Goal: Task Accomplishment & Management: Complete application form

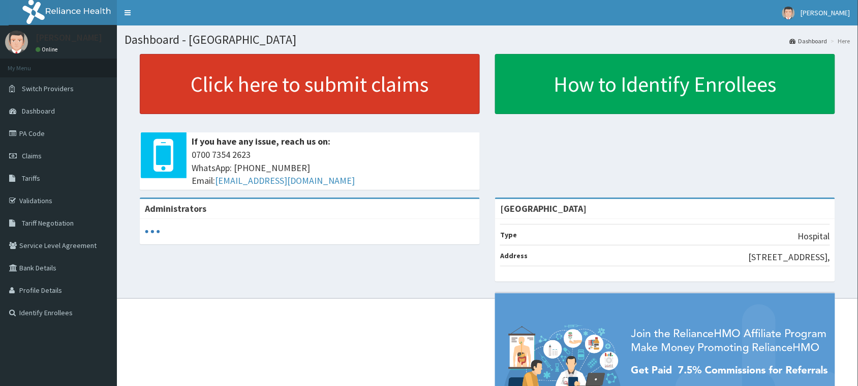
drag, startPoint x: 296, startPoint y: 86, endPoint x: 299, endPoint y: 77, distance: 9.5
click at [298, 85] on link "Click here to submit claims" at bounding box center [310, 84] width 340 height 60
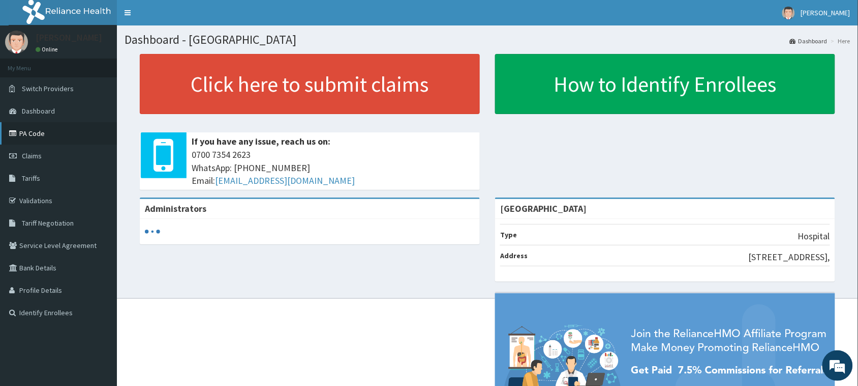
click at [33, 128] on link "PA Code" at bounding box center [58, 133] width 117 height 22
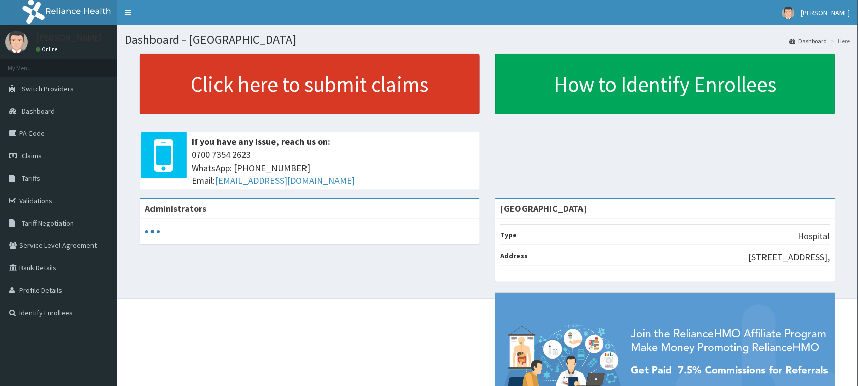
click at [232, 90] on link "Click here to submit claims" at bounding box center [310, 84] width 340 height 60
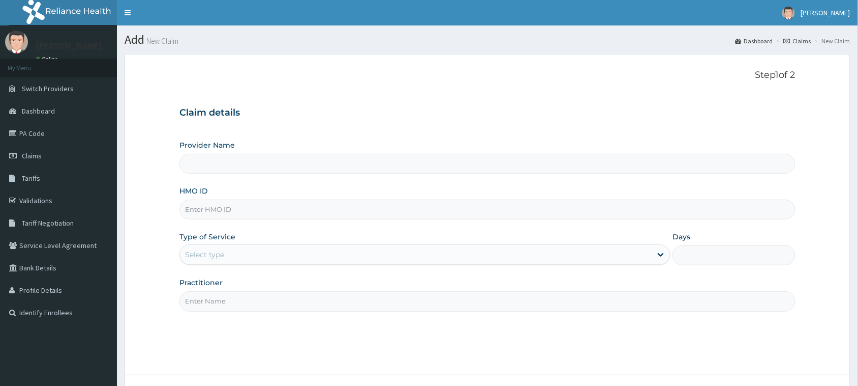
type input "[GEOGRAPHIC_DATA]"
click at [212, 215] on input "HMO ID" at bounding box center [488, 209] width 616 height 20
paste input "lbp/10146/a"
type input "lbp/10146/a"
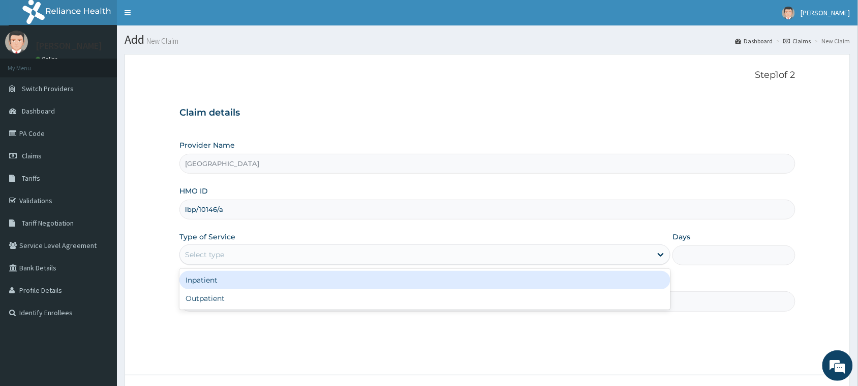
drag, startPoint x: 215, startPoint y: 260, endPoint x: 217, endPoint y: 268, distance: 8.4
click at [216, 264] on div "Select type" at bounding box center [425, 254] width 491 height 20
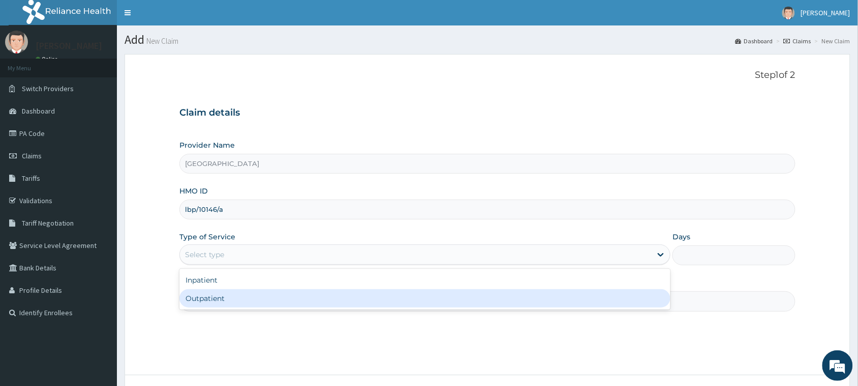
click at [220, 295] on div "Outpatient" at bounding box center [425, 298] width 491 height 18
type input "1"
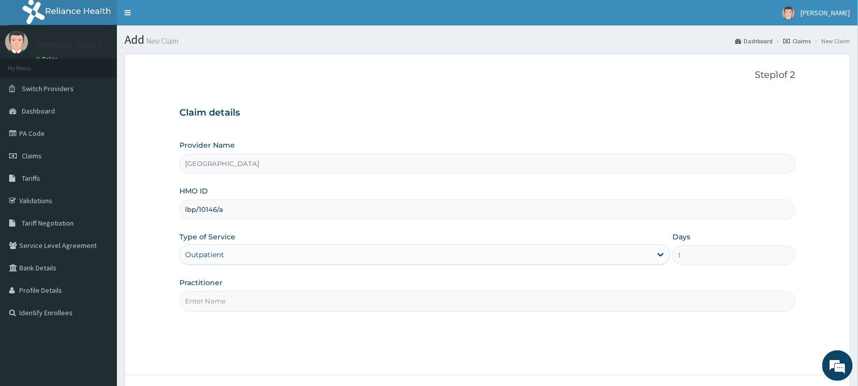
click at [220, 295] on input "Practitioner" at bounding box center [488, 301] width 616 height 20
type input "DR GABRIEL OFFOMATA"
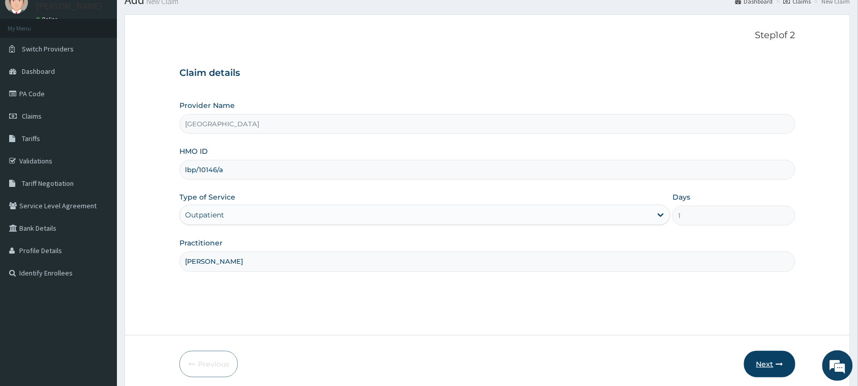
scroll to position [80, 0]
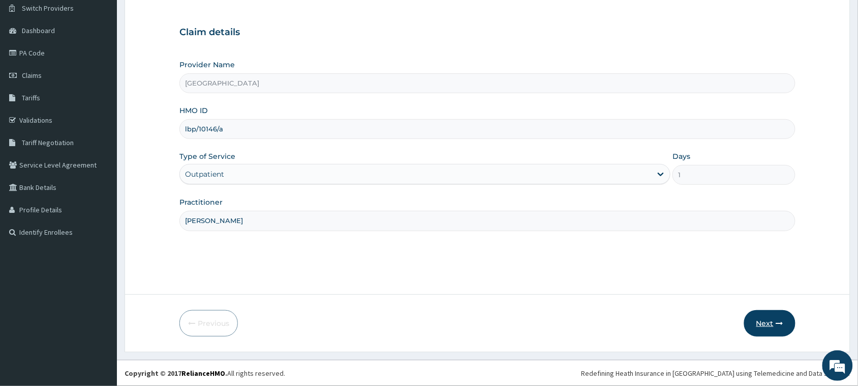
click at [760, 320] on button "Next" at bounding box center [770, 323] width 51 height 26
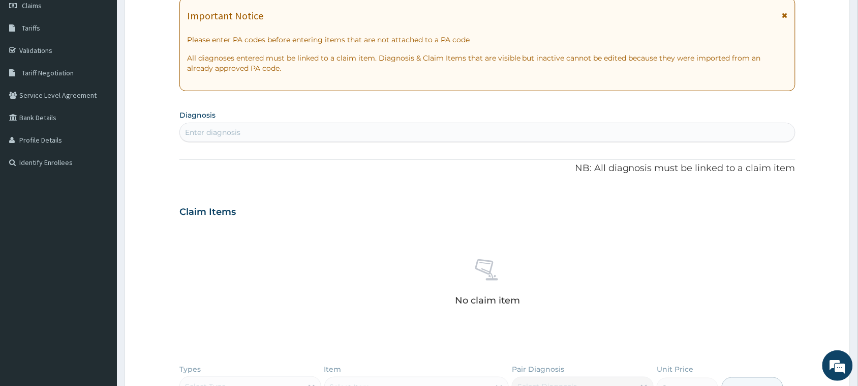
scroll to position [144, 0]
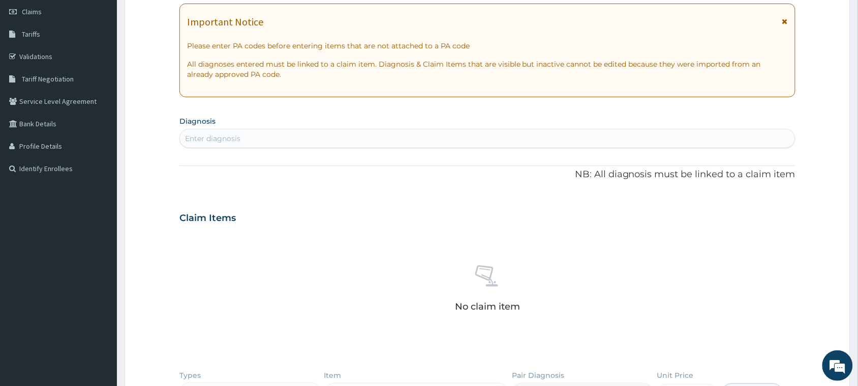
click at [244, 143] on div "Enter diagnosis" at bounding box center [487, 138] width 615 height 16
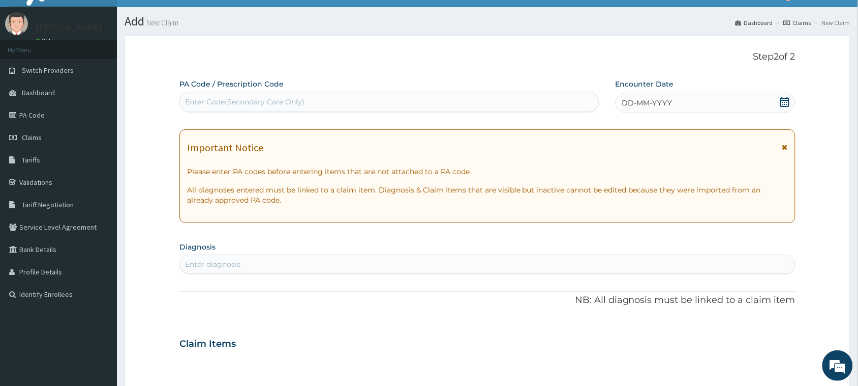
scroll to position [0, 0]
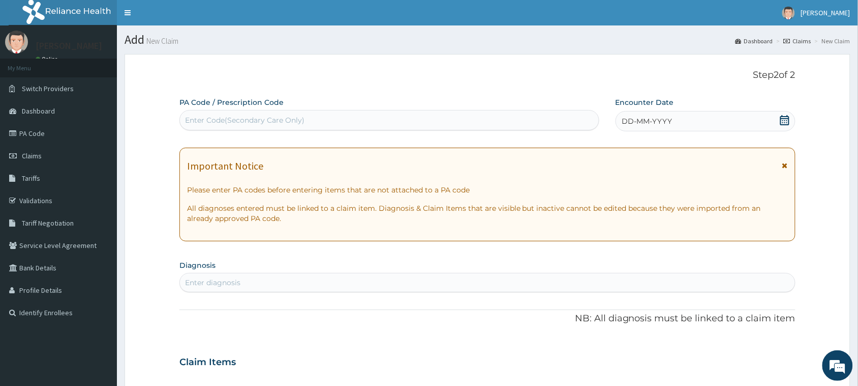
click at [250, 121] on div "Enter Code(Secondary Care Only)" at bounding box center [245, 120] width 120 height 10
paste input "PA/B43176"
type input "PA/B43176"
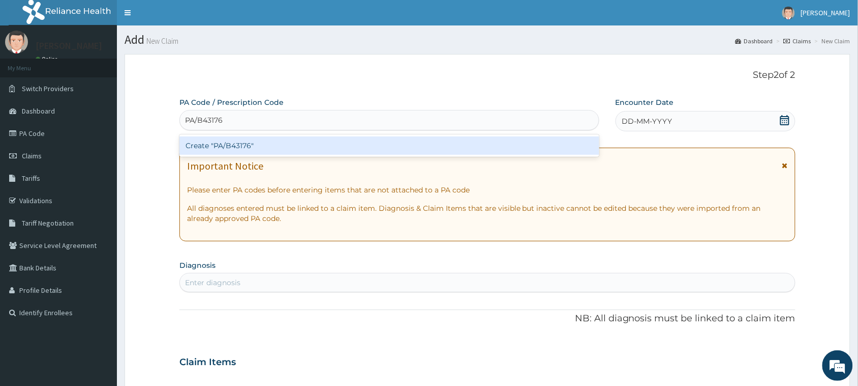
click at [267, 145] on div "Create "PA/B43176"" at bounding box center [390, 145] width 420 height 18
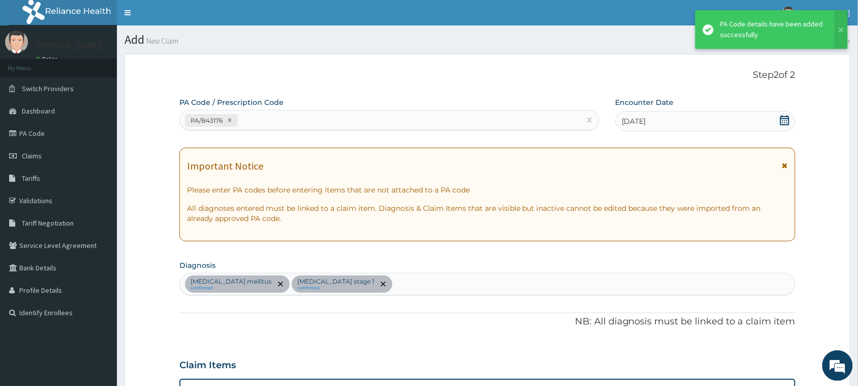
scroll to position [300, 0]
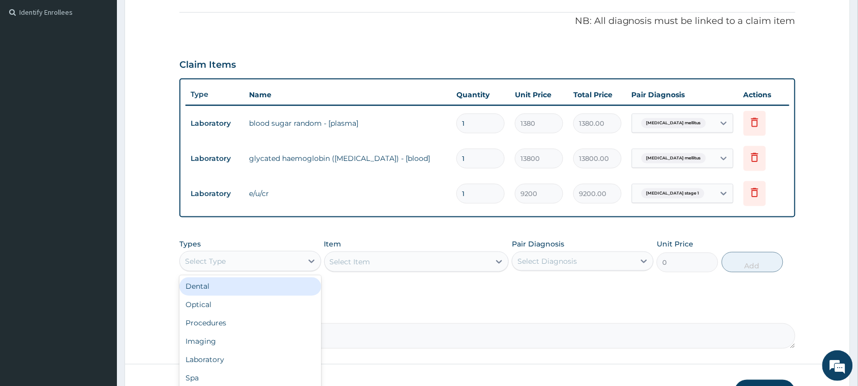
click at [251, 260] on div "Select Type" at bounding box center [241, 261] width 123 height 16
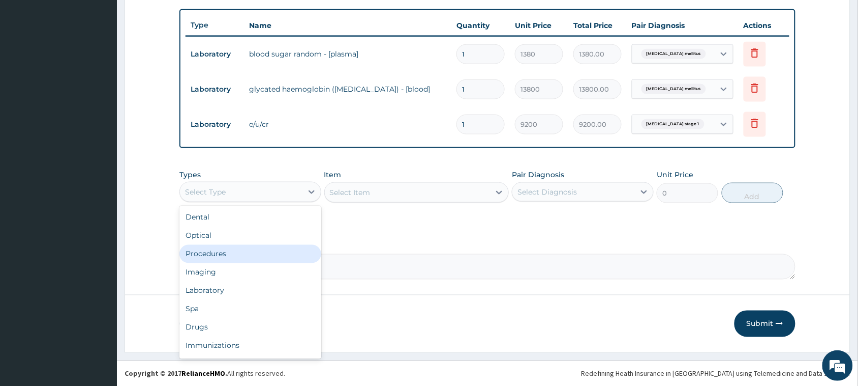
click at [224, 255] on div "Procedures" at bounding box center [251, 254] width 142 height 18
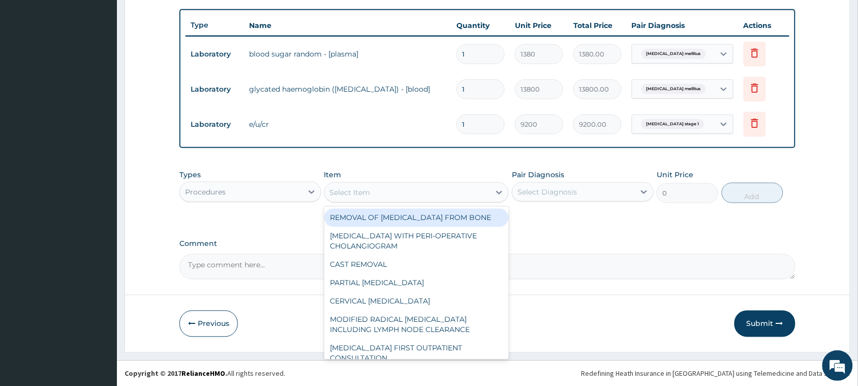
click at [335, 192] on div "Select Item" at bounding box center [350, 192] width 41 height 10
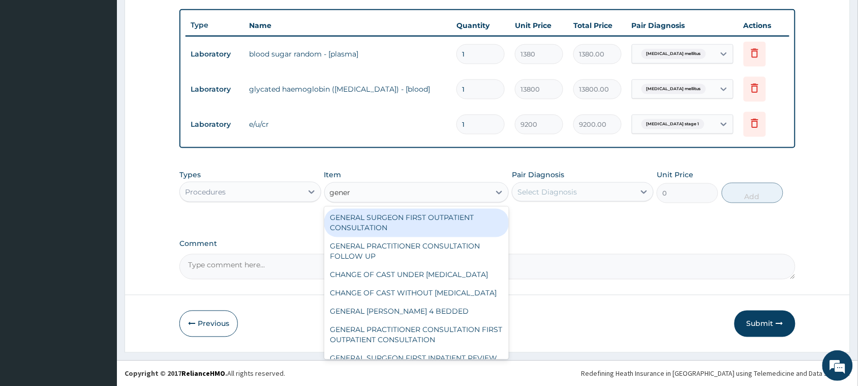
type input "genera"
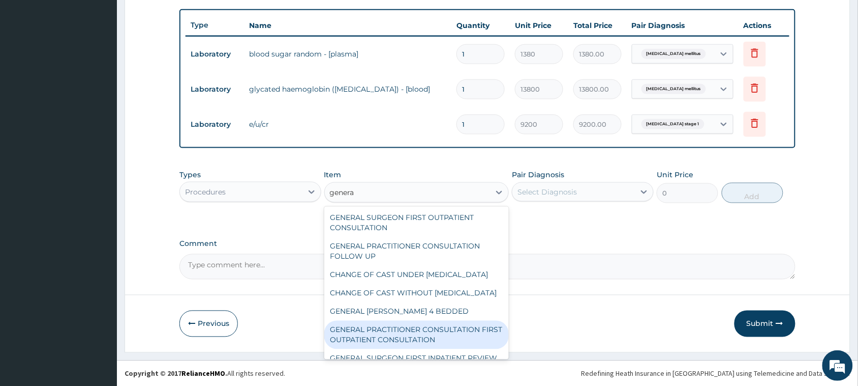
click at [435, 349] on div "GENERAL PRACTITIONER CONSULTATION FIRST OUTPATIENT CONSULTATION" at bounding box center [416, 334] width 185 height 28
type input "3795"
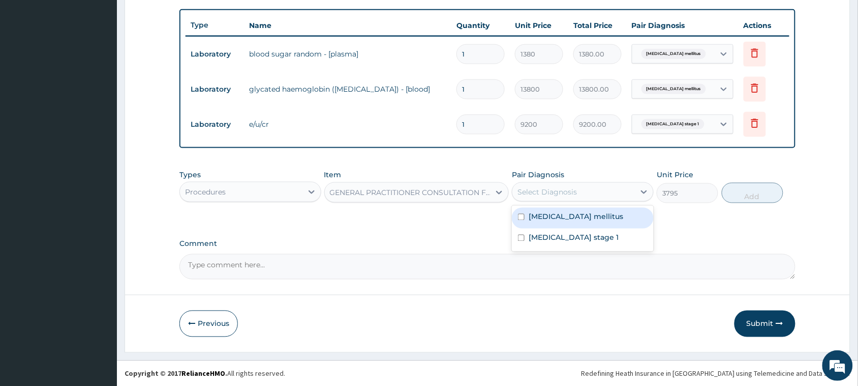
click at [560, 197] on div "Select Diagnosis" at bounding box center [574, 192] width 123 height 16
click at [559, 215] on label "Diabetes mellitus" at bounding box center [576, 217] width 95 height 10
checkbox input "true"
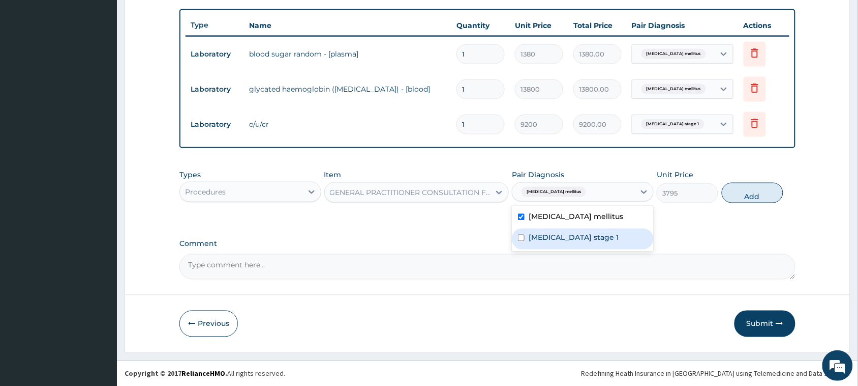
click at [562, 241] on label "Hypertension stage 1" at bounding box center [574, 237] width 90 height 10
checkbox input "true"
click at [758, 187] on button "Add" at bounding box center [753, 193] width 62 height 20
type input "0"
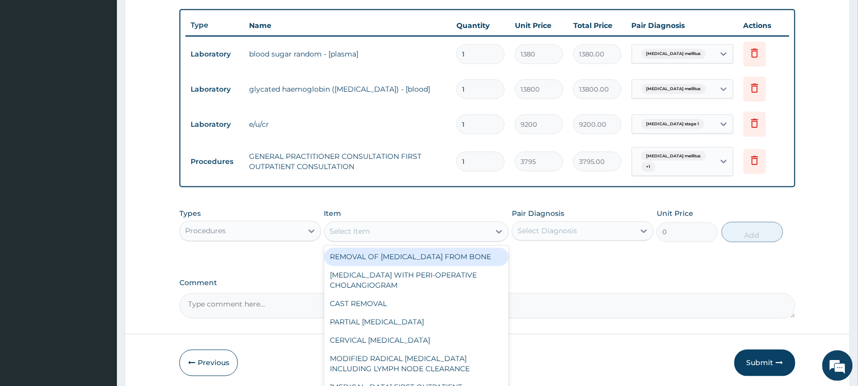
click at [401, 224] on div "Select Item" at bounding box center [408, 231] width 166 height 16
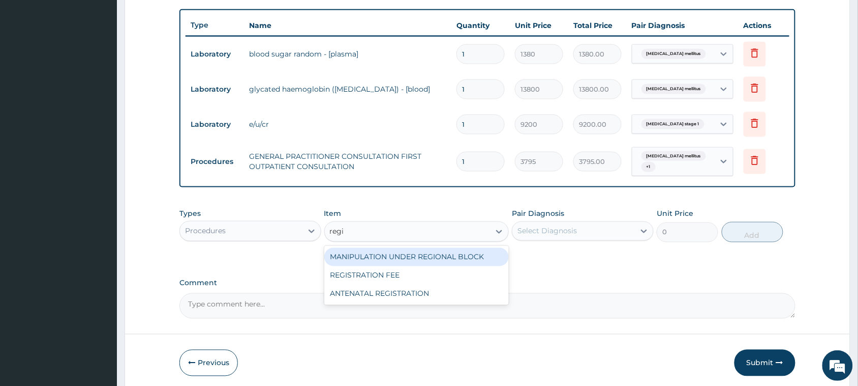
type input "regis"
click at [404, 252] on div "REGISTRATION FEE" at bounding box center [416, 257] width 185 height 18
type input "2164.741712362911"
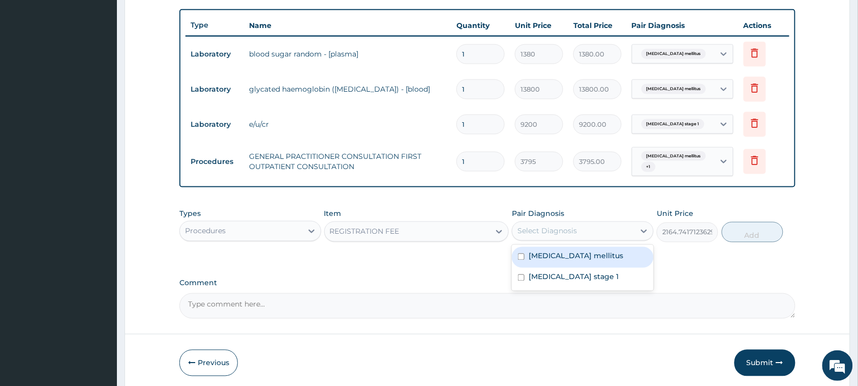
click at [562, 226] on div "Select Diagnosis" at bounding box center [548, 231] width 60 height 10
drag, startPoint x: 585, startPoint y: 262, endPoint x: 591, endPoint y: 252, distance: 11.4
click at [586, 261] on div "Diabetes mellitus" at bounding box center [583, 257] width 142 height 21
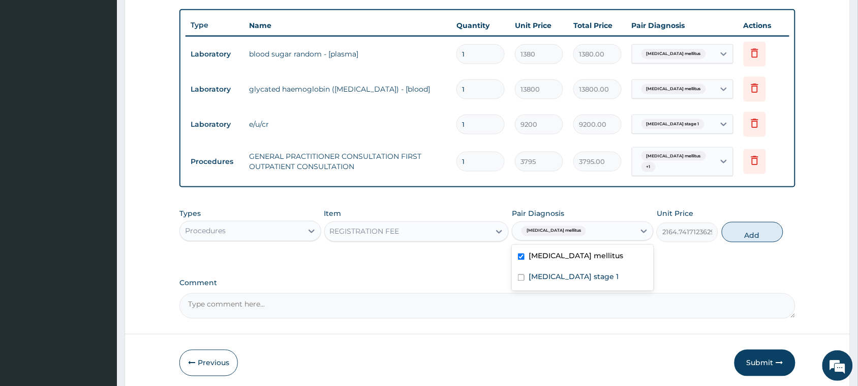
click at [591, 252] on label "Diabetes mellitus" at bounding box center [576, 256] width 95 height 10
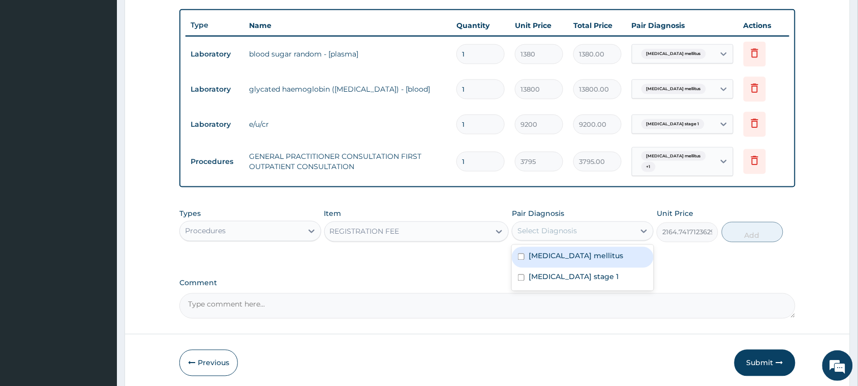
click at [585, 251] on label "Diabetes mellitus" at bounding box center [576, 256] width 95 height 10
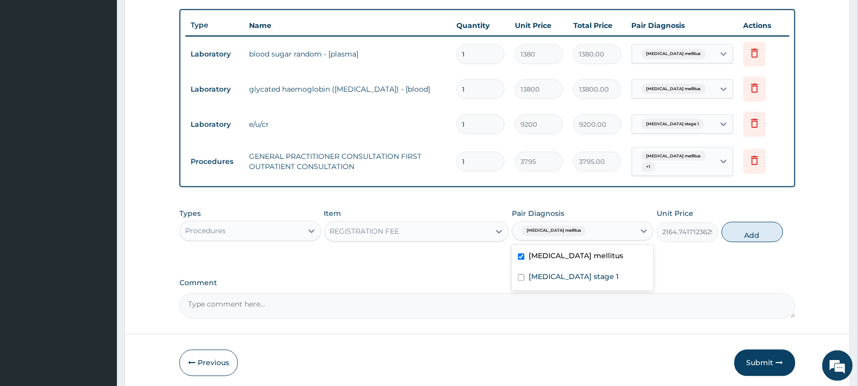
click at [585, 257] on div "Diabetes mellitus" at bounding box center [583, 257] width 142 height 21
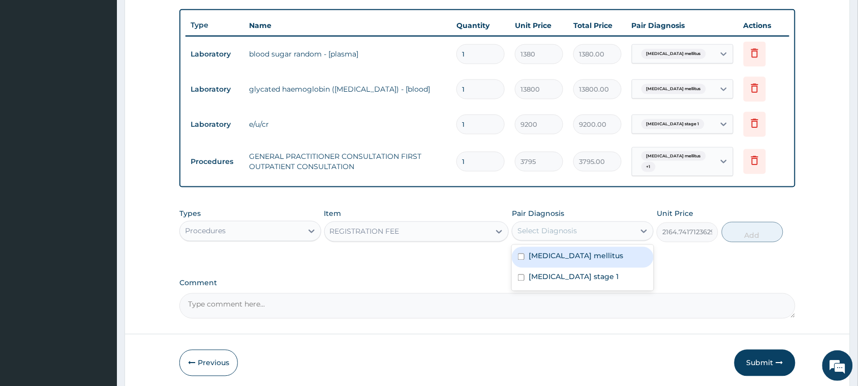
drag, startPoint x: 577, startPoint y: 248, endPoint x: 576, endPoint y: 257, distance: 9.7
click at [577, 251] on label "Diabetes mellitus" at bounding box center [576, 256] width 95 height 10
checkbox input "true"
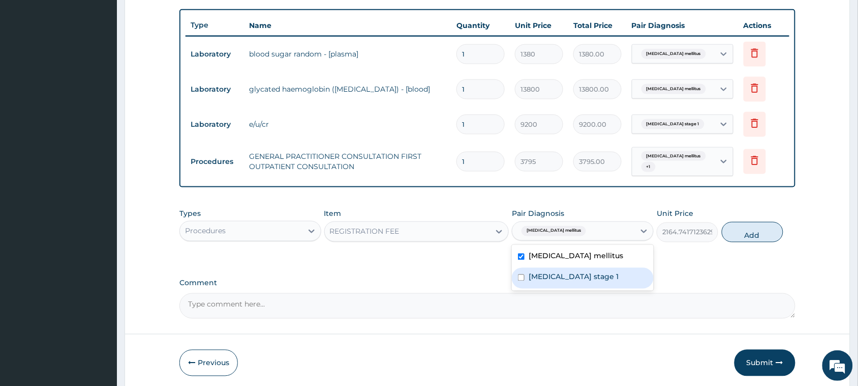
click at [577, 272] on label "Hypertension stage 1" at bounding box center [574, 277] width 90 height 10
checkbox input "true"
click at [758, 227] on button "Add" at bounding box center [753, 232] width 62 height 20
type input "0"
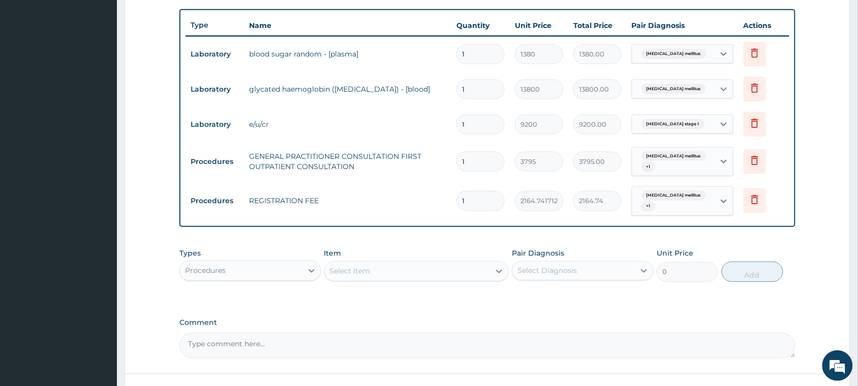
click at [234, 262] on div "Procedures" at bounding box center [241, 270] width 123 height 16
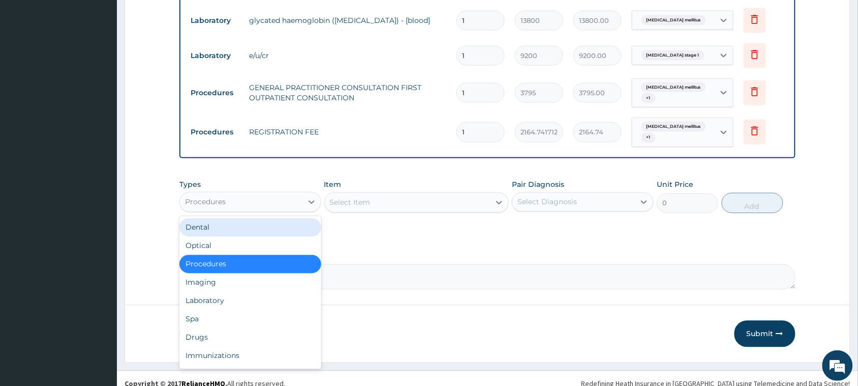
scroll to position [439, 0]
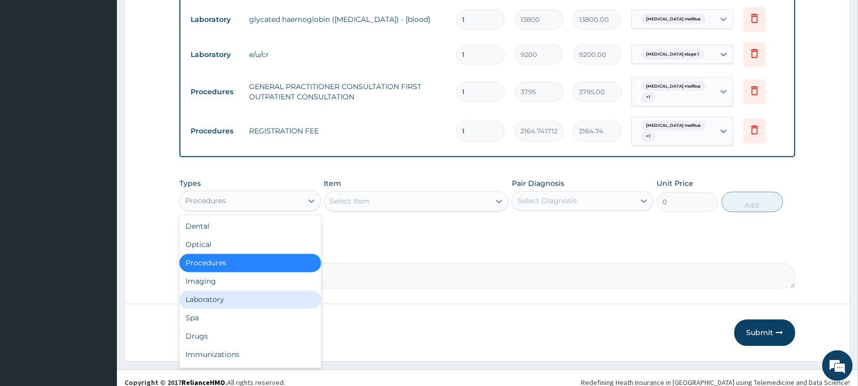
click at [215, 292] on div "Laboratory" at bounding box center [251, 299] width 142 height 18
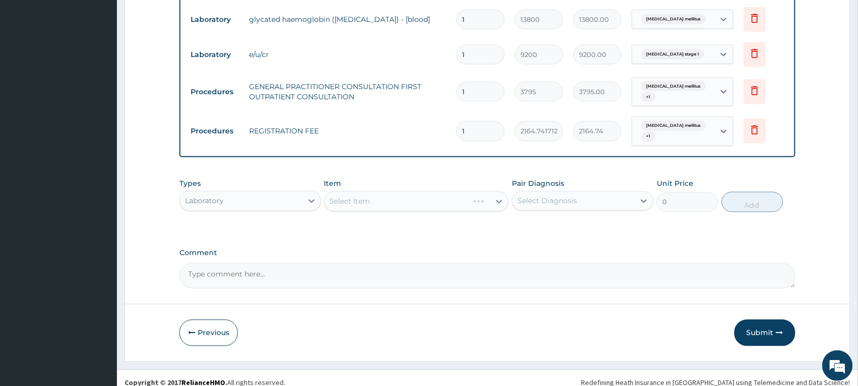
click at [243, 196] on div "Laboratory" at bounding box center [241, 201] width 123 height 16
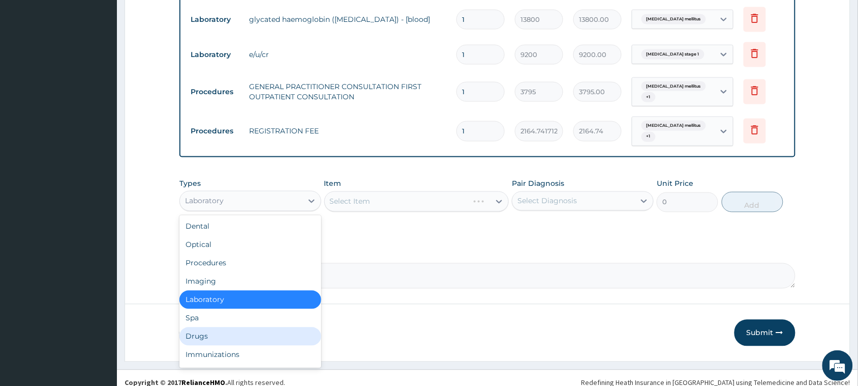
click at [209, 331] on div "Drugs" at bounding box center [251, 336] width 142 height 18
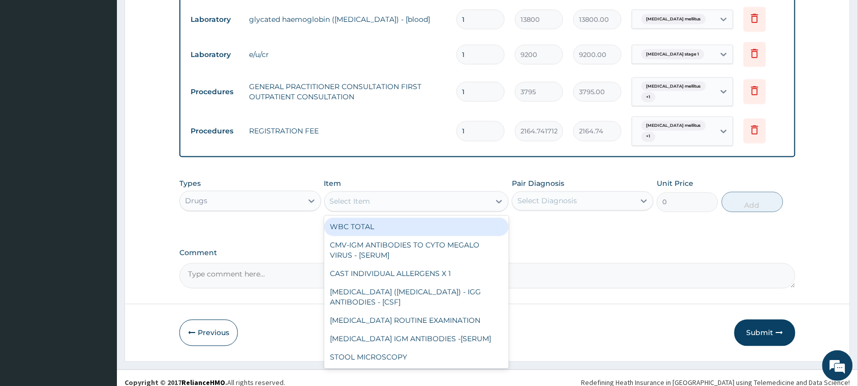
click at [369, 196] on div "Select Item" at bounding box center [350, 201] width 41 height 10
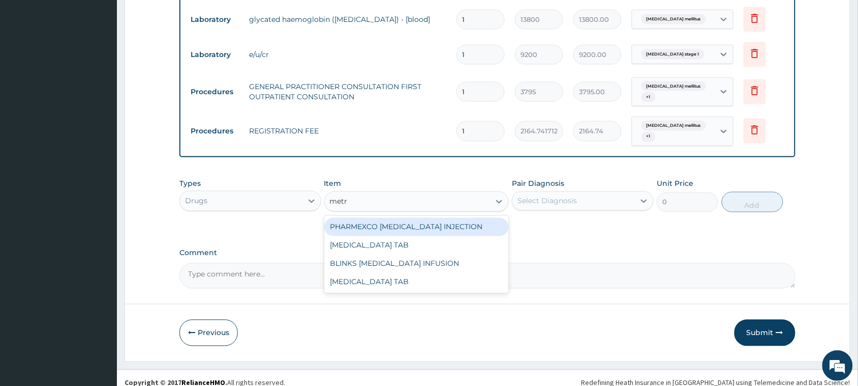
type input "metro"
click at [383, 218] on div "[MEDICAL_DATA] TAB" at bounding box center [416, 227] width 185 height 18
type input "180"
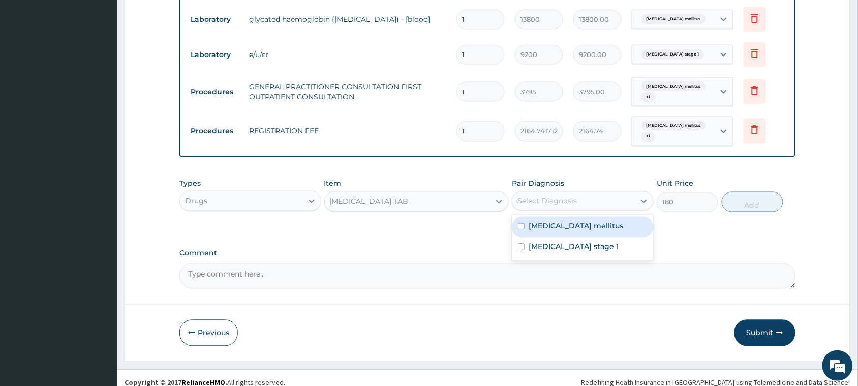
drag, startPoint x: 547, startPoint y: 185, endPoint x: 550, endPoint y: 202, distance: 18.0
click at [547, 193] on div "Select Diagnosis" at bounding box center [574, 201] width 123 height 16
drag, startPoint x: 553, startPoint y: 214, endPoint x: 555, endPoint y: 230, distance: 16.5
click at [553, 221] on label "Diabetes mellitus" at bounding box center [576, 226] width 95 height 10
checkbox input "true"
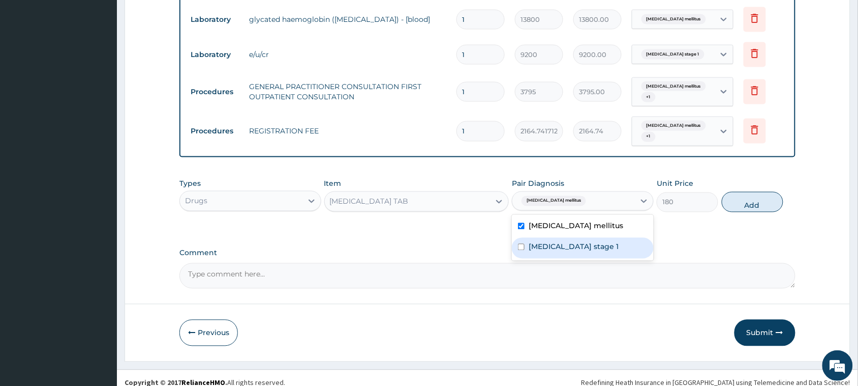
click at [555, 238] on div "Hypertension stage 1" at bounding box center [583, 248] width 142 height 21
checkbox input "true"
drag, startPoint x: 772, startPoint y: 187, endPoint x: 680, endPoint y: 206, distance: 93.7
click at [768, 192] on button "Add" at bounding box center [753, 202] width 62 height 20
type input "0"
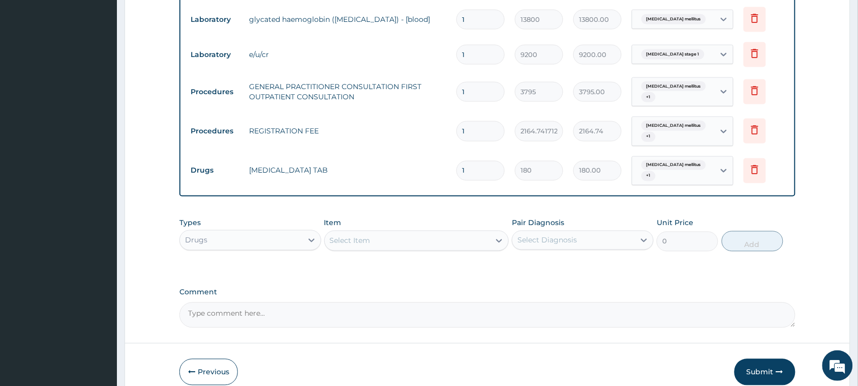
click at [370, 235] on div "Select Item" at bounding box center [350, 240] width 41 height 10
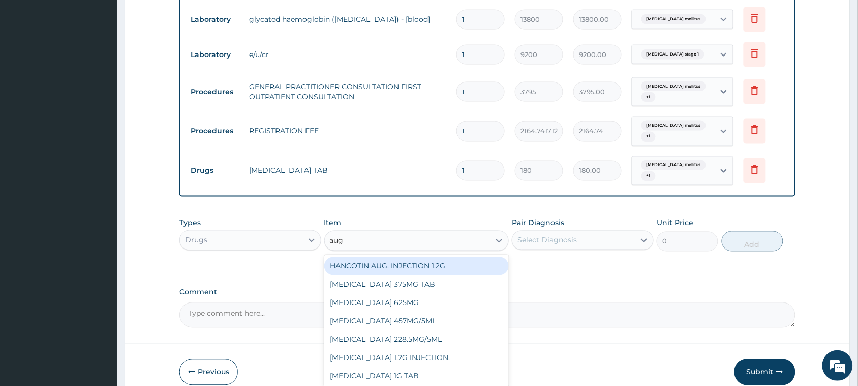
type input "augm"
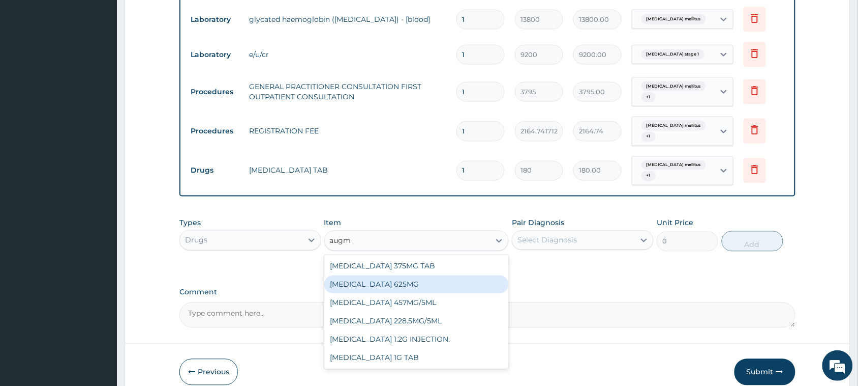
click at [398, 275] on div "[MEDICAL_DATA] 625MG" at bounding box center [416, 284] width 185 height 18
type input "948.75"
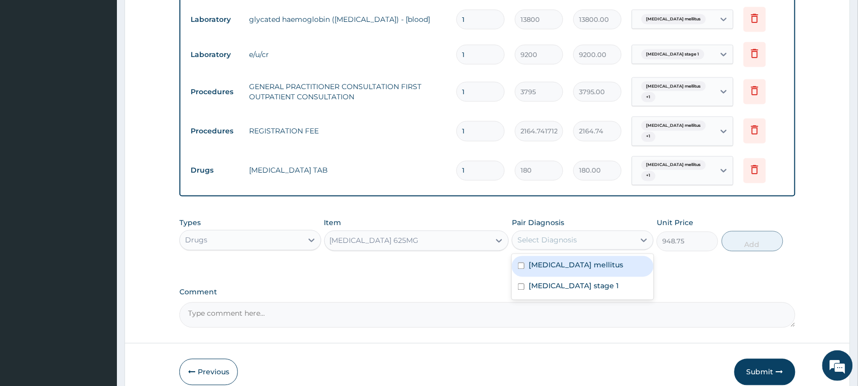
click at [594, 232] on div "Select Diagnosis" at bounding box center [574, 240] width 123 height 16
click at [584, 260] on label "Diabetes mellitus" at bounding box center [576, 265] width 95 height 10
checkbox input "true"
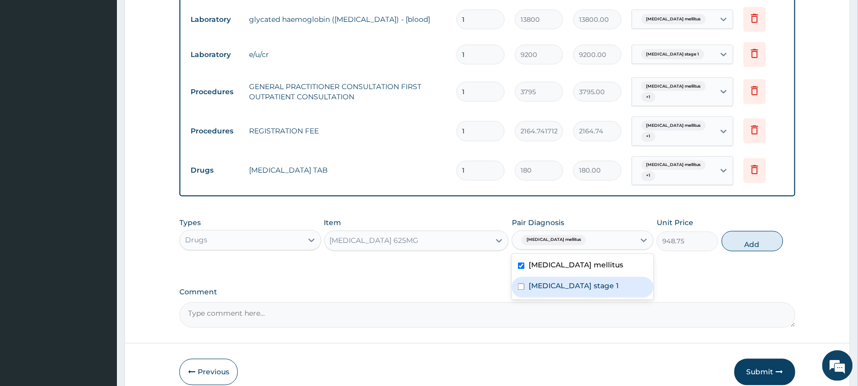
click at [583, 281] on label "Hypertension stage 1" at bounding box center [574, 286] width 90 height 10
checkbox input "true"
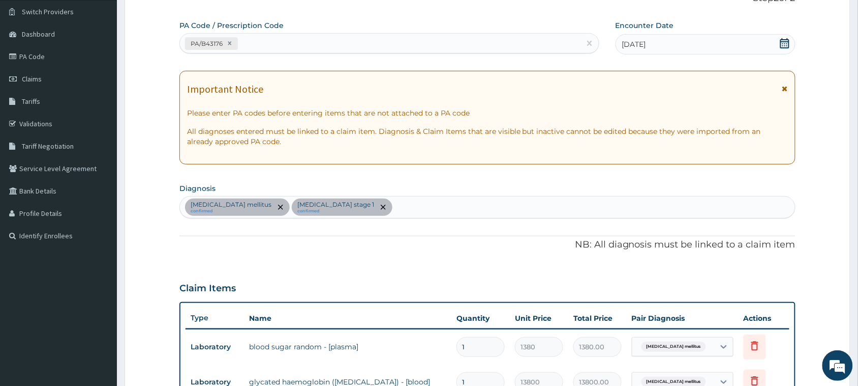
scroll to position [57, 0]
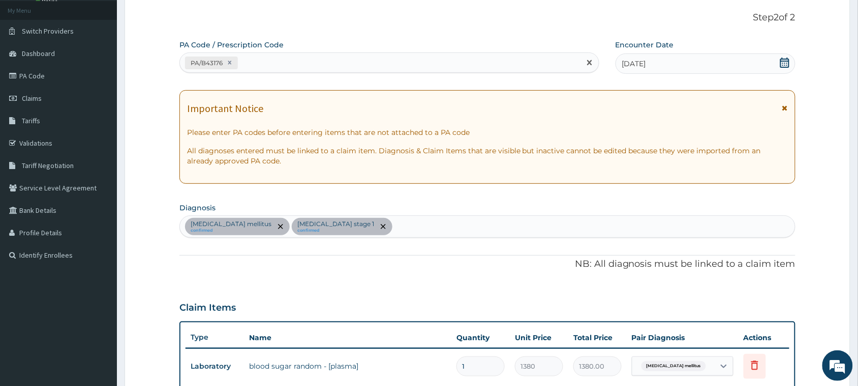
click at [316, 67] on div "PA/B43176" at bounding box center [380, 62] width 401 height 17
click at [397, 229] on div "Diabetes mellitus confirmed Hypertension stage 1 confirmed" at bounding box center [487, 226] width 615 height 21
type input "[MEDICAL_DATA]"
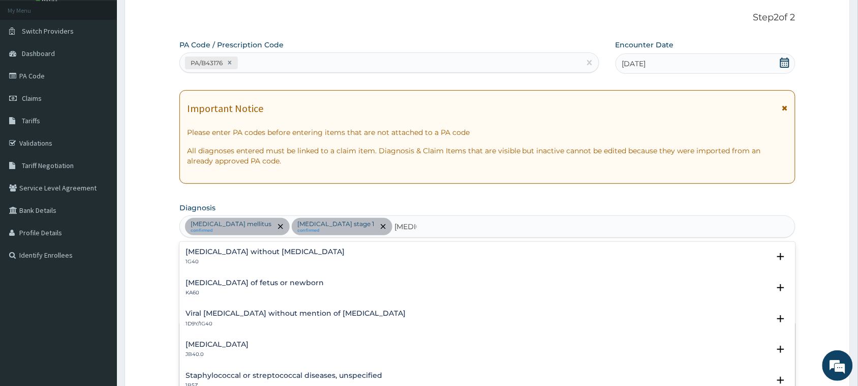
click at [239, 250] on h4 "[MEDICAL_DATA] without [MEDICAL_DATA]" at bounding box center [265, 252] width 159 height 8
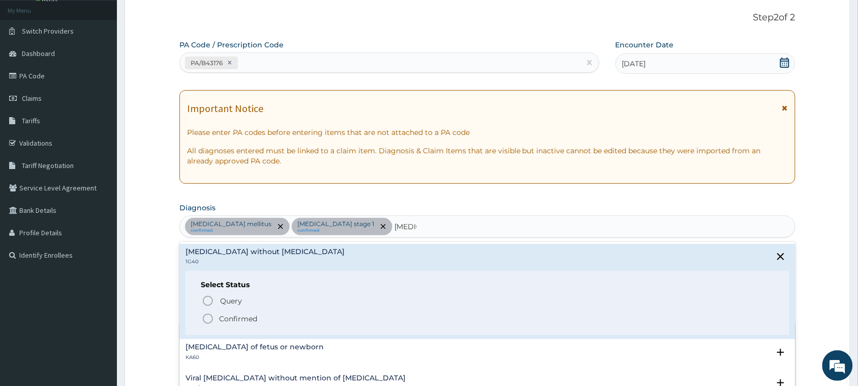
click at [244, 320] on p "Confirmed" at bounding box center [238, 318] width 38 height 10
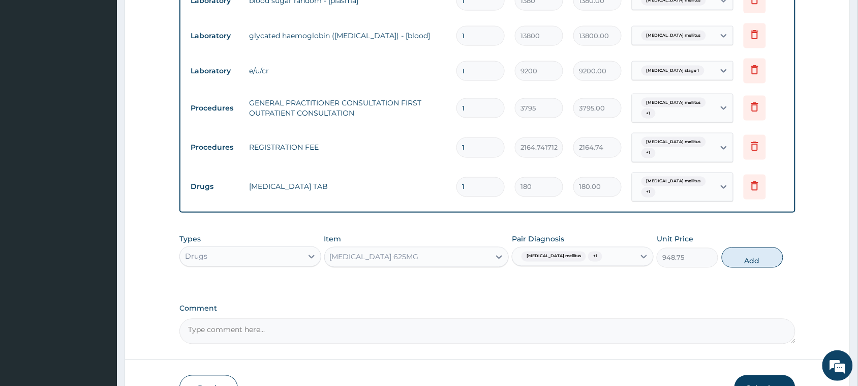
scroll to position [439, 0]
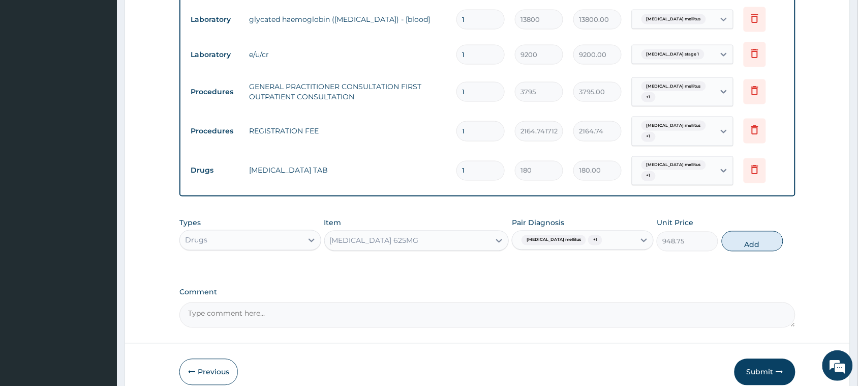
click at [590, 231] on div "Diabetes mellitus + 1" at bounding box center [574, 239] width 123 height 17
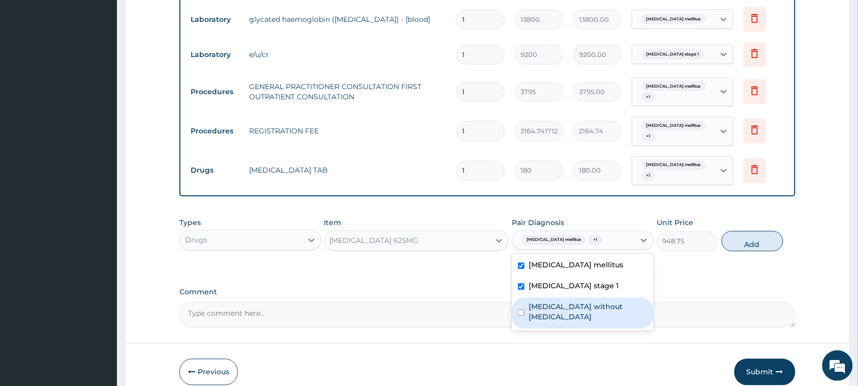
click at [586, 302] on label "[MEDICAL_DATA] without [MEDICAL_DATA]" at bounding box center [588, 312] width 119 height 20
checkbox input "true"
click at [577, 258] on div "Diabetes mellitus" at bounding box center [583, 266] width 142 height 21
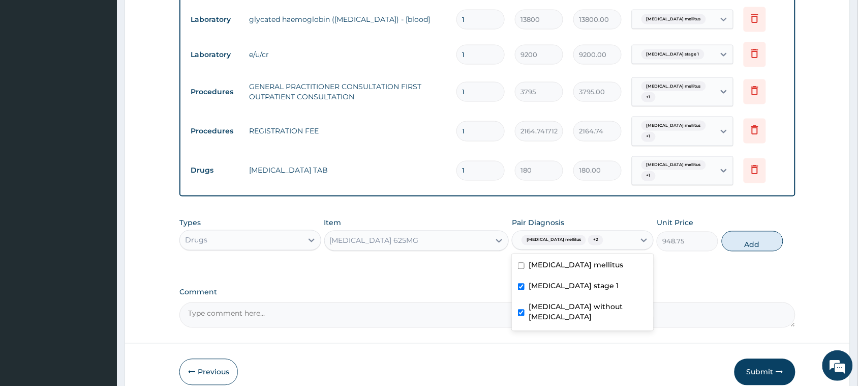
checkbox input "false"
click at [579, 277] on div "Hypertension stage 1" at bounding box center [583, 287] width 142 height 21
checkbox input "false"
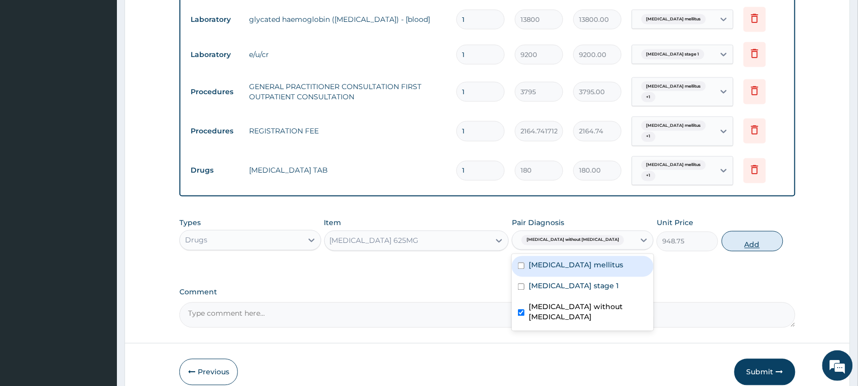
click at [756, 234] on button "Add" at bounding box center [753, 241] width 62 height 20
type input "0"
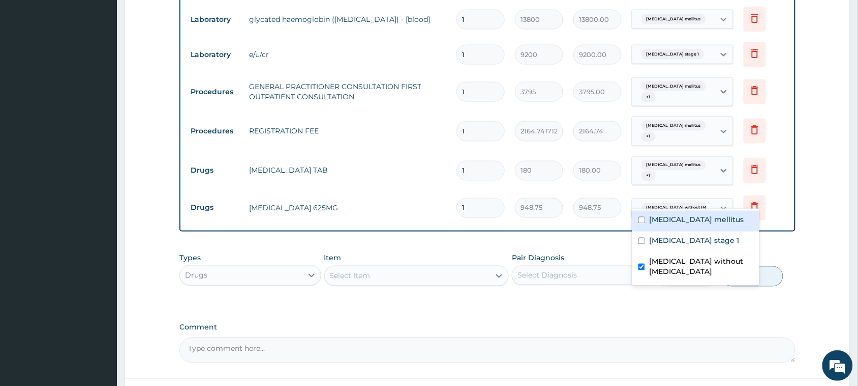
click at [677, 201] on div "[MEDICAL_DATA] without [MEDICAL_DATA]" at bounding box center [672, 207] width 69 height 13
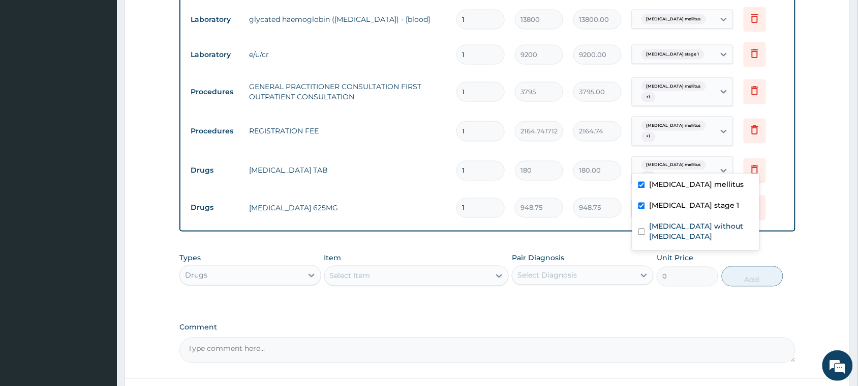
click at [679, 163] on span "Diabetes mellitus" at bounding box center [674, 165] width 65 height 10
click at [683, 184] on label "Diabetes mellitus" at bounding box center [696, 185] width 95 height 10
checkbox input "false"
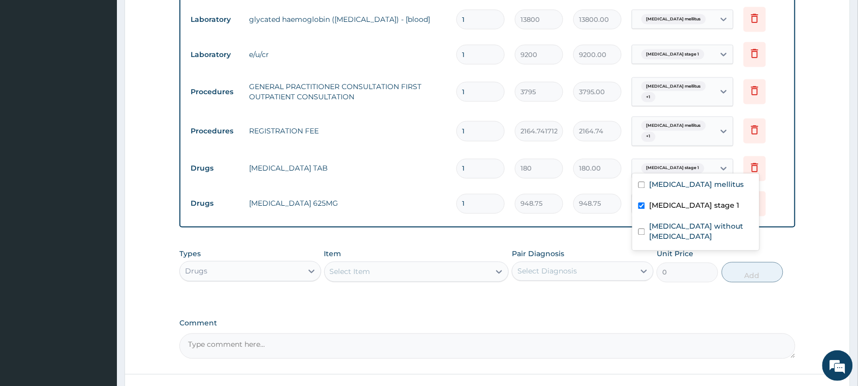
click at [684, 206] on label "Hypertension stage 1" at bounding box center [694, 205] width 90 height 10
checkbox input "false"
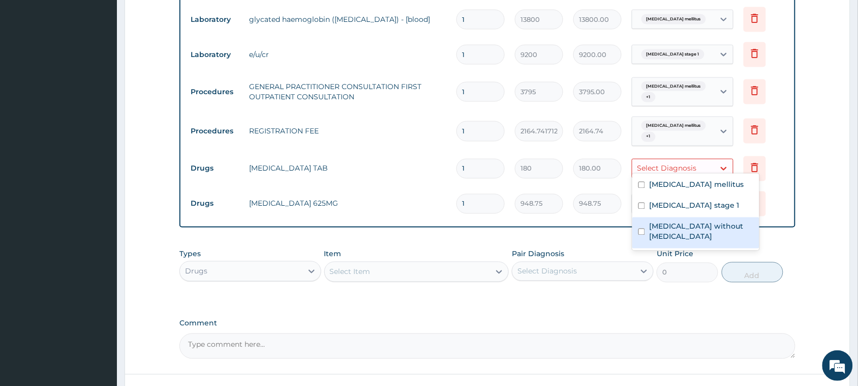
click at [684, 222] on label "[MEDICAL_DATA] without [MEDICAL_DATA]" at bounding box center [701, 231] width 104 height 20
checkbox input "true"
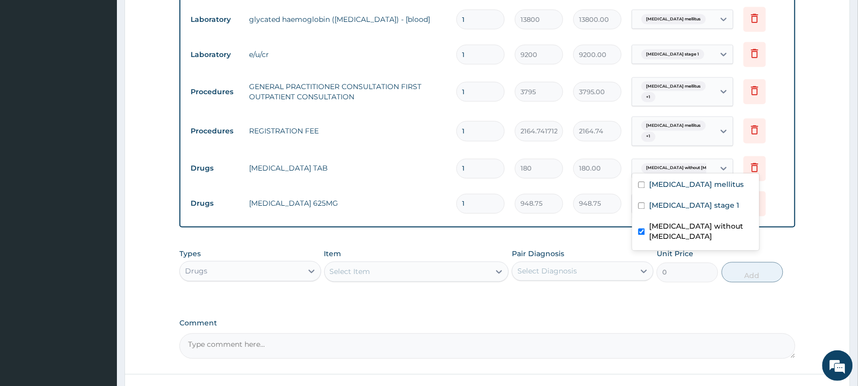
click at [576, 319] on label "Comment" at bounding box center [488, 323] width 616 height 9
click at [576, 333] on textarea "Comment" at bounding box center [488, 345] width 616 height 25
click at [475, 196] on input "1" at bounding box center [481, 204] width 48 height 20
type input "14"
type input "13282.50"
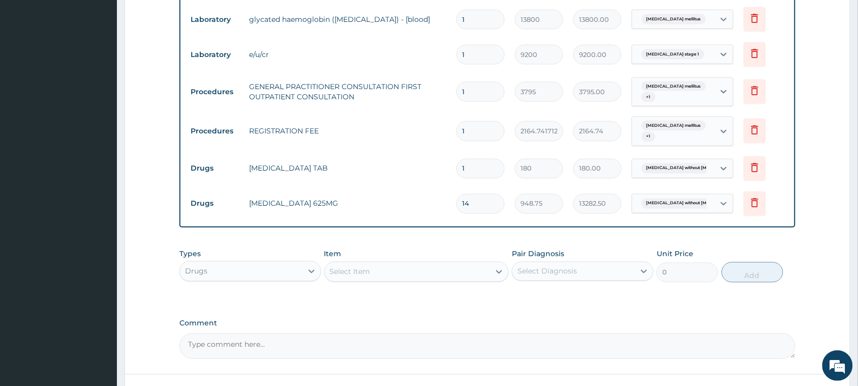
type input "14"
click at [480, 161] on input "1" at bounding box center [481, 169] width 48 height 20
type input "15"
type input "2700.00"
type input "15"
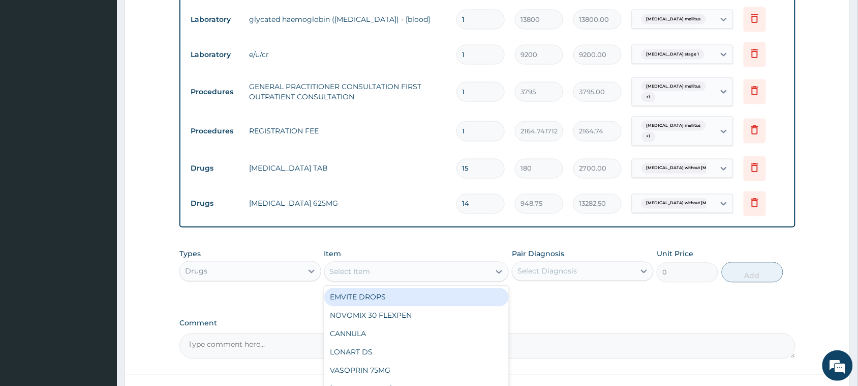
click at [395, 263] on div "Select Item" at bounding box center [408, 271] width 166 height 16
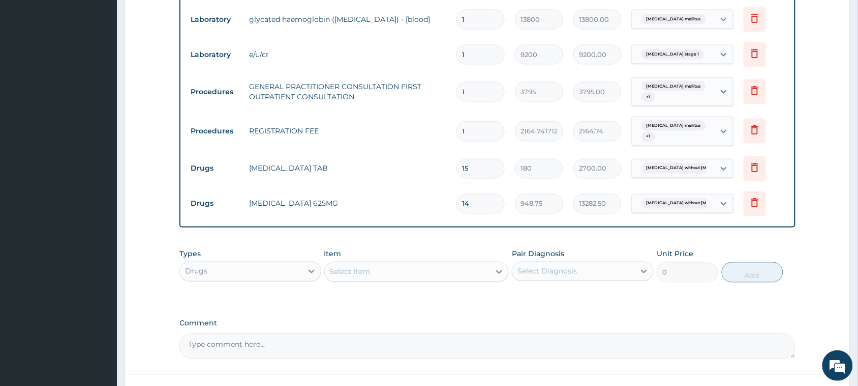
click at [135, 173] on form "Step 2 of 2 PA Code / Prescription Code PA/B43176 Encounter Date 23-09-2025 Imp…" at bounding box center [488, 23] width 726 height 816
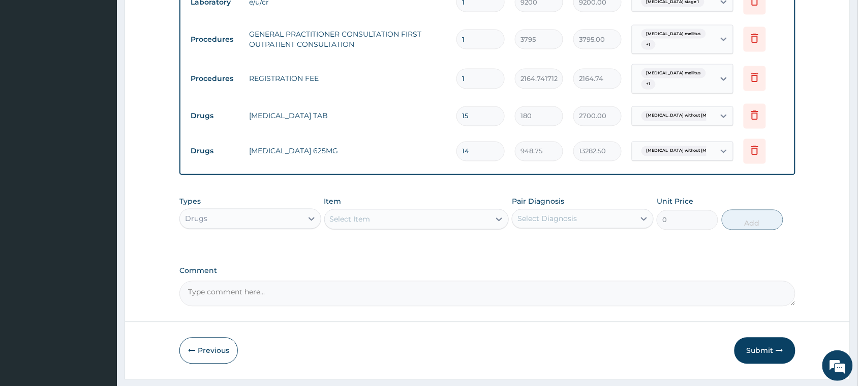
scroll to position [502, 0]
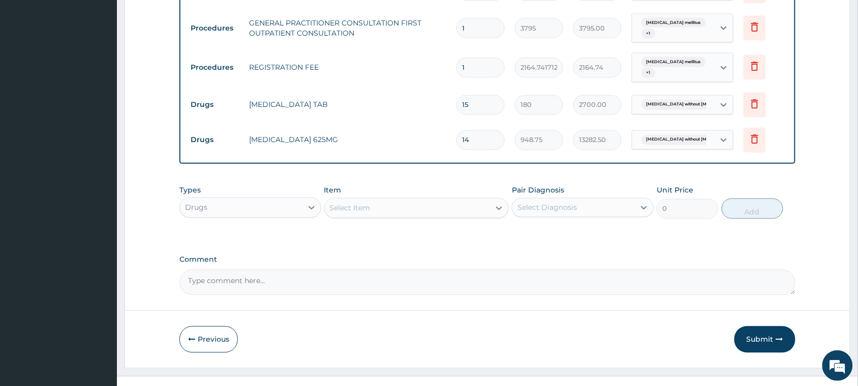
click at [414, 201] on div "Select Item" at bounding box center [408, 208] width 166 height 16
type input "gli"
drag, startPoint x: 614, startPoint y: 242, endPoint x: 634, endPoint y: 234, distance: 20.6
click at [765, 334] on button "Submit" at bounding box center [765, 339] width 61 height 26
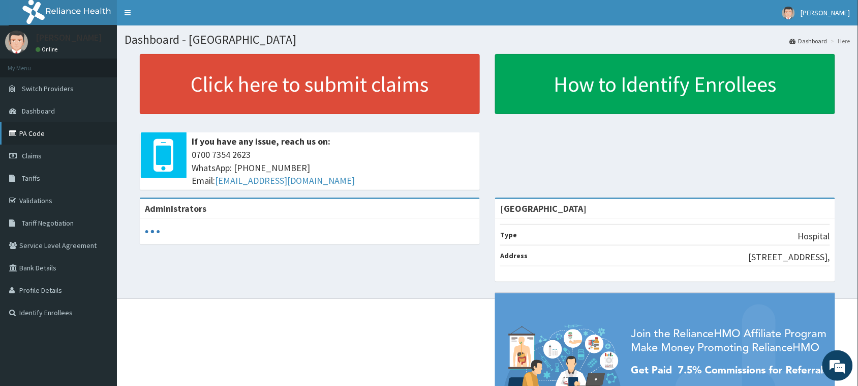
click at [39, 125] on link "PA Code" at bounding box center [58, 133] width 117 height 22
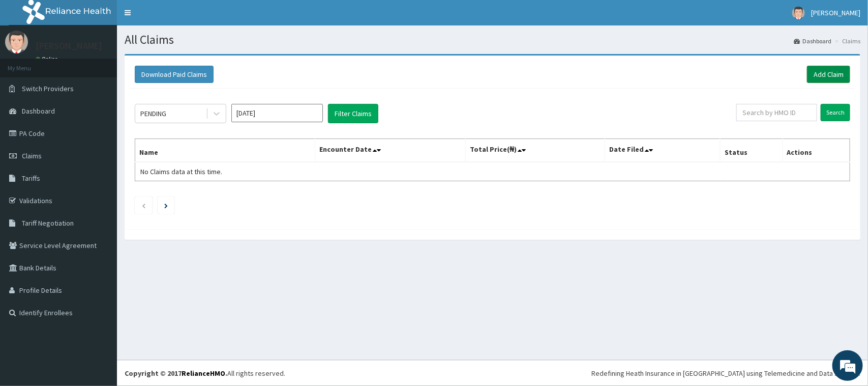
click at [819, 75] on link "Add Claim" at bounding box center [828, 74] width 43 height 17
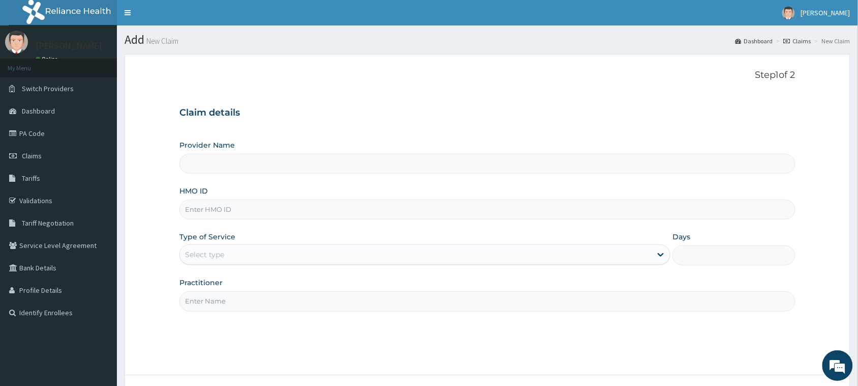
click at [270, 168] on input "Provider Name" at bounding box center [488, 164] width 616 height 20
type input "Vigor Hospitals"
drag, startPoint x: 283, startPoint y: 207, endPoint x: 283, endPoint y: 214, distance: 7.1
click at [283, 214] on input "HMO ID" at bounding box center [488, 209] width 616 height 20
paste input "ALV/10007/A"
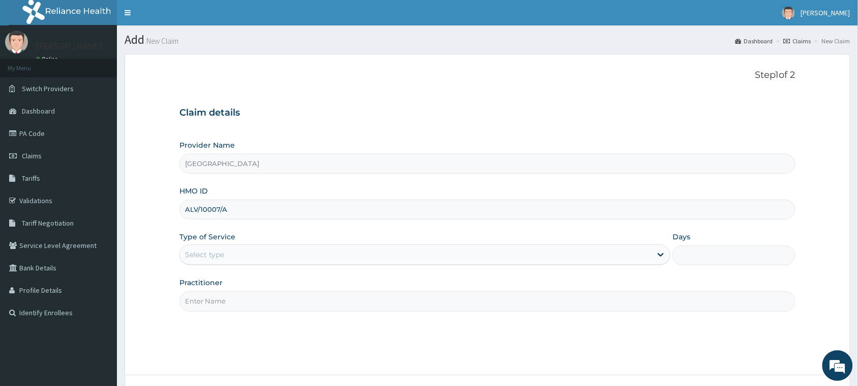
type input "ALV/10007/A"
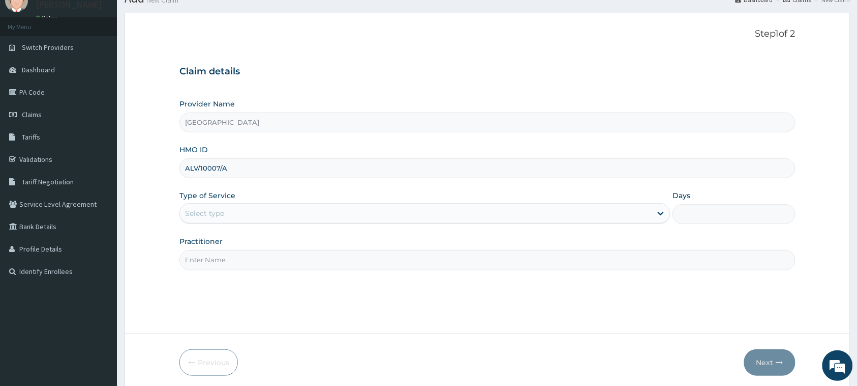
scroll to position [80, 0]
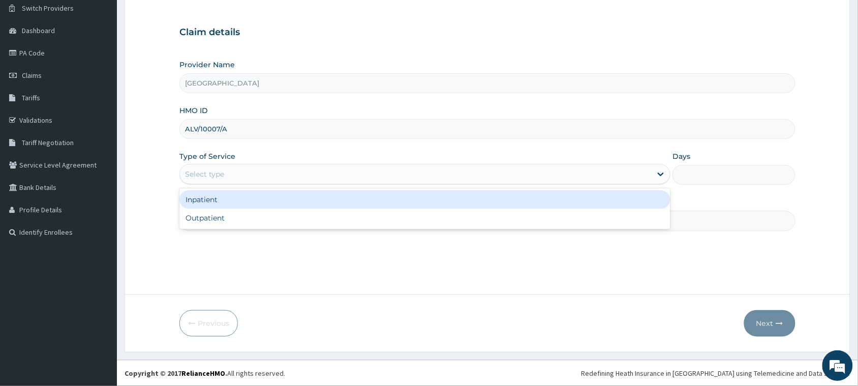
click at [318, 181] on div "Select type" at bounding box center [416, 174] width 472 height 16
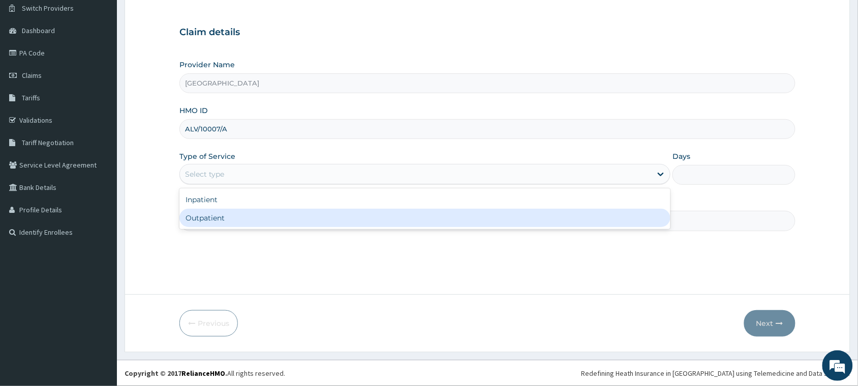
scroll to position [0, 0]
click at [321, 221] on div "Outpatient" at bounding box center [425, 218] width 491 height 18
type input "1"
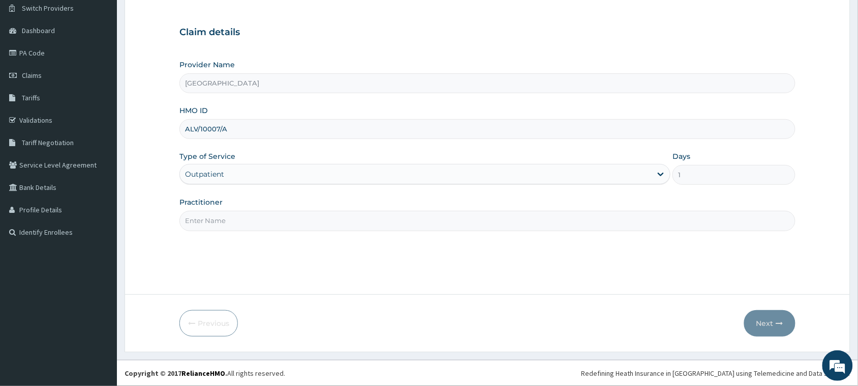
click at [349, 222] on input "Practitioner" at bounding box center [488, 221] width 616 height 20
type input "Dr Mfoniso tony"
click at [761, 317] on button "Next" at bounding box center [770, 323] width 51 height 26
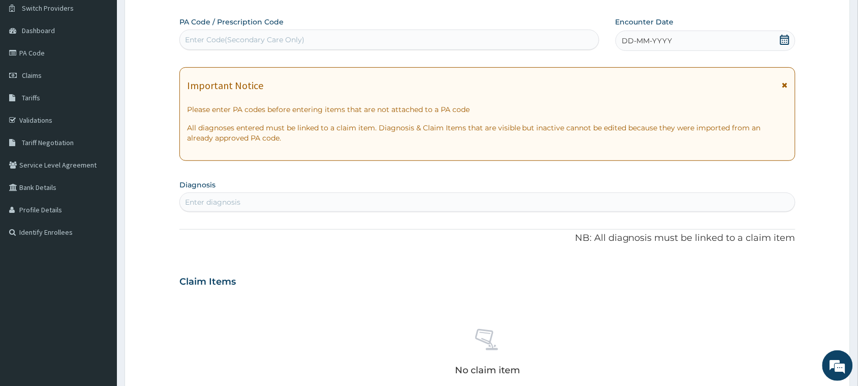
click at [332, 39] on div "Enter Code(Secondary Care Only)" at bounding box center [389, 40] width 419 height 16
paste input "PA/AA98D6"
type input "PA/AA98D6"
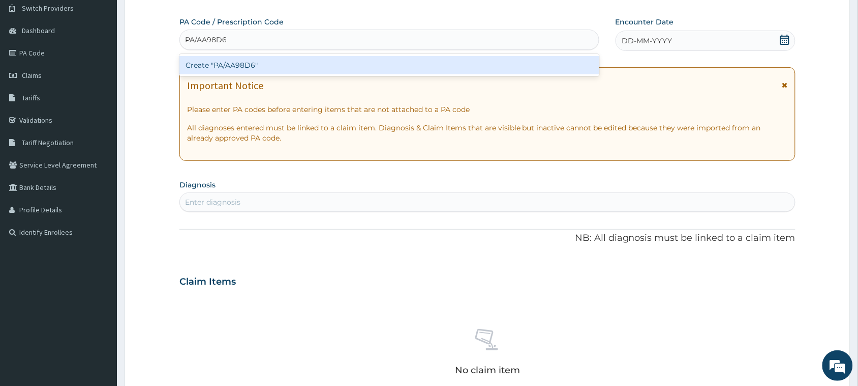
click at [288, 66] on div "Create "PA/AA98D6"" at bounding box center [390, 65] width 420 height 18
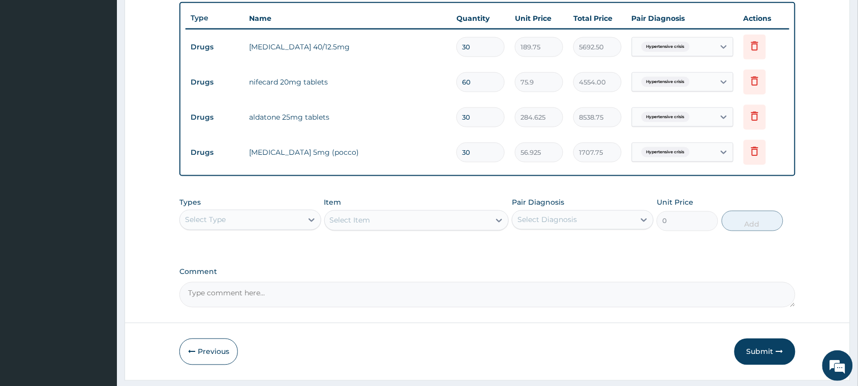
scroll to position [398, 0]
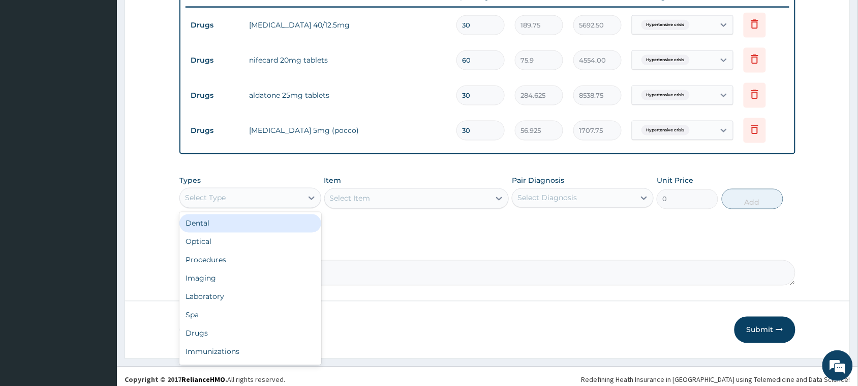
click at [260, 199] on div "Select Type" at bounding box center [241, 198] width 123 height 16
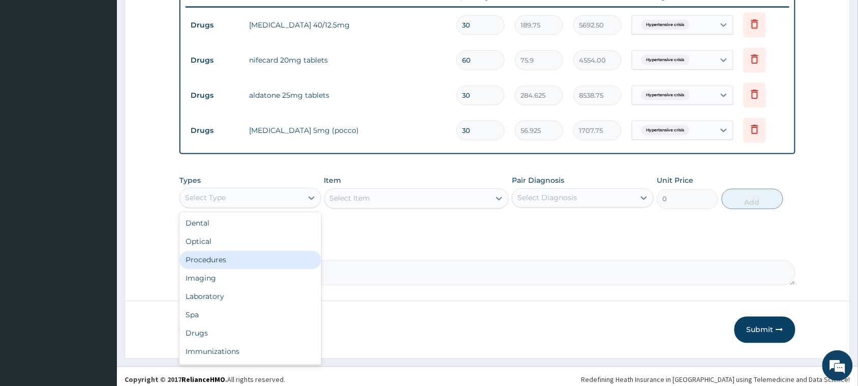
click at [242, 257] on div "Procedures" at bounding box center [251, 260] width 142 height 18
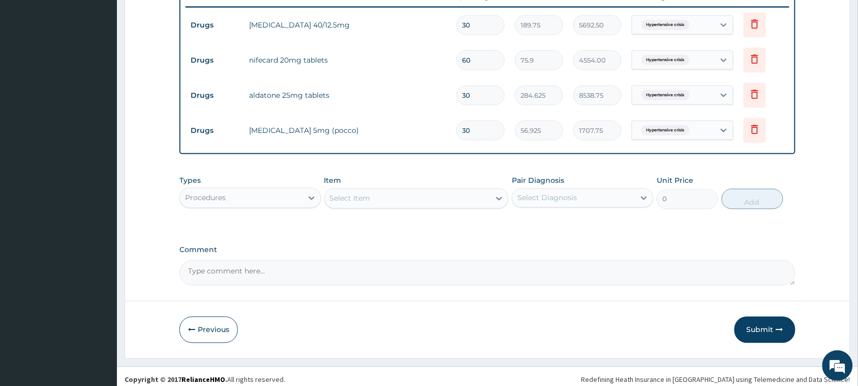
click at [359, 193] on div "Select Item" at bounding box center [350, 198] width 41 height 10
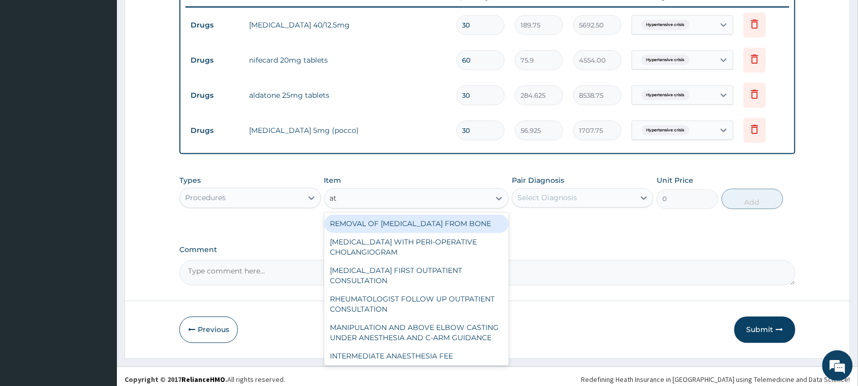
type input "a"
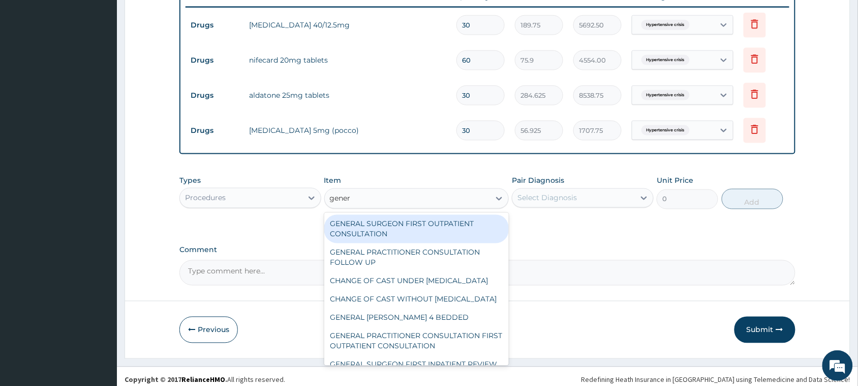
type input "genera"
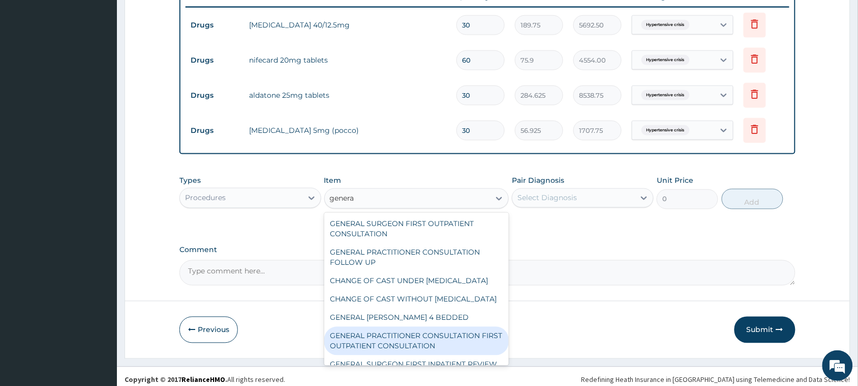
drag, startPoint x: 453, startPoint y: 354, endPoint x: 464, endPoint y: 334, distance: 23.2
click at [454, 354] on div "GENERAL PRACTITIONER CONSULTATION FIRST OUTPATIENT CONSULTATION" at bounding box center [416, 341] width 185 height 28
type input "3795"
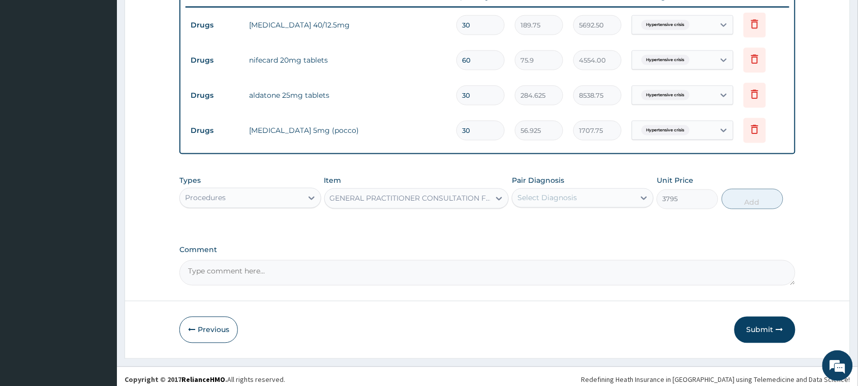
click at [552, 193] on div "Select Diagnosis" at bounding box center [548, 198] width 60 height 10
click at [558, 220] on label "Hypertensive crisis" at bounding box center [564, 223] width 70 height 10
checkbox input "true"
click at [760, 199] on button "Add" at bounding box center [753, 199] width 62 height 20
type input "0"
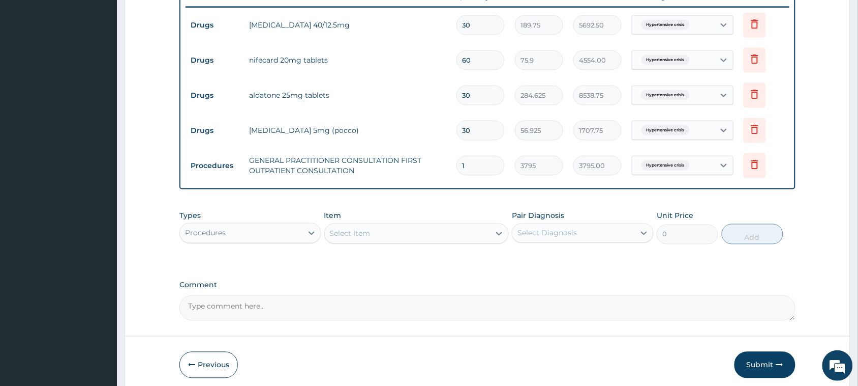
click at [364, 231] on div "Select Item" at bounding box center [350, 233] width 41 height 10
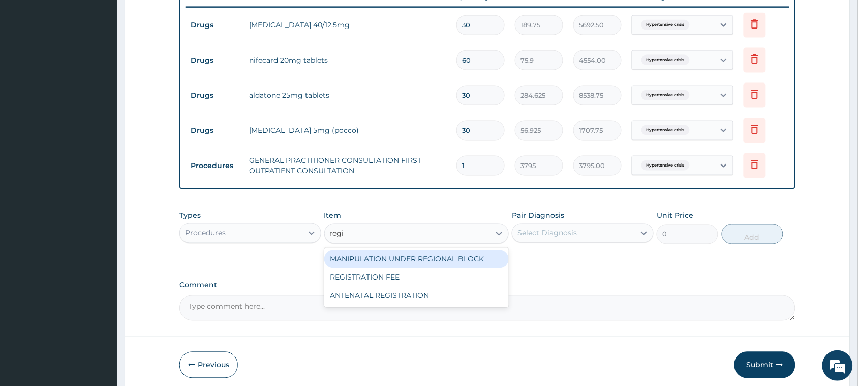
type input "regis"
click at [397, 257] on div "REGISTRATION FEE" at bounding box center [416, 259] width 185 height 18
type input "2164.741712362911"
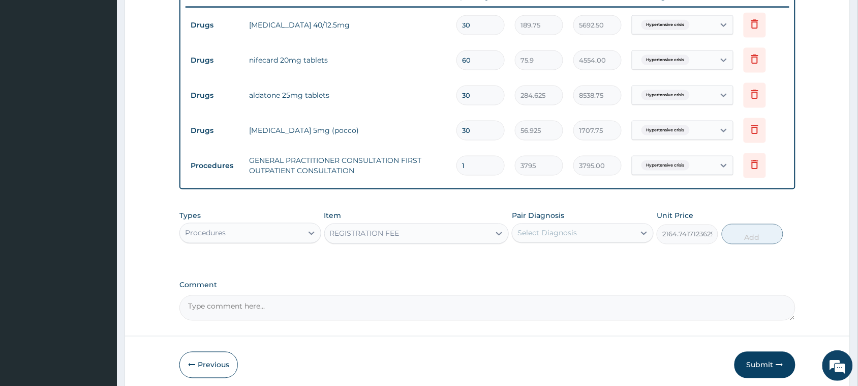
click at [596, 230] on div "Select Diagnosis" at bounding box center [574, 233] width 123 height 16
click at [593, 262] on div "Hypertensive crisis" at bounding box center [583, 259] width 142 height 21
checkbox input "true"
click at [761, 231] on button "Add" at bounding box center [753, 234] width 62 height 20
type input "0"
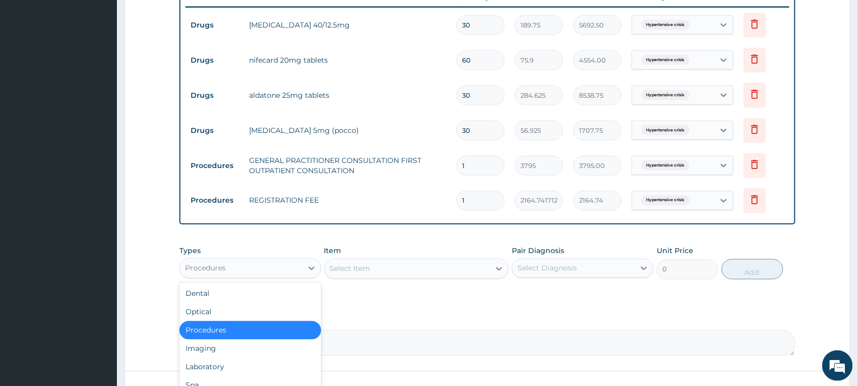
click at [290, 271] on div "Procedures" at bounding box center [241, 268] width 123 height 16
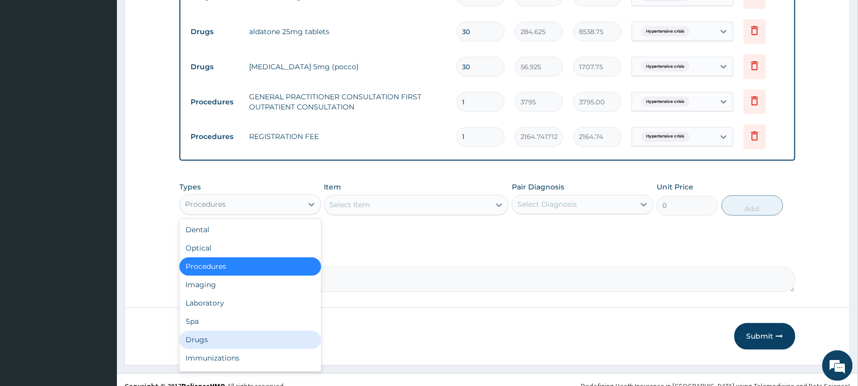
click at [206, 335] on div "Drugs" at bounding box center [251, 340] width 142 height 18
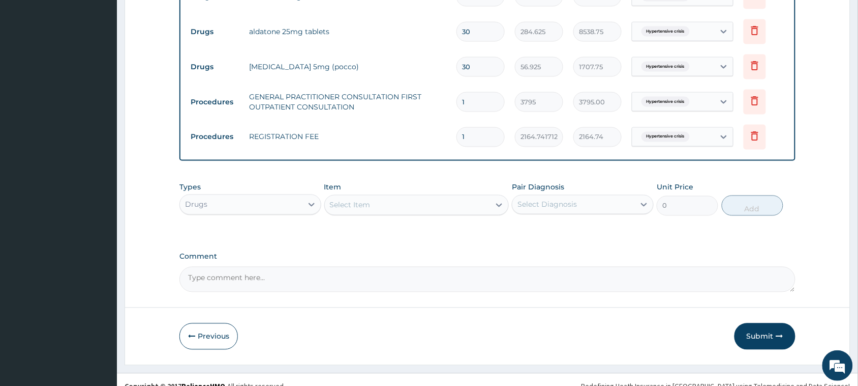
click at [379, 197] on div "Select Item" at bounding box center [408, 205] width 166 height 16
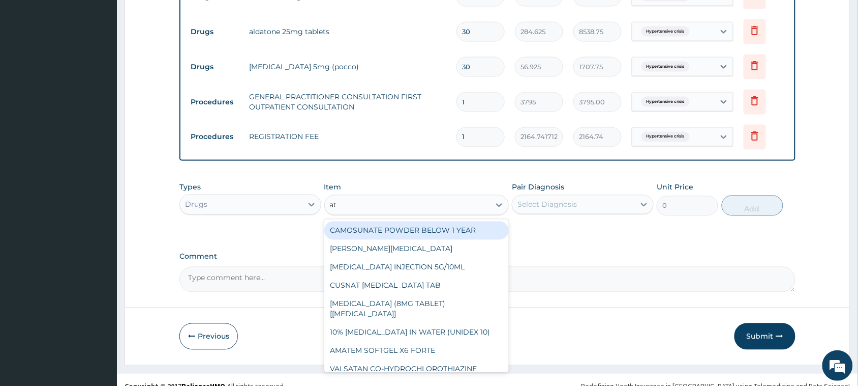
type input "ato"
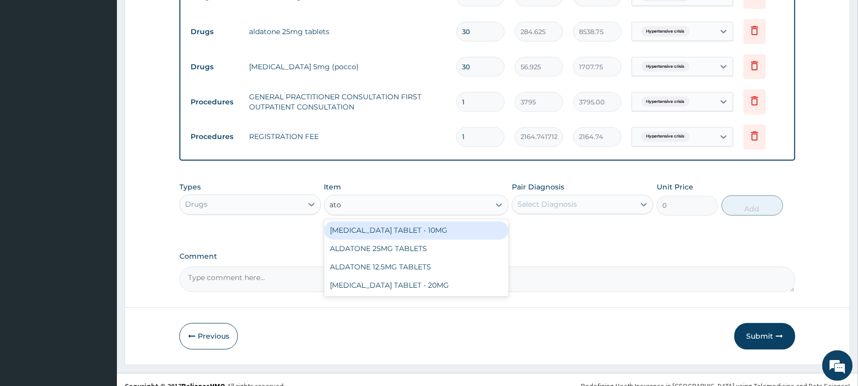
click at [412, 221] on div "ATORVASTATIN TABLET - 10MG" at bounding box center [416, 230] width 185 height 18
type input "130"
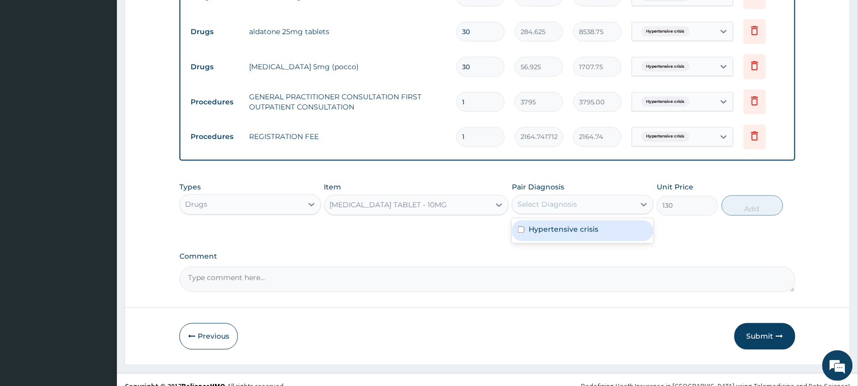
drag, startPoint x: 567, startPoint y: 202, endPoint x: 571, endPoint y: 227, distance: 24.7
click at [567, 206] on div "Select Diagnosis" at bounding box center [548, 204] width 60 height 10
click at [571, 229] on label "Hypertensive crisis" at bounding box center [564, 229] width 70 height 10
checkbox input "true"
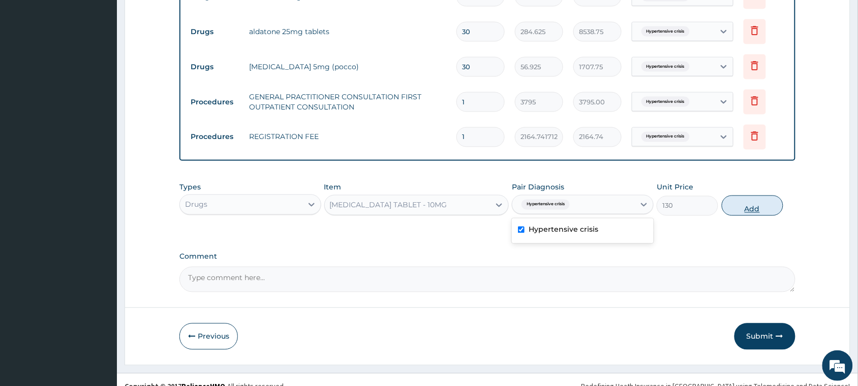
click at [752, 209] on button "Add" at bounding box center [753, 205] width 62 height 20
type input "0"
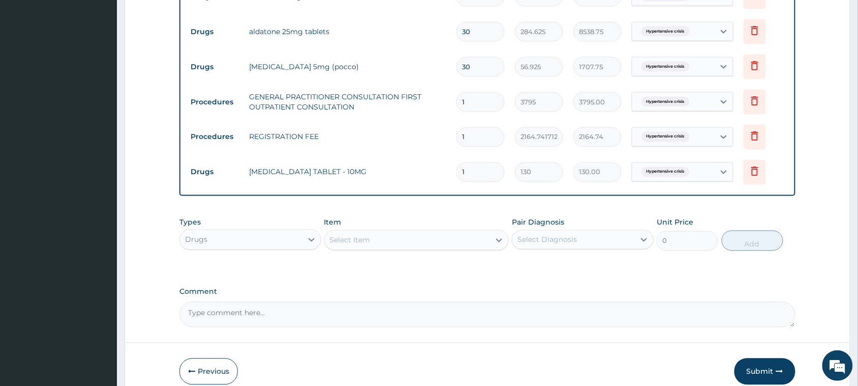
drag, startPoint x: 492, startPoint y: 172, endPoint x: 306, endPoint y: 153, distance: 186.6
click at [319, 155] on tr "Drugs ATORVASTATIN TABLET - 10MG 1 130 130.00 Hypertensive crisis Delete" at bounding box center [488, 172] width 604 height 35
type input "3"
type input "390.00"
type input "30"
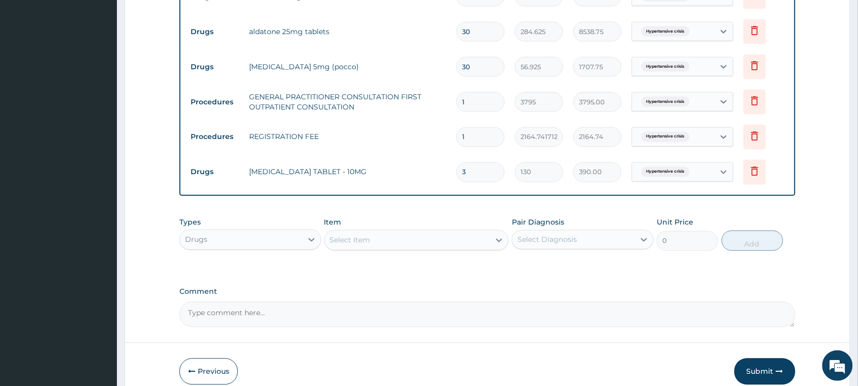
type input "3900.00"
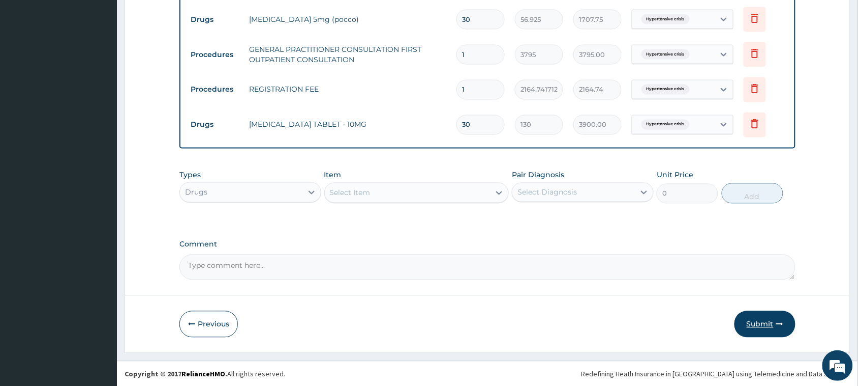
type input "30"
click at [758, 327] on button "Submit" at bounding box center [765, 324] width 61 height 26
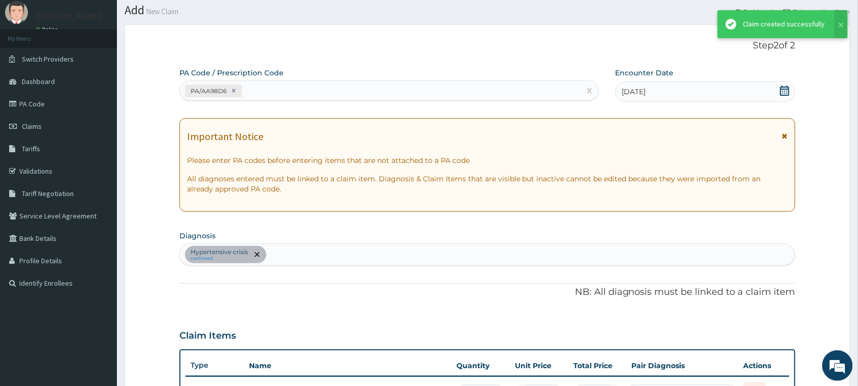
scroll to position [509, 0]
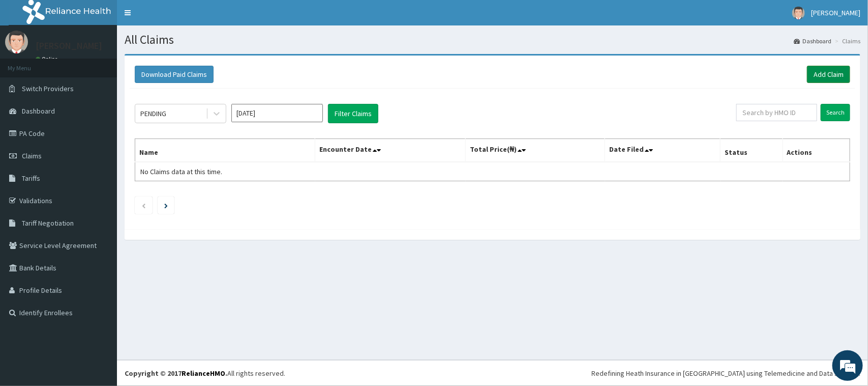
click at [824, 75] on link "Add Claim" at bounding box center [828, 74] width 43 height 17
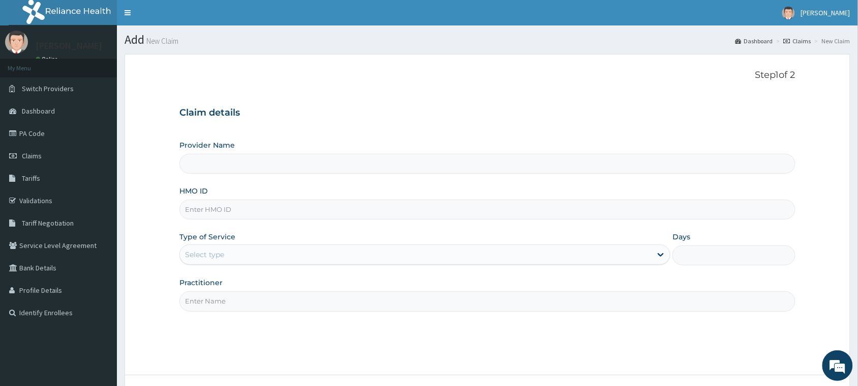
type input "[GEOGRAPHIC_DATA]"
click at [223, 219] on input "HMO ID" at bounding box center [488, 209] width 616 height 20
paste input "wol/10052/a"
click at [203, 212] on input "wol/10052/a" at bounding box center [488, 209] width 616 height 20
type input "wol/10052/a"
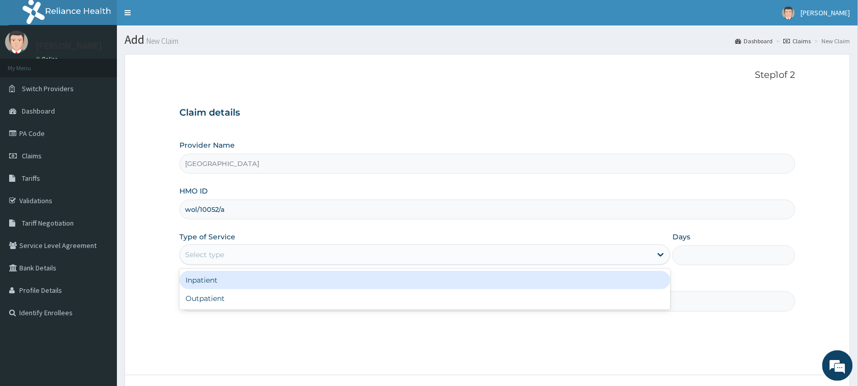
click at [205, 253] on div "Select type" at bounding box center [204, 254] width 39 height 10
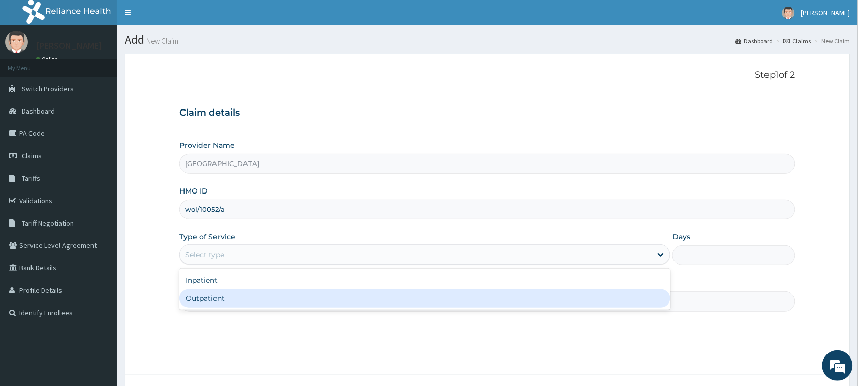
click at [221, 303] on div "Outpatient" at bounding box center [425, 298] width 491 height 18
type input "1"
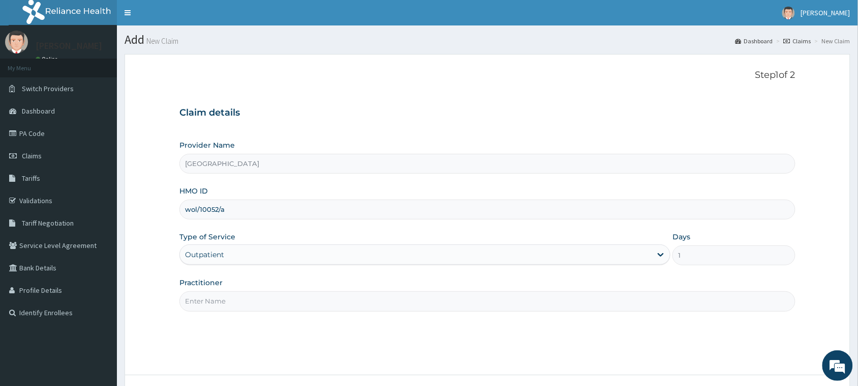
click at [225, 298] on input "Practitioner" at bounding box center [488, 301] width 616 height 20
type input "OKO ONYEDIKACHI"
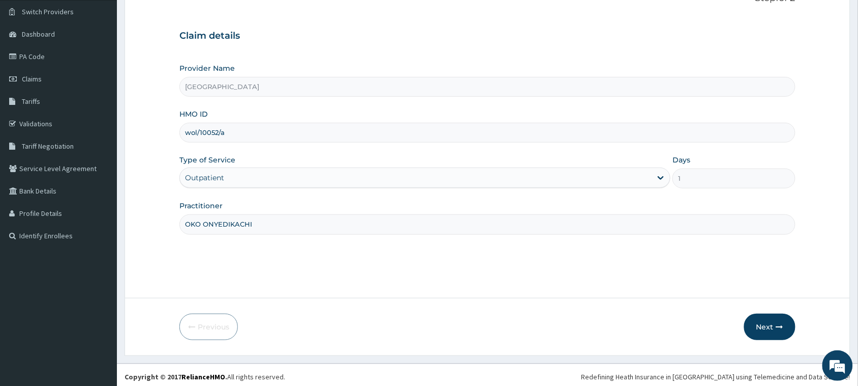
scroll to position [80, 0]
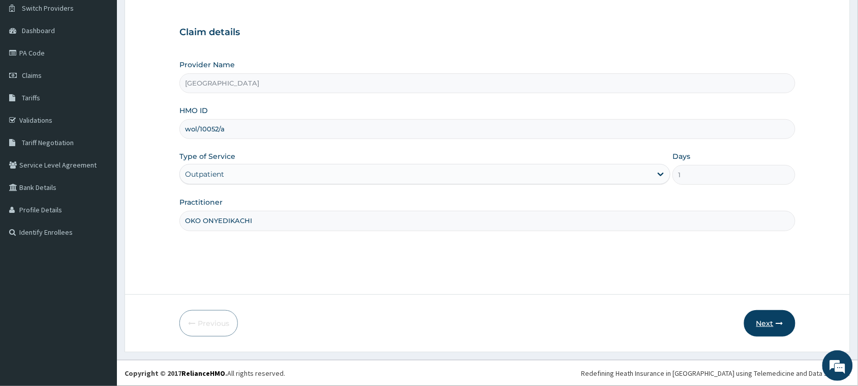
click at [759, 321] on button "Next" at bounding box center [770, 323] width 51 height 26
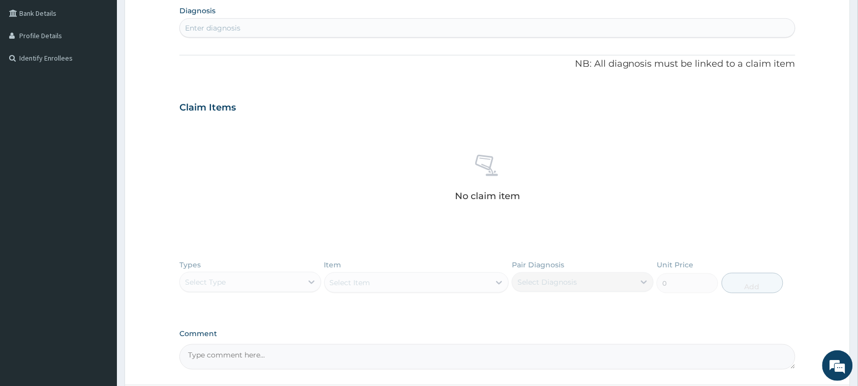
scroll to position [345, 0]
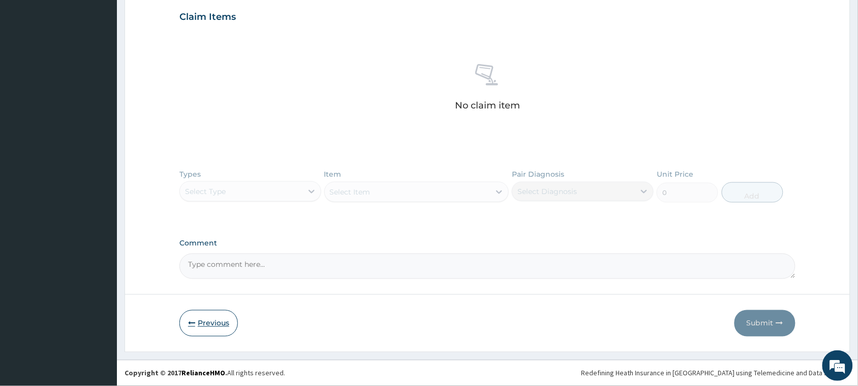
click at [219, 321] on button "Previous" at bounding box center [209, 323] width 58 height 26
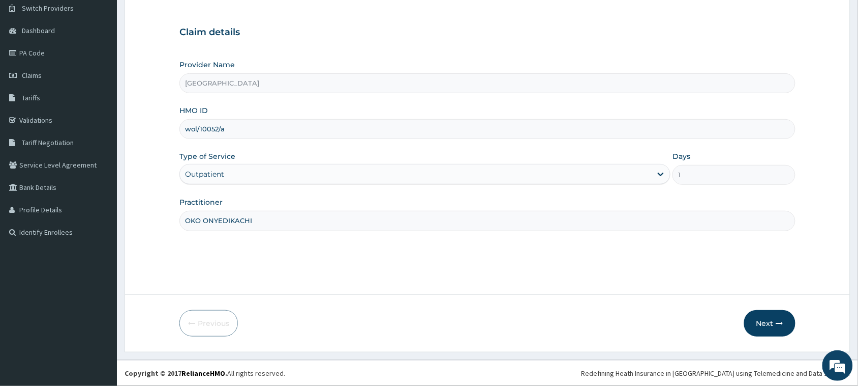
scroll to position [80, 0]
drag, startPoint x: 285, startPoint y: 129, endPoint x: 146, endPoint y: 128, distance: 139.4
click at [146, 128] on form "Step 1 of 2 Claim details Provider Name Vigor Hospitals HMO ID wol/10052/a Type…" at bounding box center [488, 163] width 726 height 378
type input "WOL/10028/A"
drag, startPoint x: 364, startPoint y: 227, endPoint x: 4, endPoint y: 187, distance: 362.3
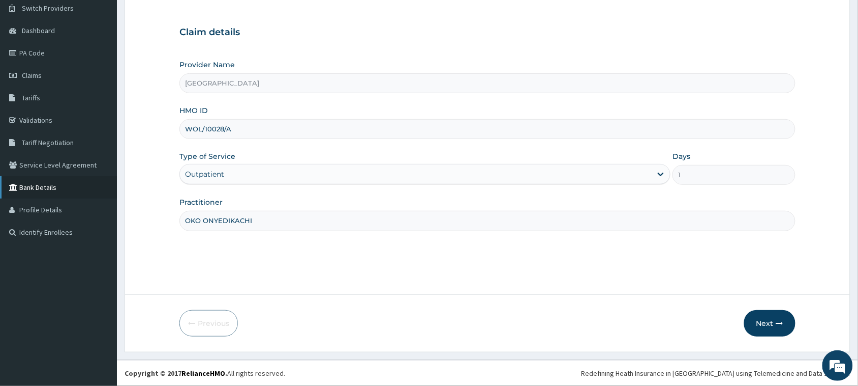
click at [16, 191] on div "R EL Toggle navigation CLEMENT EDOBOR CLEMENT EDOBOR - info@vigorhospitals.com …" at bounding box center [429, 153] width 858 height 466
click at [213, 224] on input "Practitioner" at bounding box center [488, 221] width 616 height 20
type input "DR GABRIEL OFFOMATA"
click at [763, 325] on button "Next" at bounding box center [770, 323] width 51 height 26
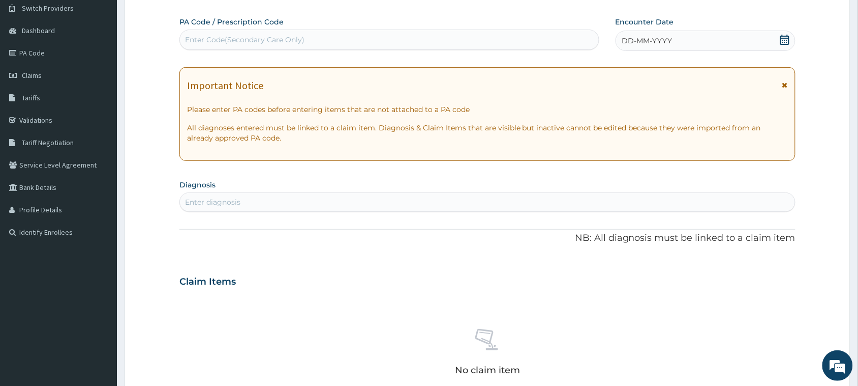
click at [310, 44] on div "Enter Code(Secondary Care Only)" at bounding box center [389, 40] width 419 height 16
click at [782, 41] on icon at bounding box center [785, 40] width 10 height 10
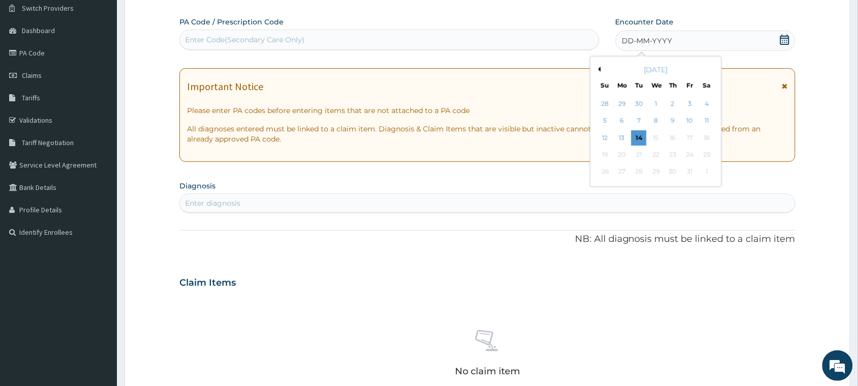
click at [601, 67] on button "Previous Month" at bounding box center [598, 69] width 5 height 5
click at [656, 151] on div "24" at bounding box center [656, 154] width 15 height 15
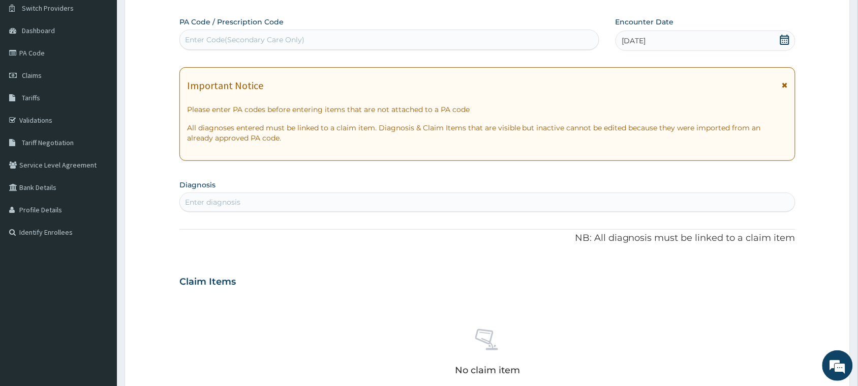
click at [321, 214] on div "PA Code / Prescription Code Enter Code(Secondary Care Only) Encounter Date 24-0…" at bounding box center [488, 280] width 616 height 526
click at [332, 201] on div "Enter diagnosis" at bounding box center [487, 202] width 615 height 16
type input "MALARIA"
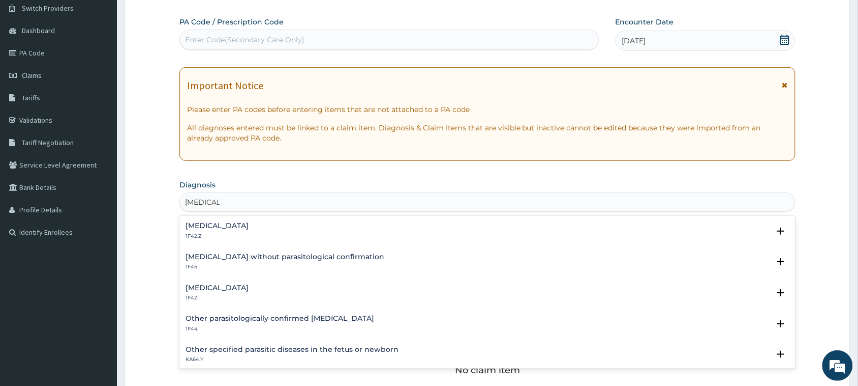
click at [249, 288] on h4 "[MEDICAL_DATA]" at bounding box center [217, 288] width 63 height 8
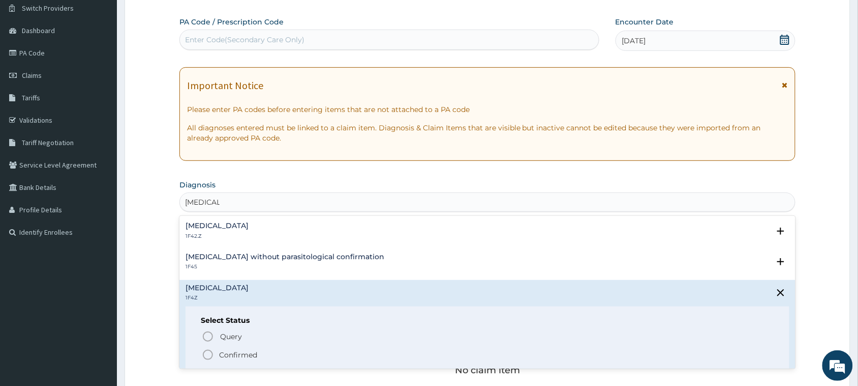
click at [232, 352] on p "Confirmed" at bounding box center [238, 354] width 38 height 10
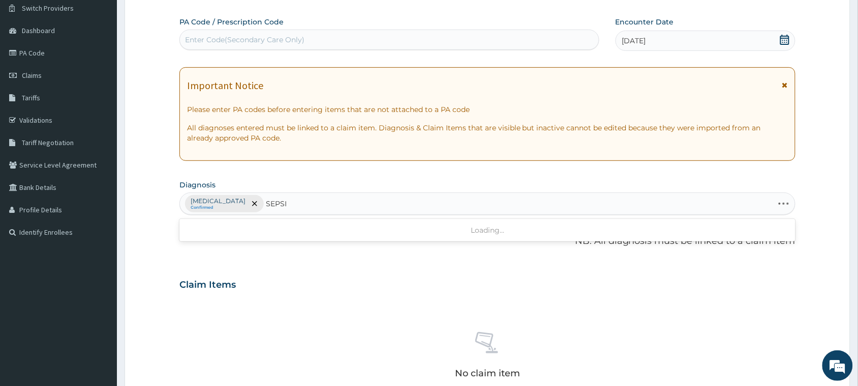
type input "SEPSIS"
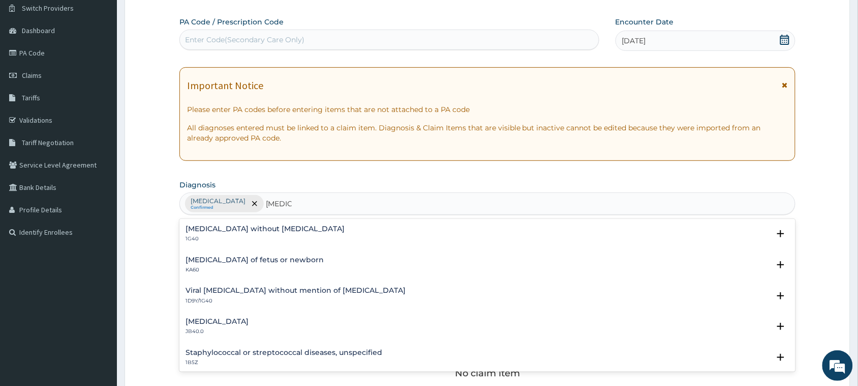
click at [225, 230] on h4 "Sepsis without septic shock" at bounding box center [265, 229] width 159 height 8
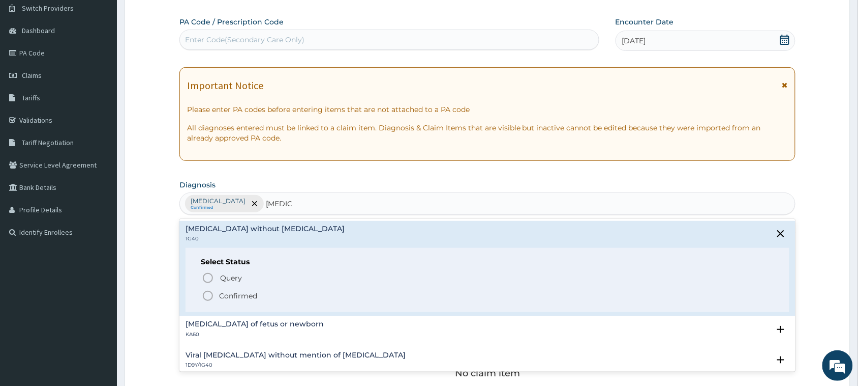
click at [229, 293] on p "Confirmed" at bounding box center [238, 295] width 38 height 10
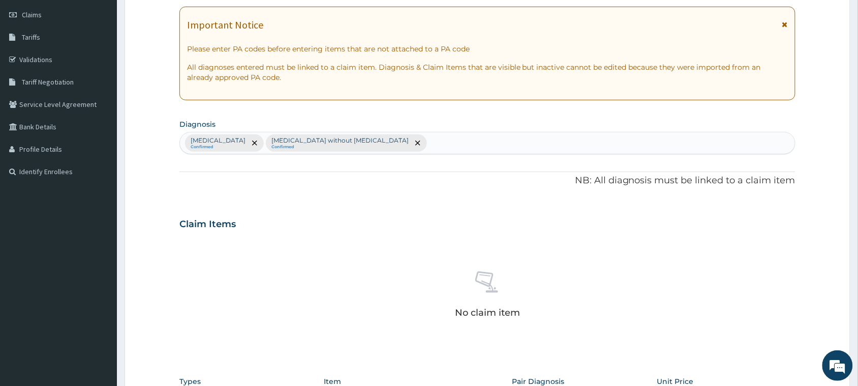
scroll to position [335, 0]
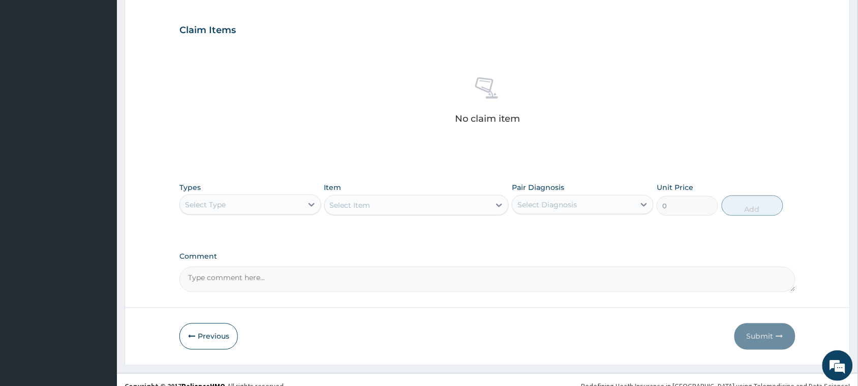
drag, startPoint x: 263, startPoint y: 189, endPoint x: 263, endPoint y: 198, distance: 9.2
click at [263, 194] on div "Types Select Type" at bounding box center [251, 199] width 142 height 34
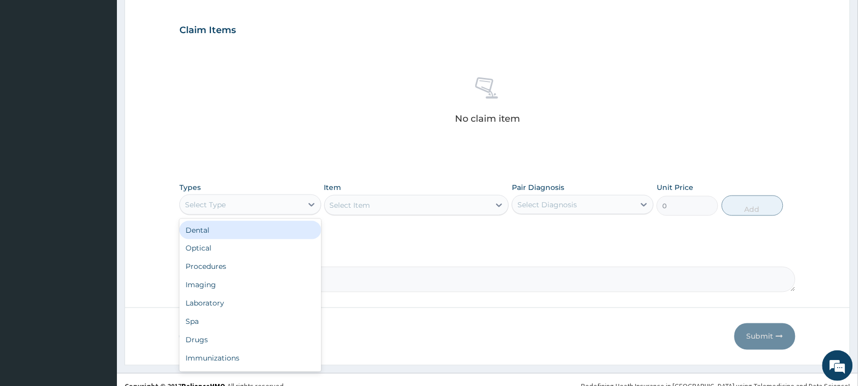
click at [263, 206] on div "Select Type" at bounding box center [241, 204] width 123 height 16
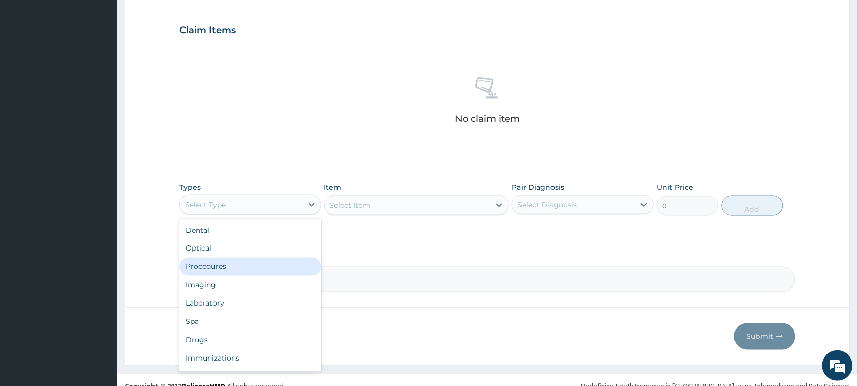
click at [235, 268] on div "Procedures" at bounding box center [251, 266] width 142 height 18
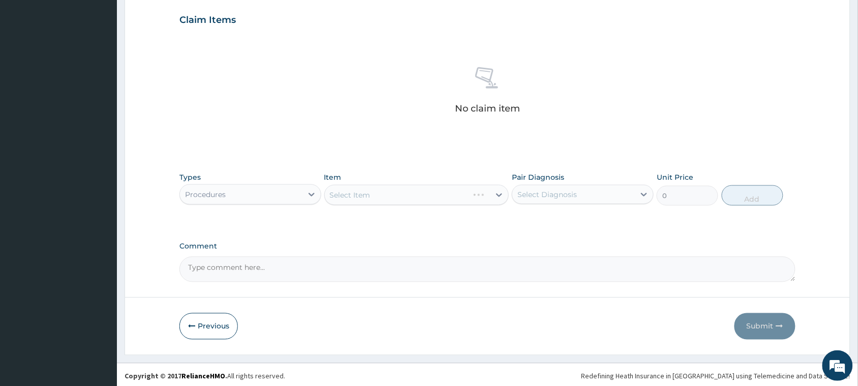
scroll to position [348, 0]
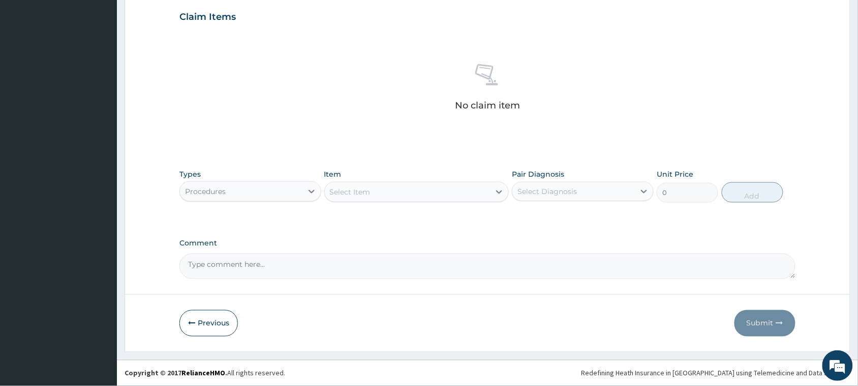
click at [389, 193] on div "Select Item" at bounding box center [408, 192] width 166 height 16
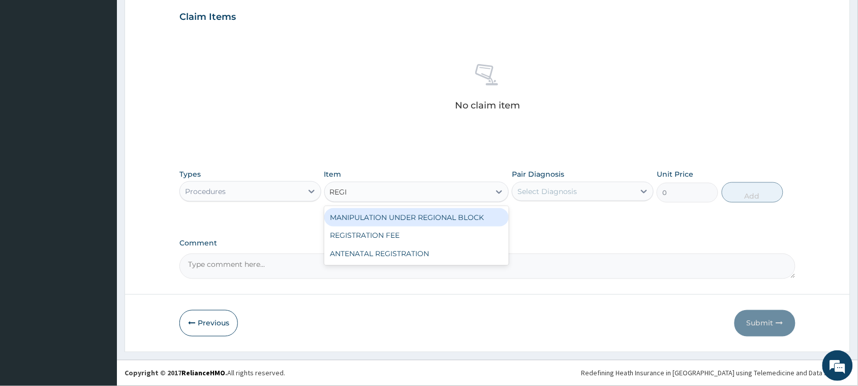
type input "REGIS"
click at [395, 210] on div "REGISTRATION FEE" at bounding box center [416, 217] width 185 height 18
type input "2164.741712362911"
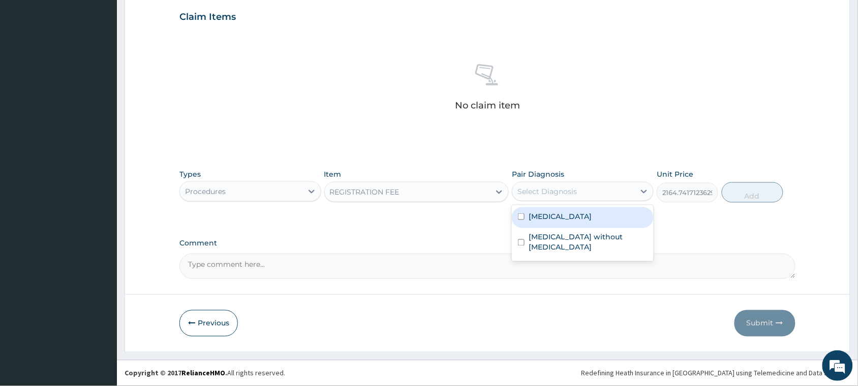
click at [550, 191] on div "Select Diagnosis" at bounding box center [548, 191] width 60 height 10
drag, startPoint x: 568, startPoint y: 217, endPoint x: 573, endPoint y: 233, distance: 16.4
click at [570, 219] on label "[MEDICAL_DATA]" at bounding box center [560, 216] width 63 height 10
checkbox input "true"
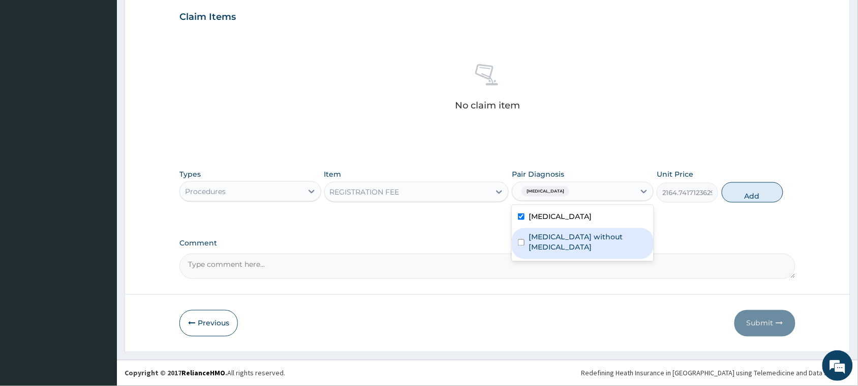
click at [573, 233] on label "Sepsis without septic shock" at bounding box center [588, 242] width 119 height 20
checkbox input "true"
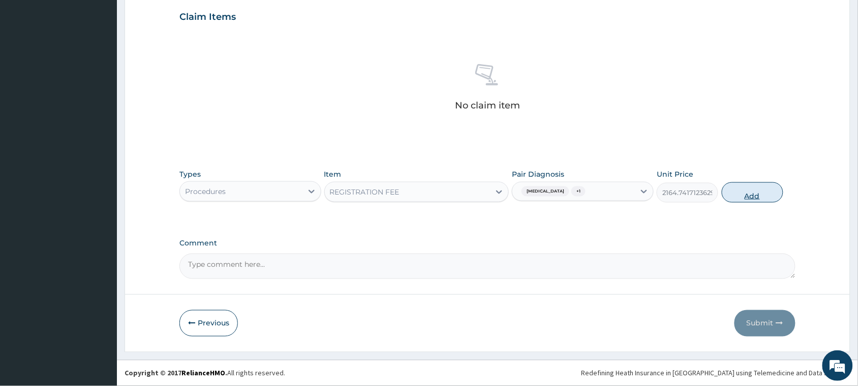
click at [764, 196] on button "Add" at bounding box center [753, 192] width 62 height 20
type input "0"
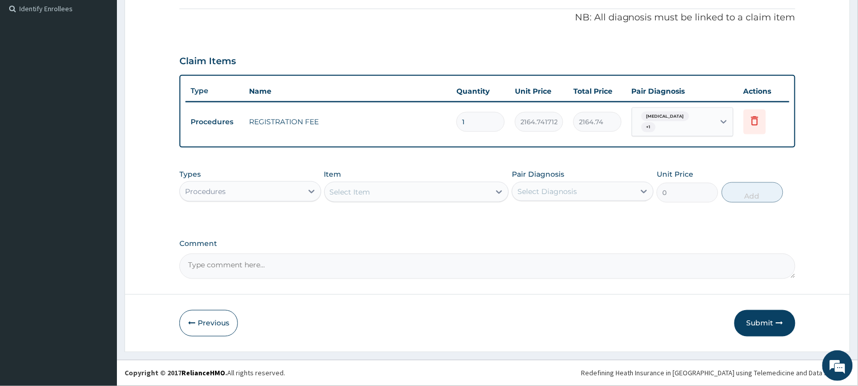
scroll to position [303, 0]
click at [347, 187] on div "Select Item" at bounding box center [350, 192] width 41 height 10
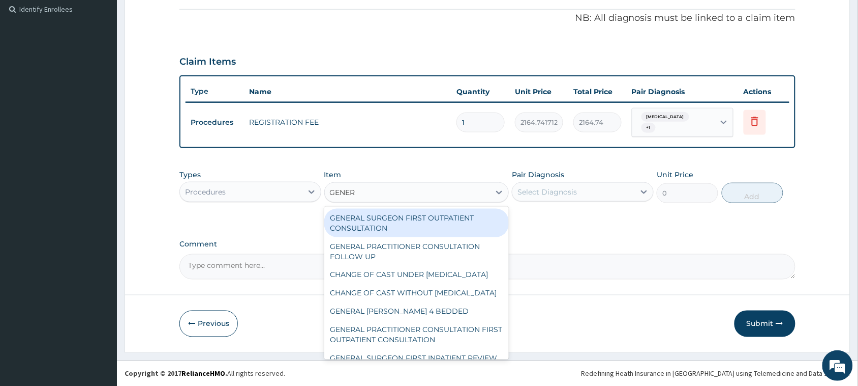
type input "GENERA"
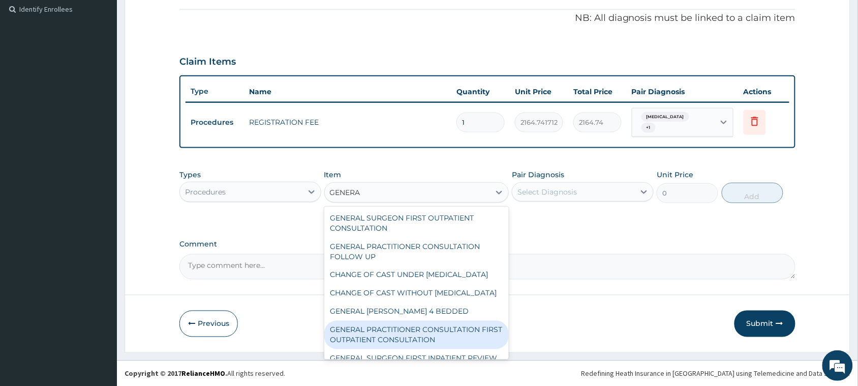
click at [415, 342] on div "GENERAL PRACTITIONER CONSULTATION FIRST OUTPATIENT CONSULTATION" at bounding box center [416, 334] width 185 height 28
type input "3795"
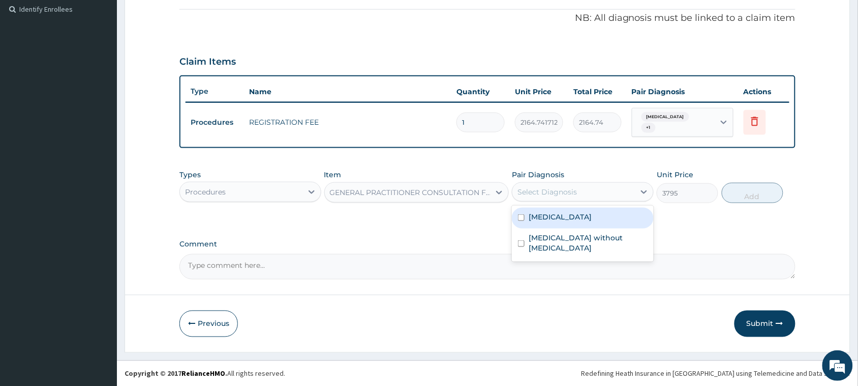
click at [554, 192] on div "Select Diagnosis" at bounding box center [548, 192] width 60 height 10
click at [566, 225] on div "[MEDICAL_DATA]" at bounding box center [583, 217] width 142 height 21
checkbox input "true"
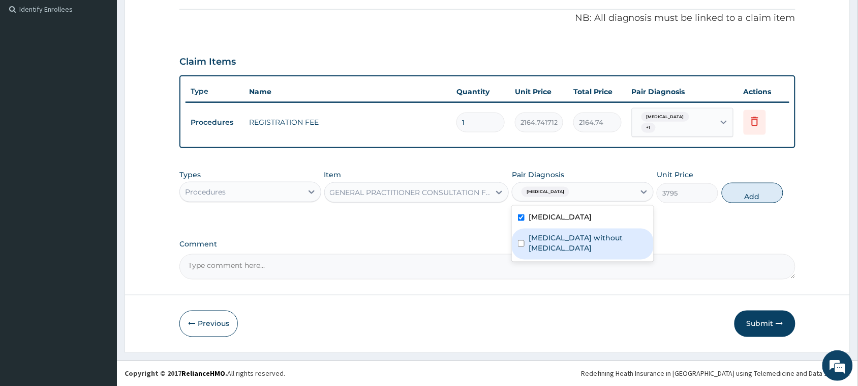
click at [569, 232] on label "Sepsis without septic shock" at bounding box center [588, 242] width 119 height 20
checkbox input "true"
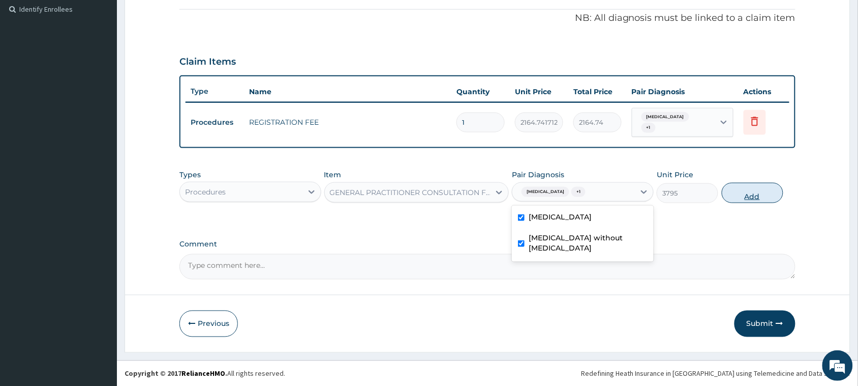
click at [739, 193] on button "Add" at bounding box center [753, 193] width 62 height 20
type input "0"
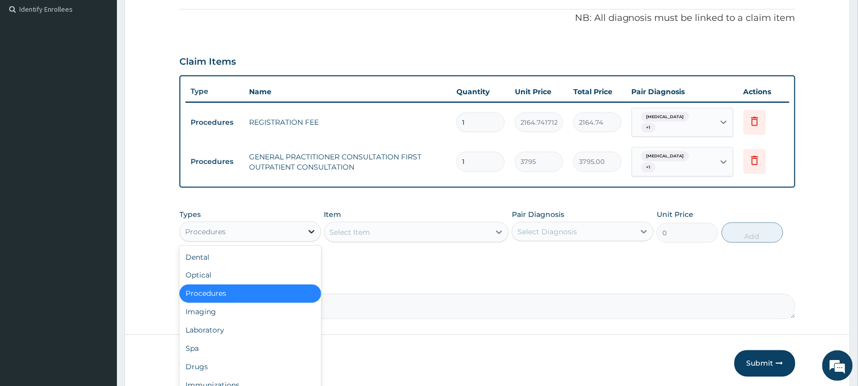
click at [307, 227] on icon at bounding box center [312, 231] width 10 height 10
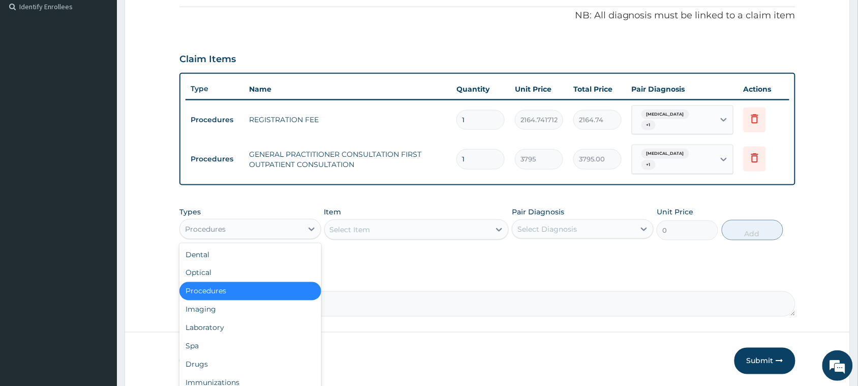
scroll to position [343, 0]
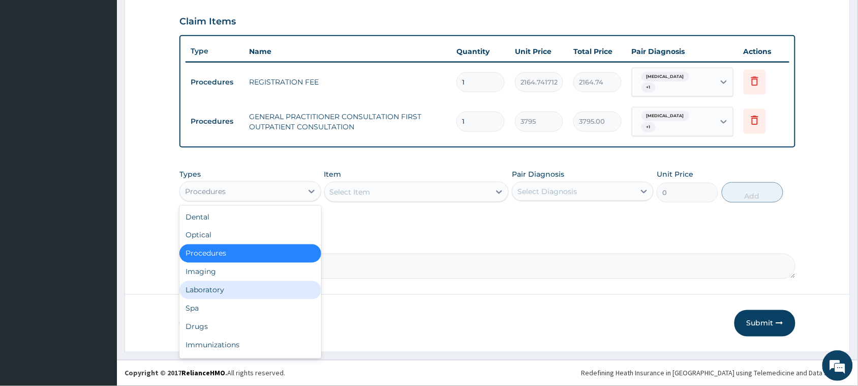
click at [212, 290] on div "Laboratory" at bounding box center [251, 290] width 142 height 18
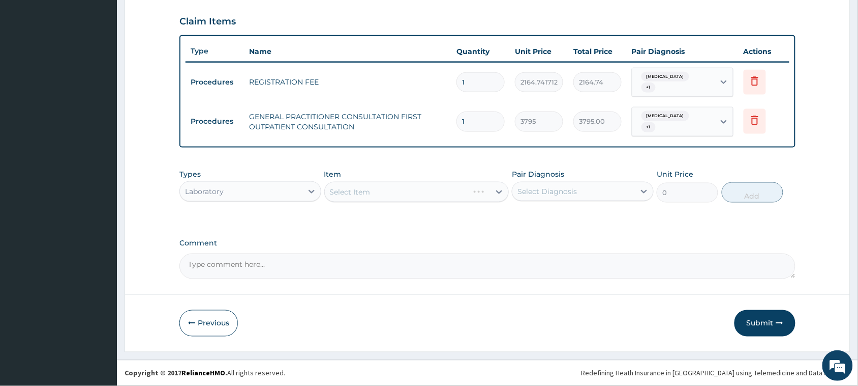
click at [363, 192] on div "Select Item" at bounding box center [416, 192] width 185 height 20
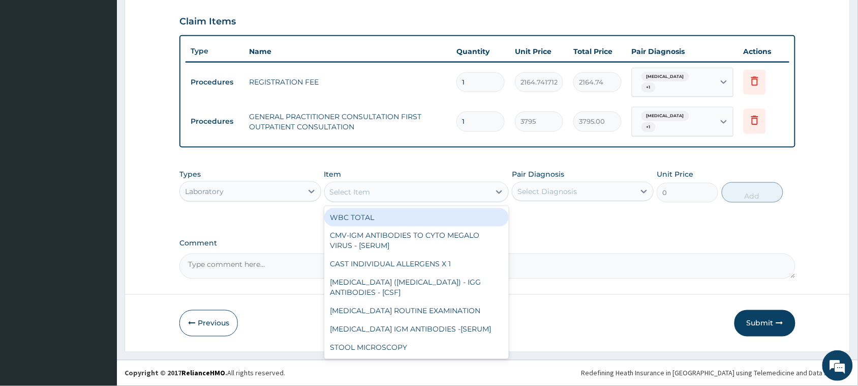
click at [438, 197] on div "Select Item" at bounding box center [408, 192] width 166 height 16
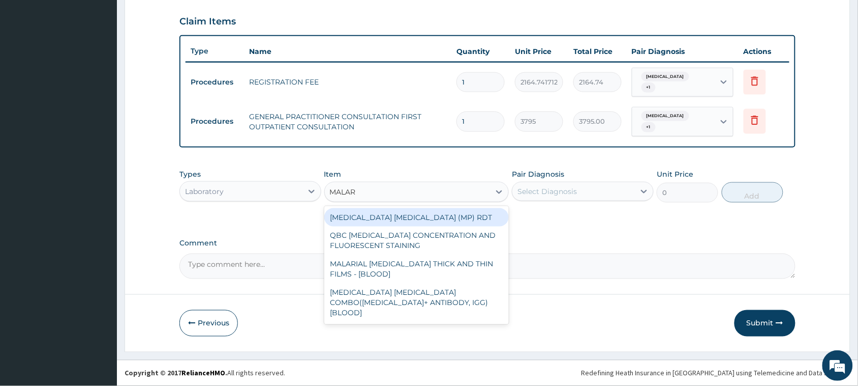
type input "MALARI"
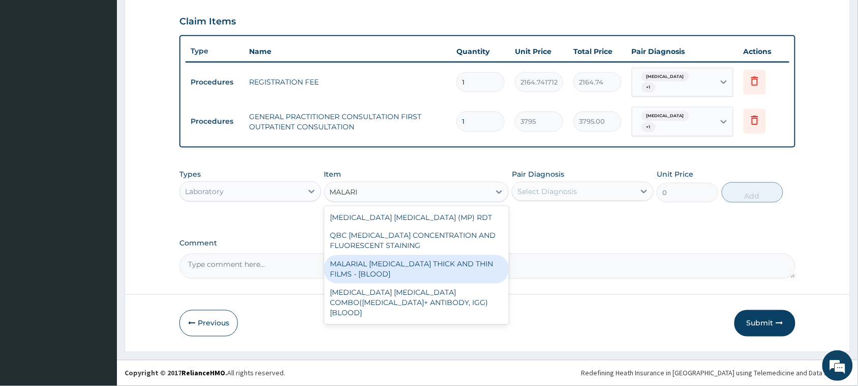
drag, startPoint x: 397, startPoint y: 273, endPoint x: 477, endPoint y: 214, distance: 99.3
click at [397, 272] on div "MALARIAL [MEDICAL_DATA] THICK AND THIN FILMS - [BLOOD]" at bounding box center [416, 269] width 185 height 28
type input "1725"
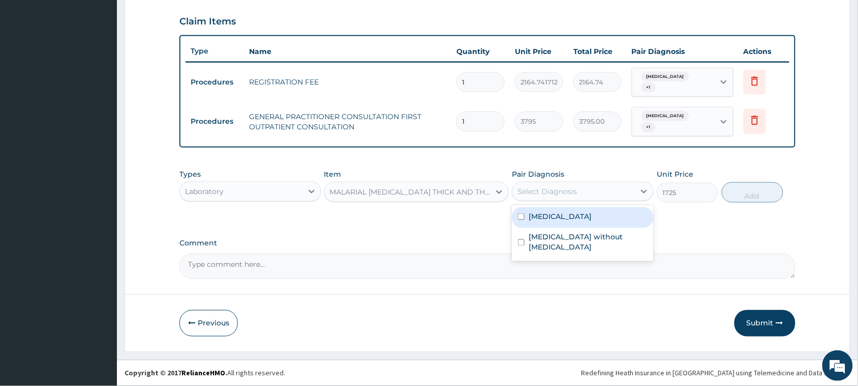
click at [562, 192] on div "Select Diagnosis" at bounding box center [548, 191] width 60 height 10
drag, startPoint x: 577, startPoint y: 221, endPoint x: 616, endPoint y: 216, distance: 39.5
click at [580, 220] on div "[MEDICAL_DATA]" at bounding box center [583, 217] width 142 height 21
checkbox input "true"
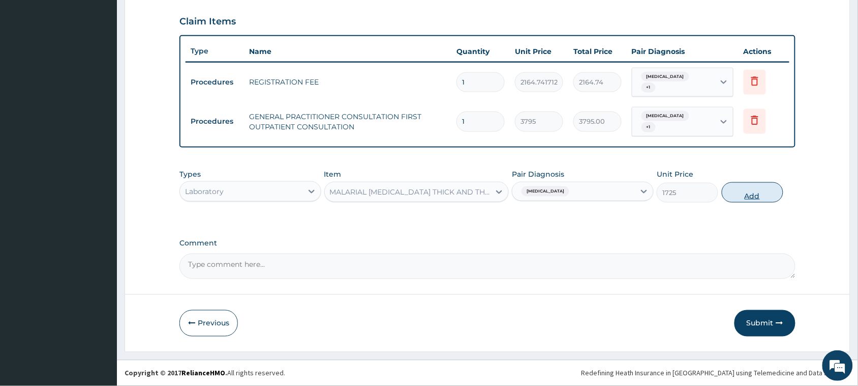
click at [758, 191] on button "Add" at bounding box center [753, 192] width 62 height 20
type input "0"
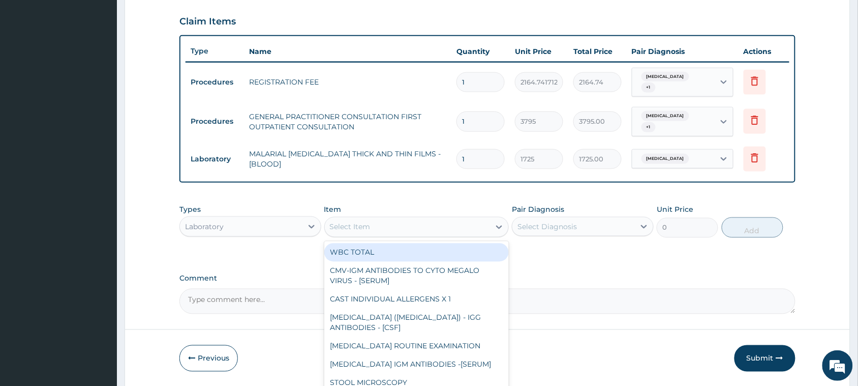
click at [354, 227] on div "Select Item" at bounding box center [350, 227] width 41 height 10
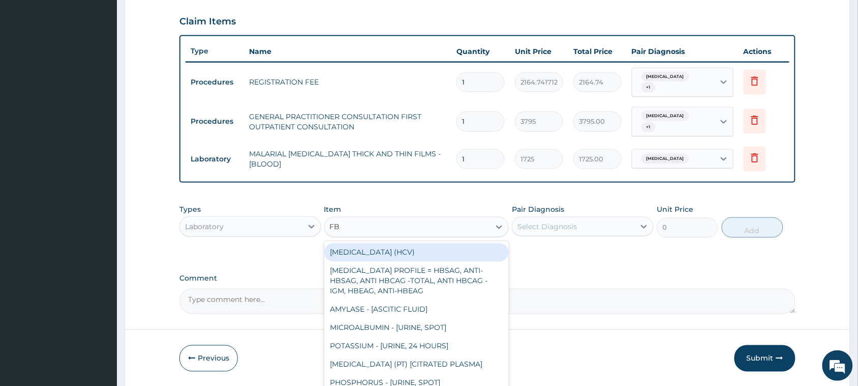
type input "FBC"
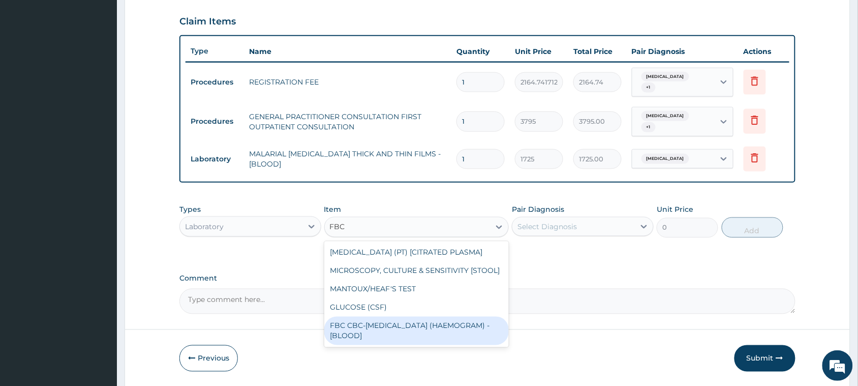
drag, startPoint x: 364, startPoint y: 334, endPoint x: 508, endPoint y: 260, distance: 162.0
click at [365, 334] on div "FBC CBC-[MEDICAL_DATA] (HAEMOGRAM) - [BLOOD]" at bounding box center [416, 330] width 185 height 28
type input "4600"
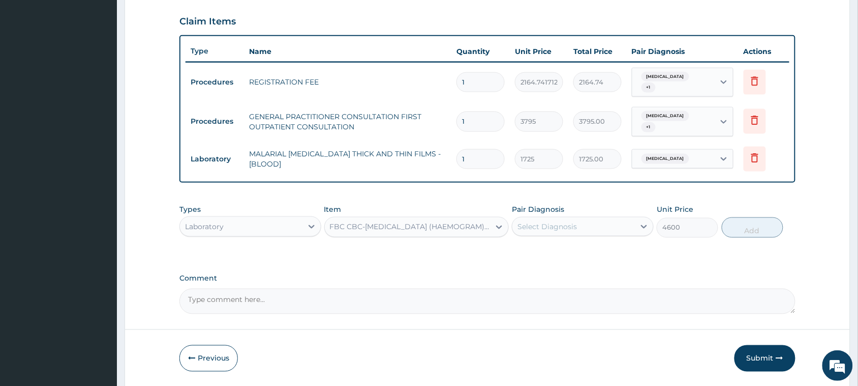
click at [565, 225] on div "Select Diagnosis" at bounding box center [548, 226] width 60 height 10
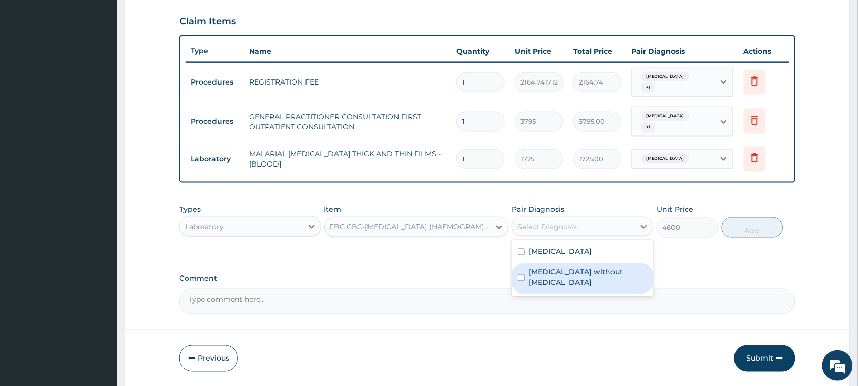
click at [579, 270] on label "[MEDICAL_DATA] without [MEDICAL_DATA]" at bounding box center [588, 277] width 119 height 20
checkbox input "true"
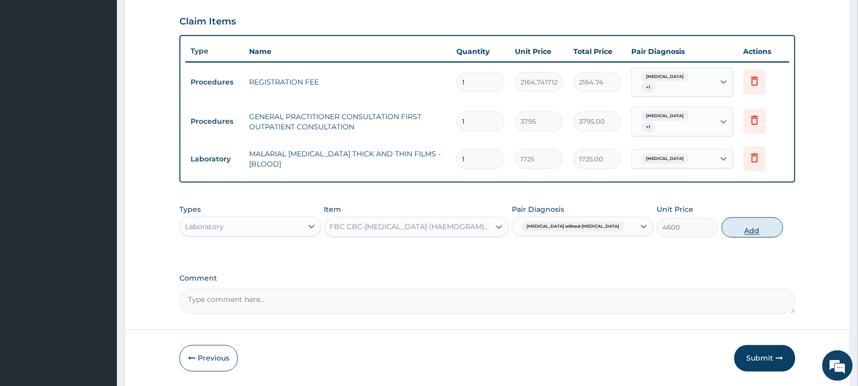
click at [766, 227] on button "Add" at bounding box center [753, 227] width 62 height 20
type input "0"
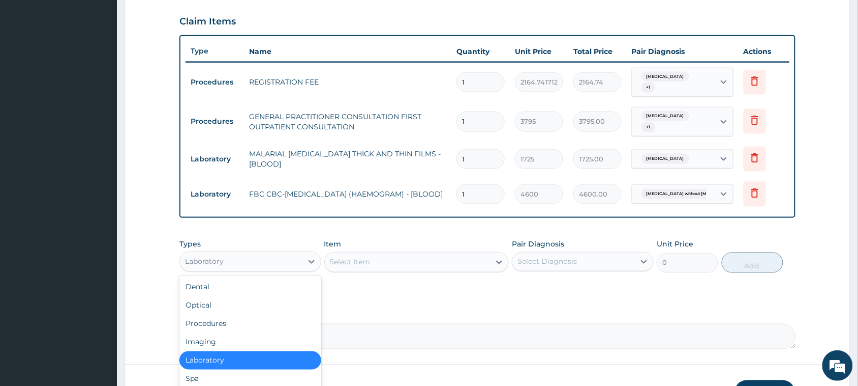
click at [286, 253] on div "Laboratory" at bounding box center [241, 261] width 123 height 16
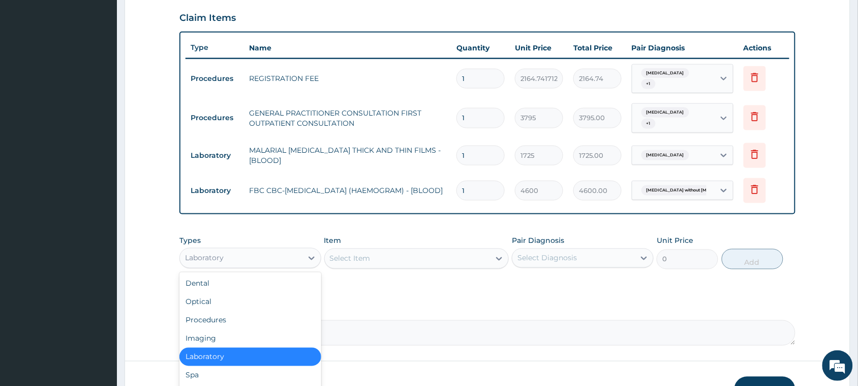
scroll to position [413, 0]
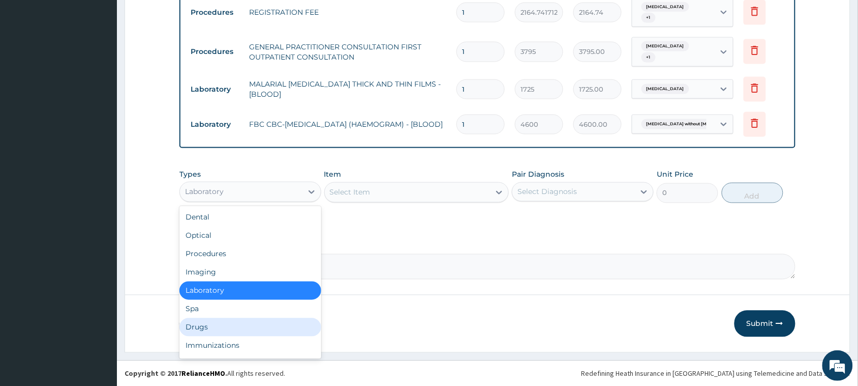
click at [224, 328] on div "Drugs" at bounding box center [251, 327] width 142 height 18
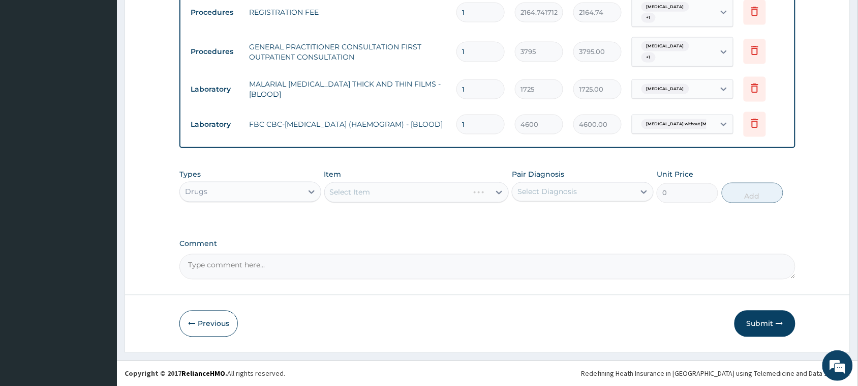
click at [367, 190] on div "Select Item" at bounding box center [416, 192] width 185 height 20
click at [394, 196] on div "Select Item" at bounding box center [416, 192] width 185 height 20
click at [395, 189] on div "Select Item" at bounding box center [416, 192] width 185 height 20
click at [418, 192] on div "Select Item" at bounding box center [416, 192] width 185 height 20
click at [413, 189] on div "Select Item" at bounding box center [408, 192] width 166 height 16
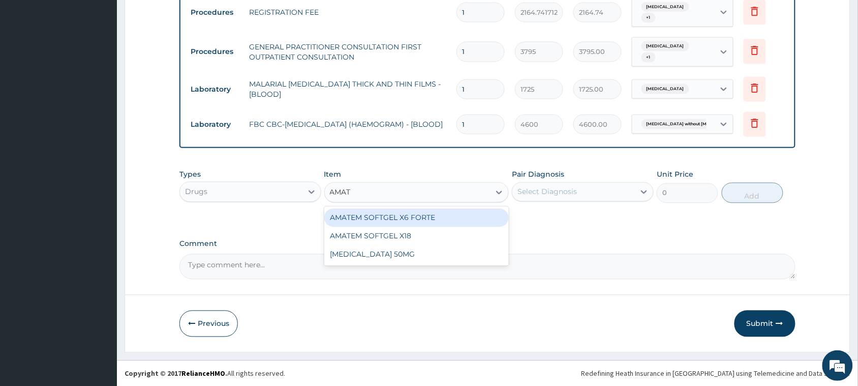
type input "AMATE"
click at [407, 211] on div "AMATEM SOFTGEL X6 FORTE" at bounding box center [416, 218] width 185 height 18
type input "506"
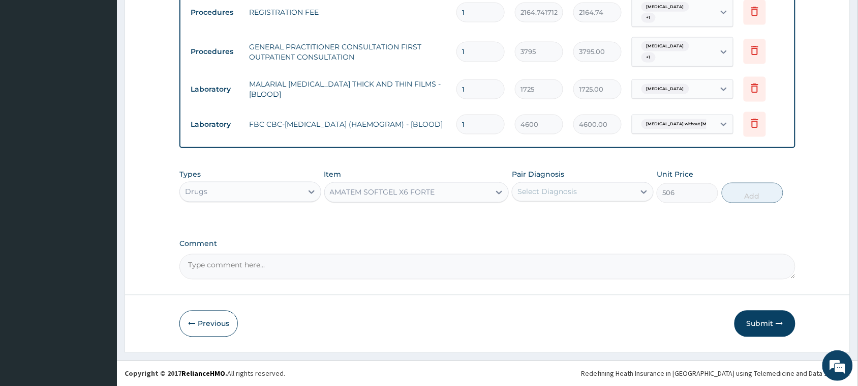
click at [589, 187] on div "Select Diagnosis" at bounding box center [574, 192] width 123 height 16
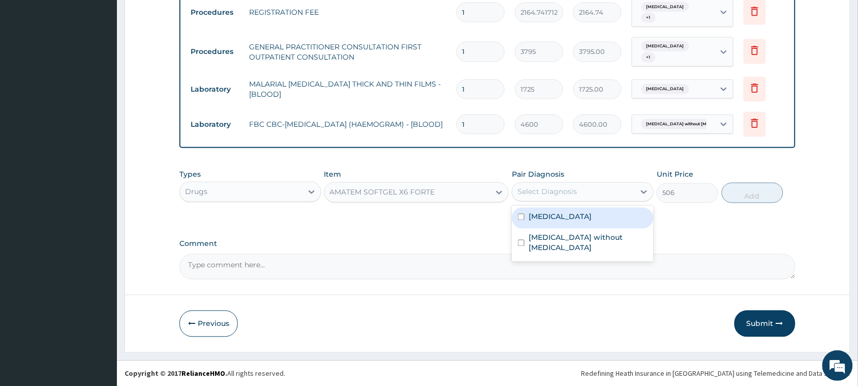
click at [592, 217] on label "[MEDICAL_DATA]" at bounding box center [560, 217] width 63 height 10
checkbox input "true"
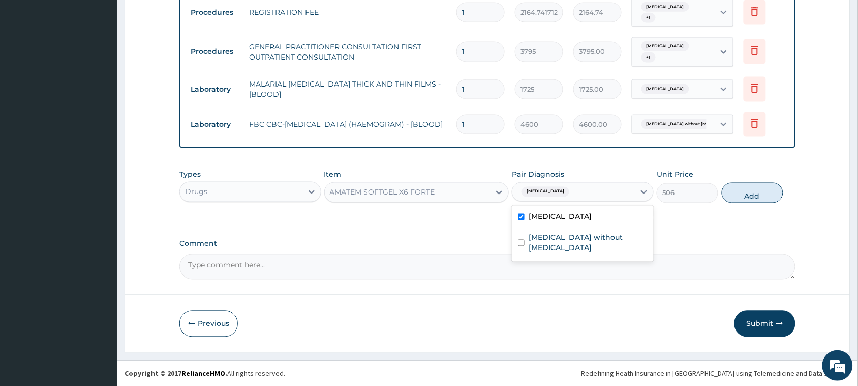
click at [730, 192] on button "Add" at bounding box center [753, 193] width 62 height 20
type input "0"
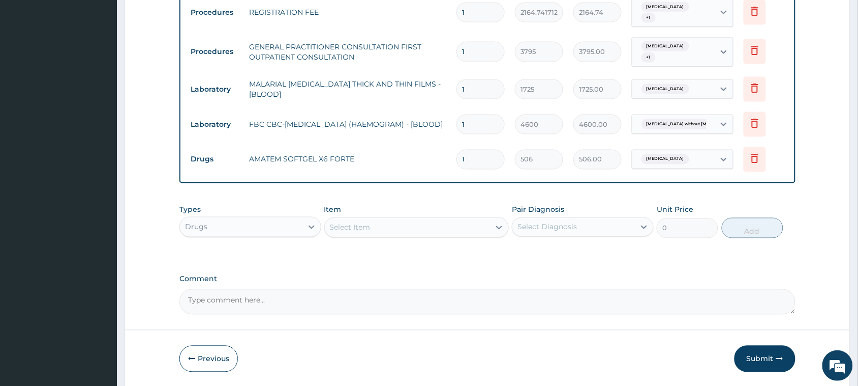
click at [427, 220] on div "Select Item" at bounding box center [408, 227] width 166 height 16
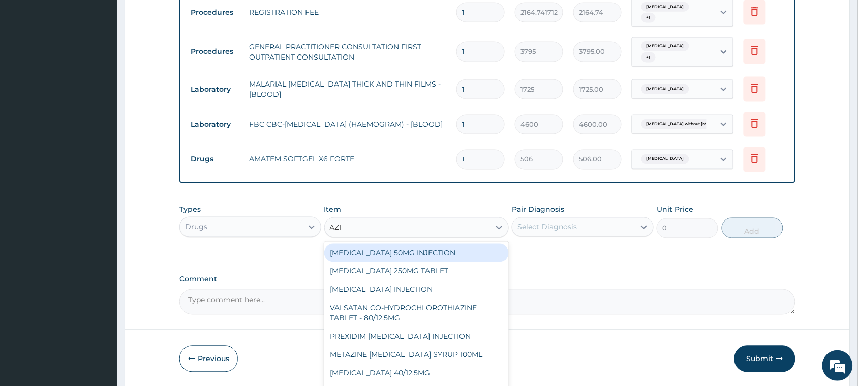
type input "AZIT"
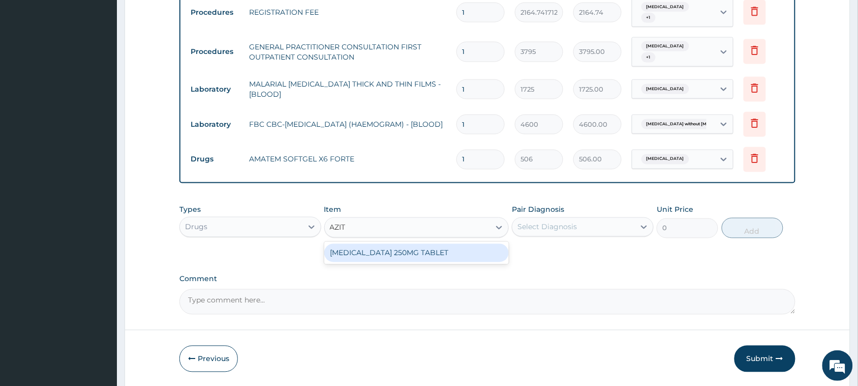
click at [430, 250] on div "[MEDICAL_DATA] 250MG TABLET" at bounding box center [416, 253] width 185 height 18
type input "189.75"
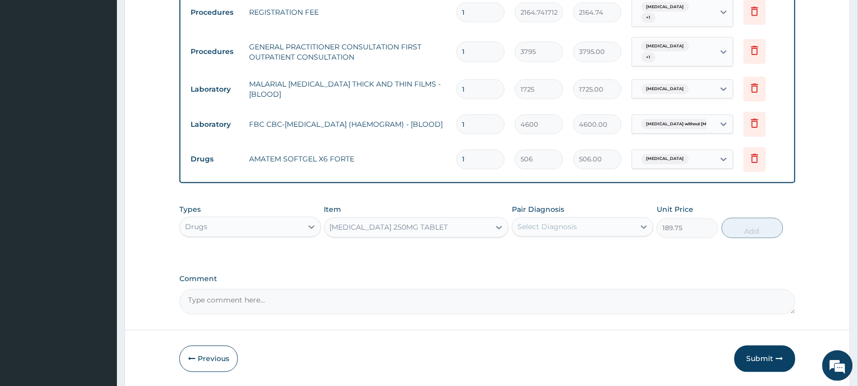
click at [626, 225] on div "Select Diagnosis" at bounding box center [574, 227] width 123 height 16
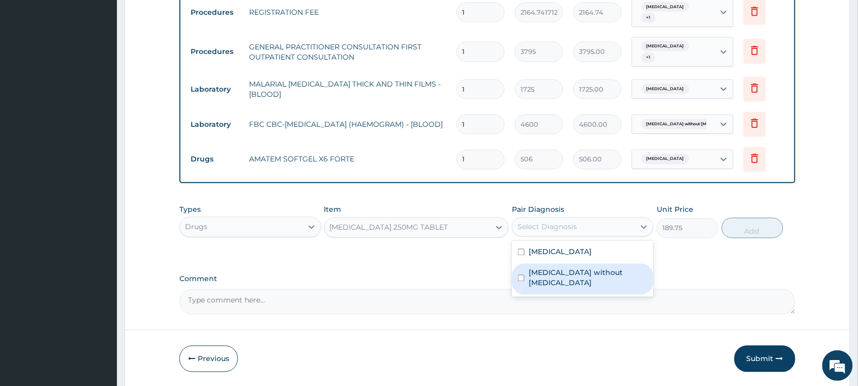
click at [605, 271] on label "[MEDICAL_DATA] without [MEDICAL_DATA]" at bounding box center [588, 278] width 119 height 20
checkbox input "true"
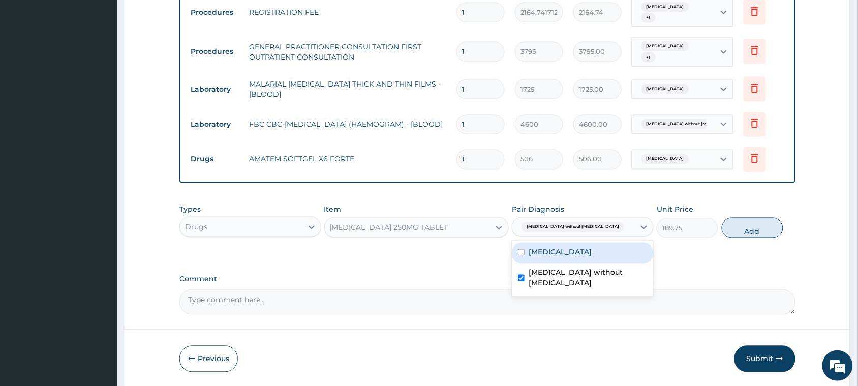
click at [609, 254] on div "[MEDICAL_DATA]" at bounding box center [583, 253] width 142 height 21
checkbox input "true"
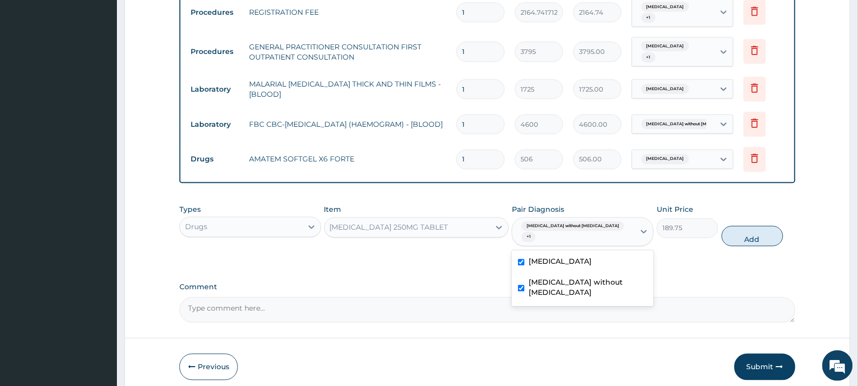
drag, startPoint x: 759, startPoint y: 224, endPoint x: 594, endPoint y: 217, distance: 165.4
click at [757, 226] on button "Add" at bounding box center [753, 236] width 62 height 20
type input "0"
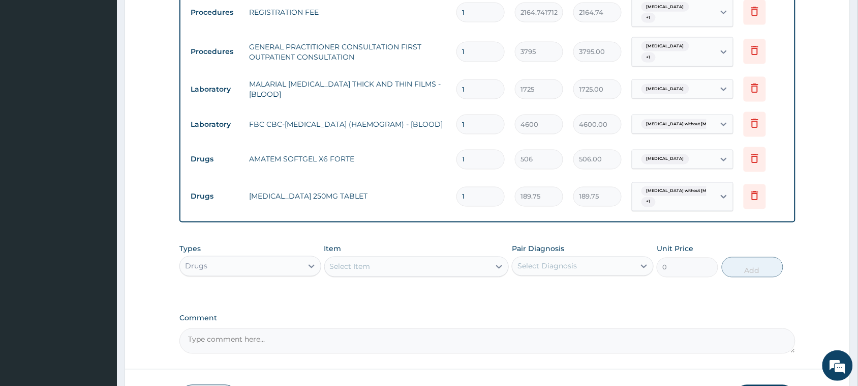
type input "10"
type input "1897.50"
type input "10"
click at [371, 265] on div "Select Item" at bounding box center [408, 266] width 166 height 16
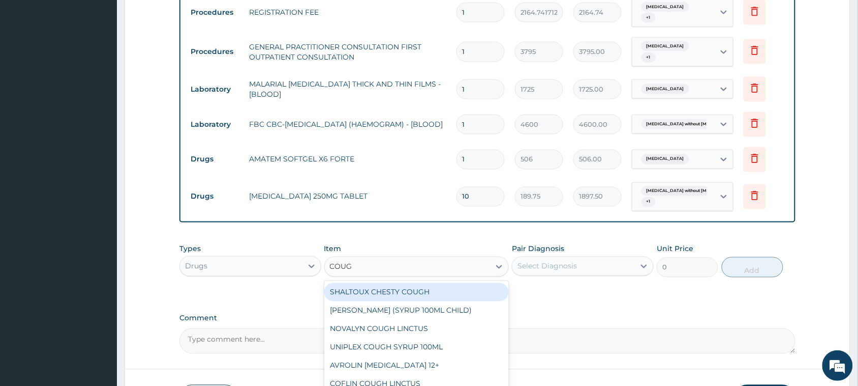
type input "COUGH"
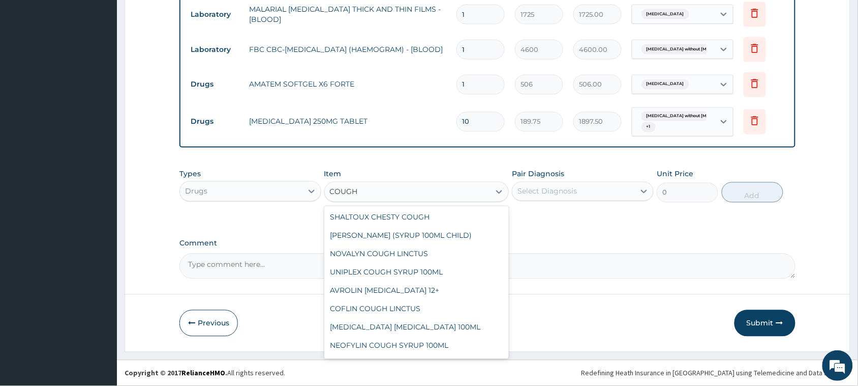
scroll to position [90, 0]
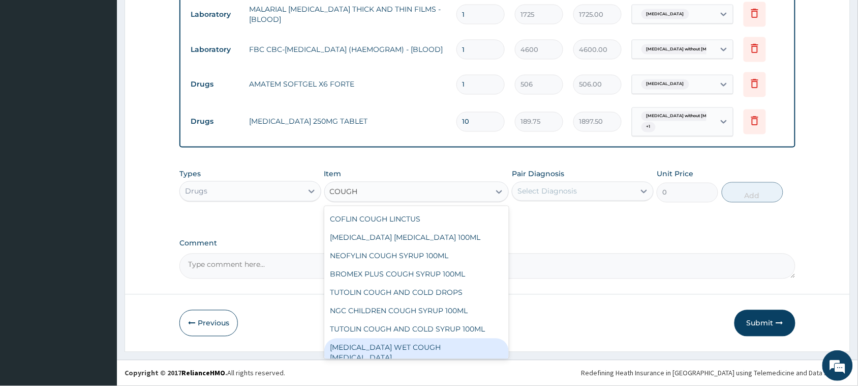
click at [383, 340] on div "BENYLIN WET COUGH MENTHOL" at bounding box center [416, 352] width 185 height 28
type input "1897.5"
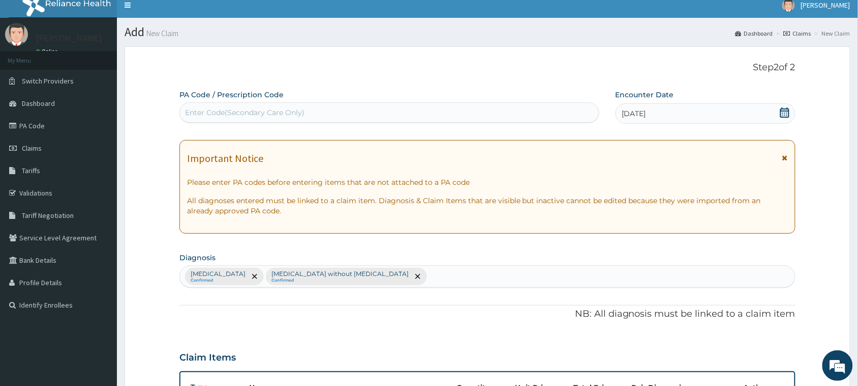
scroll to position [0, 0]
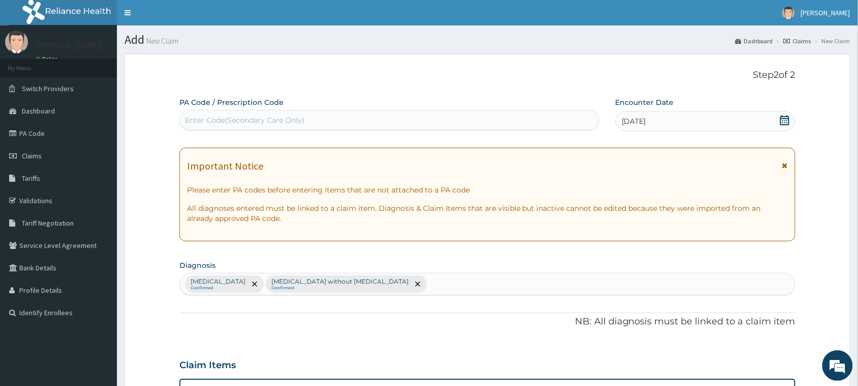
click at [421, 281] on div "Malaria, unspecified Confirmed Sepsis without septic shock Confirmed" at bounding box center [487, 283] width 615 height 21
type input "COUGH"
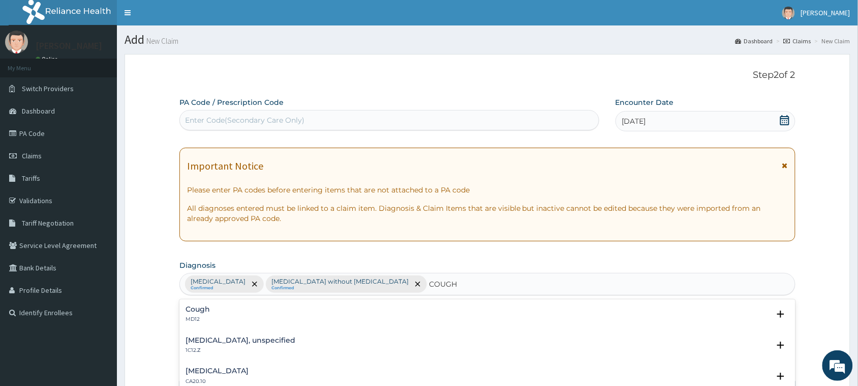
click at [203, 309] on h4 "Cough" at bounding box center [198, 309] width 24 height 8
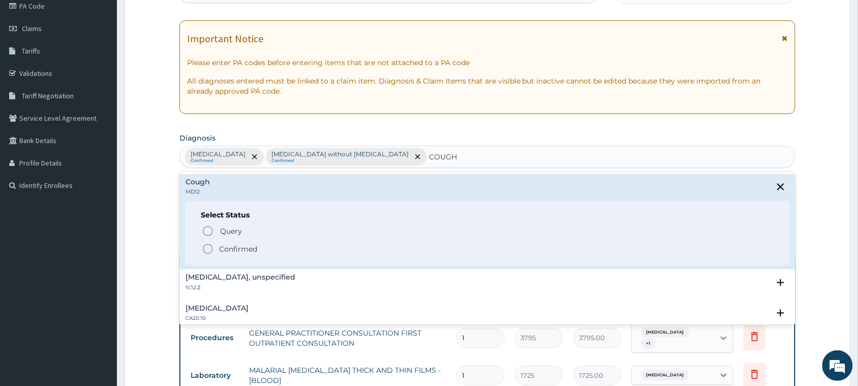
click at [240, 249] on p "Confirmed" at bounding box center [238, 249] width 38 height 10
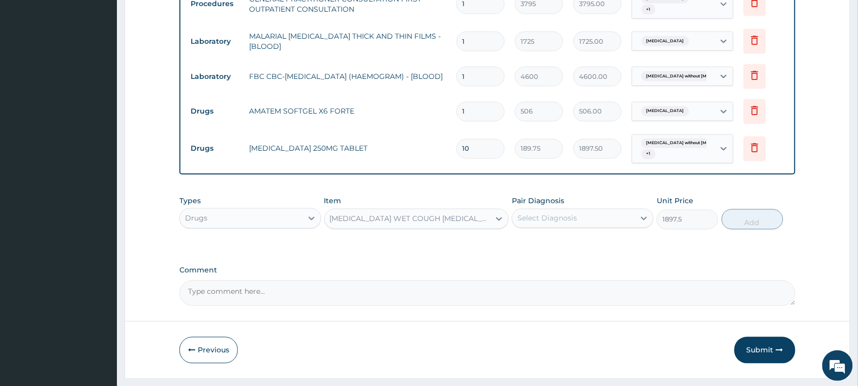
scroll to position [488, 0]
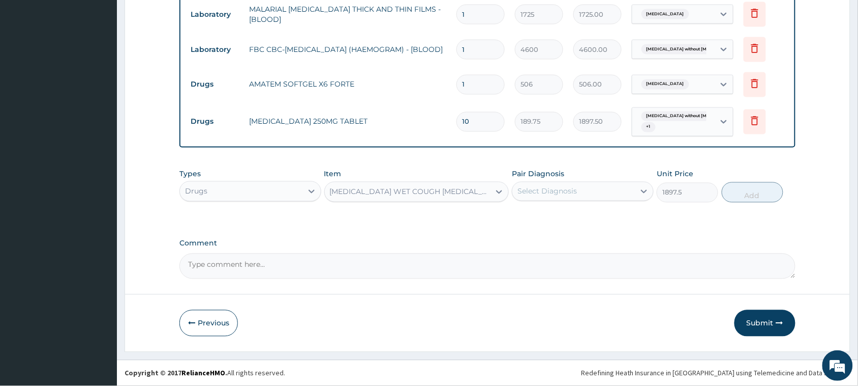
click at [578, 193] on div "Select Diagnosis" at bounding box center [574, 191] width 123 height 16
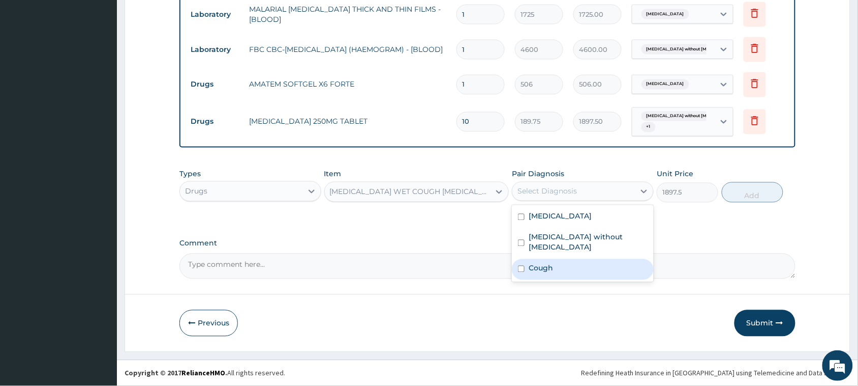
click at [571, 261] on div "Cough" at bounding box center [583, 269] width 142 height 21
checkbox input "true"
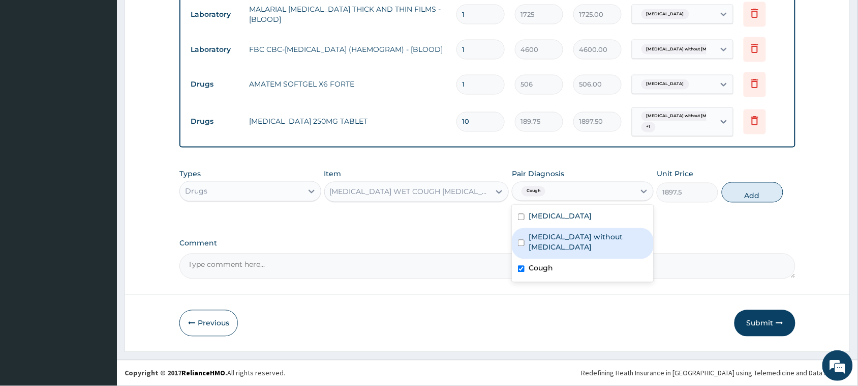
click at [749, 194] on button "Add" at bounding box center [753, 192] width 62 height 20
type input "0"
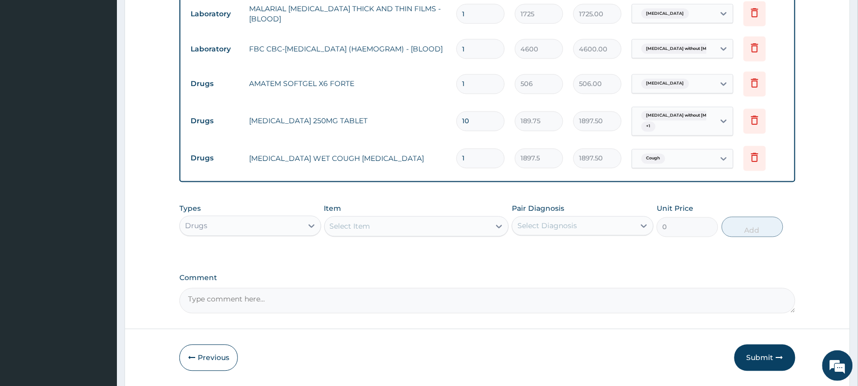
click at [383, 229] on div "Select Item" at bounding box center [408, 226] width 166 height 16
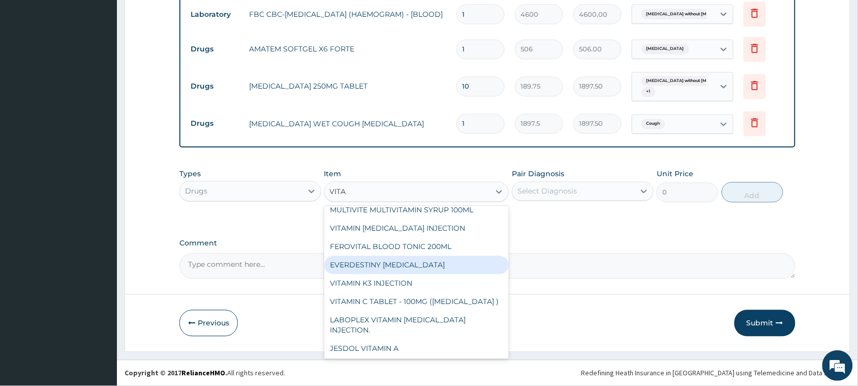
scroll to position [81, 0]
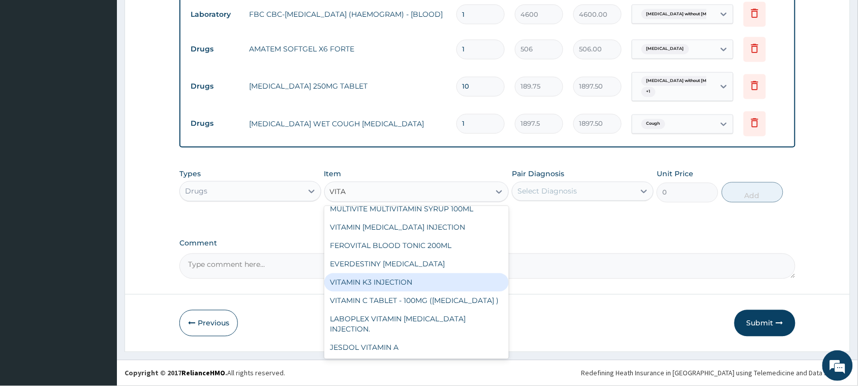
type input "VIT"
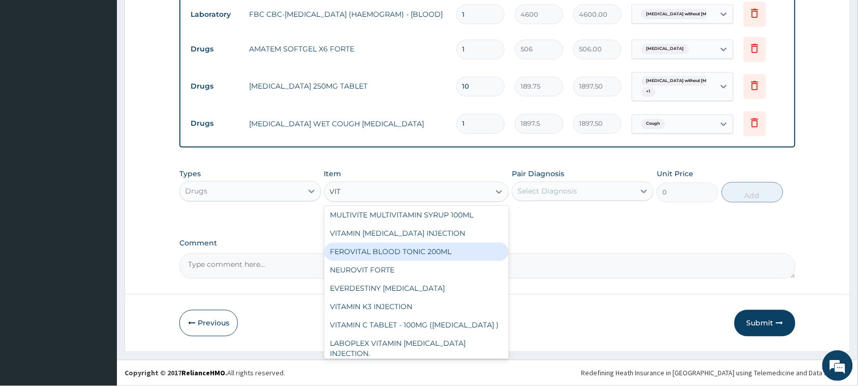
scroll to position [127, 0]
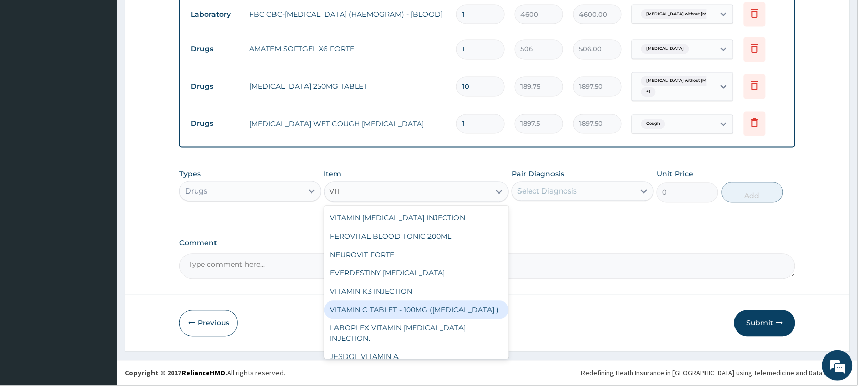
click at [442, 314] on div "VITAMIN C TABLET - 100MG (ASCORBIC ACID )" at bounding box center [416, 310] width 185 height 18
type input "15"
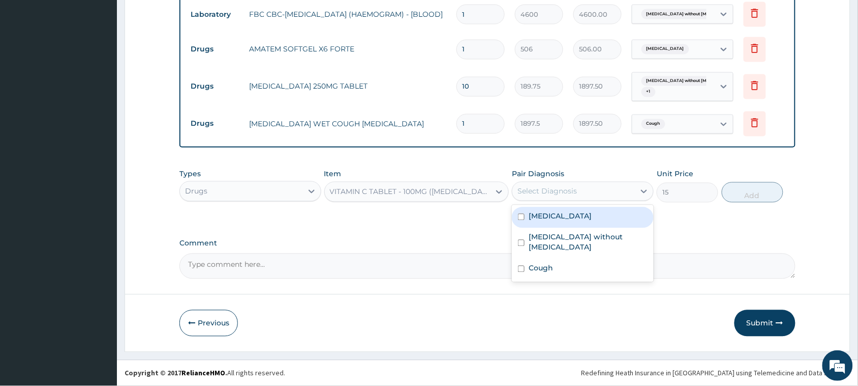
click at [552, 186] on div "Select Diagnosis" at bounding box center [548, 191] width 60 height 10
click at [559, 220] on label "Malaria, unspecified" at bounding box center [560, 216] width 63 height 10
checkbox input "true"
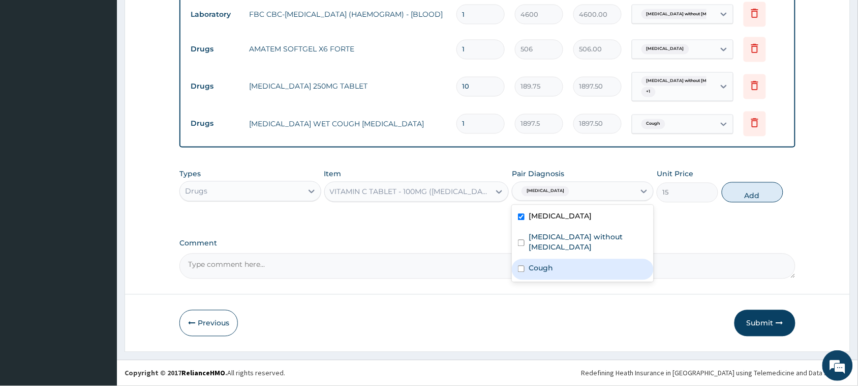
click at [544, 263] on label "Cough" at bounding box center [541, 268] width 24 height 10
checkbox input "true"
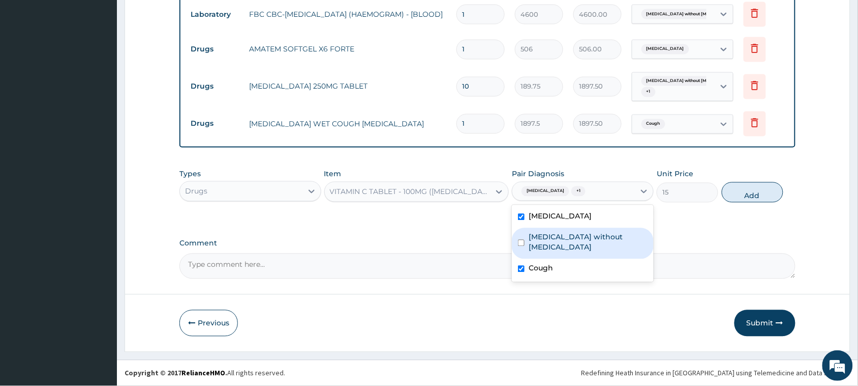
drag, startPoint x: 548, startPoint y: 235, endPoint x: 644, endPoint y: 221, distance: 97.7
click at [548, 235] on label "Sepsis without septic shock" at bounding box center [588, 242] width 119 height 20
checkbox input "true"
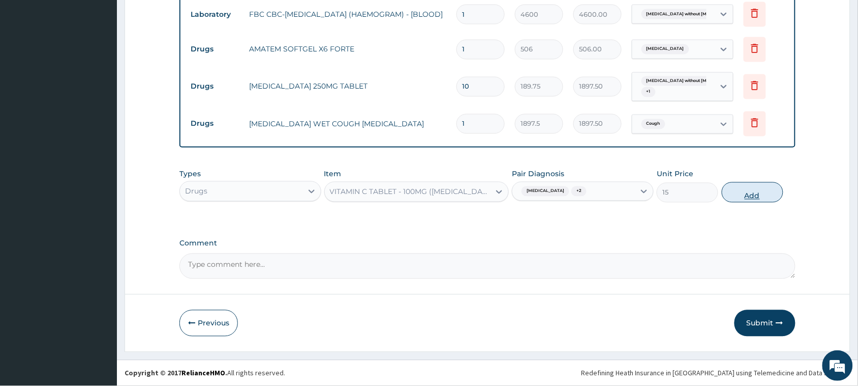
click at [761, 197] on button "Add" at bounding box center [753, 192] width 62 height 20
type input "0"
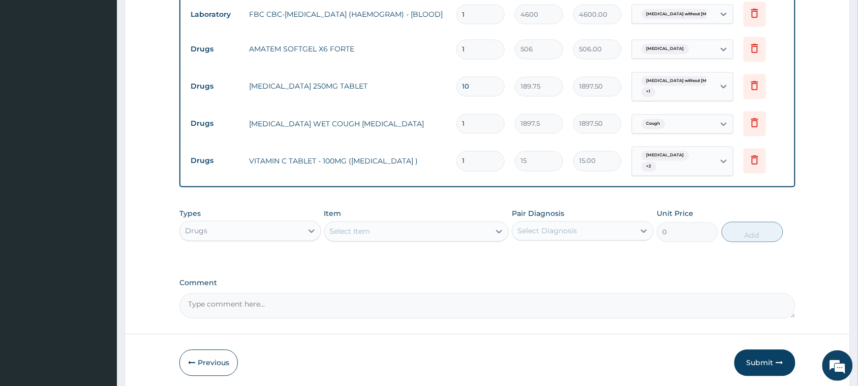
click at [485, 163] on input "1" at bounding box center [481, 161] width 48 height 20
type input "18"
type input "270.00"
type input "18"
click at [393, 228] on div "Select Item" at bounding box center [408, 231] width 166 height 16
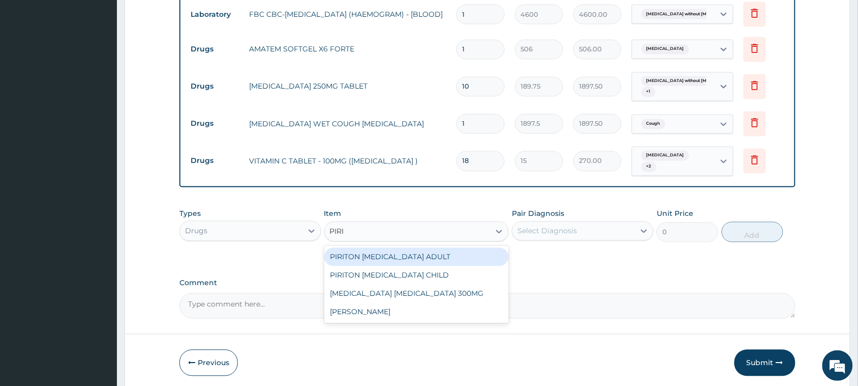
type input "PIRIT"
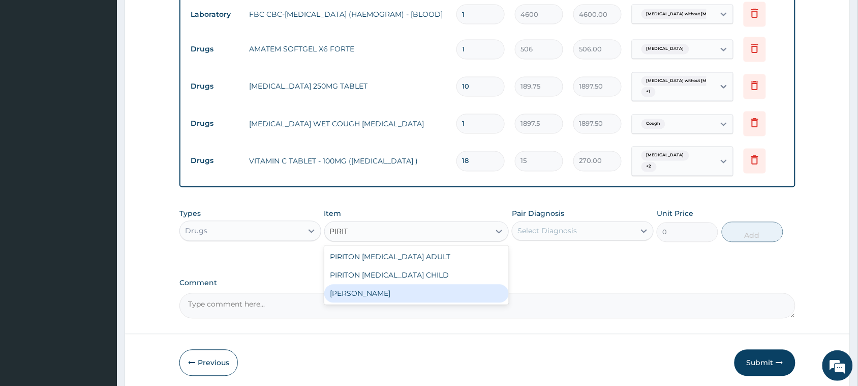
drag, startPoint x: 402, startPoint y: 289, endPoint x: 497, endPoint y: 266, distance: 97.8
click at [403, 289] on div "PIRITON TAB EVANS" at bounding box center [416, 293] width 185 height 18
type input "25.3"
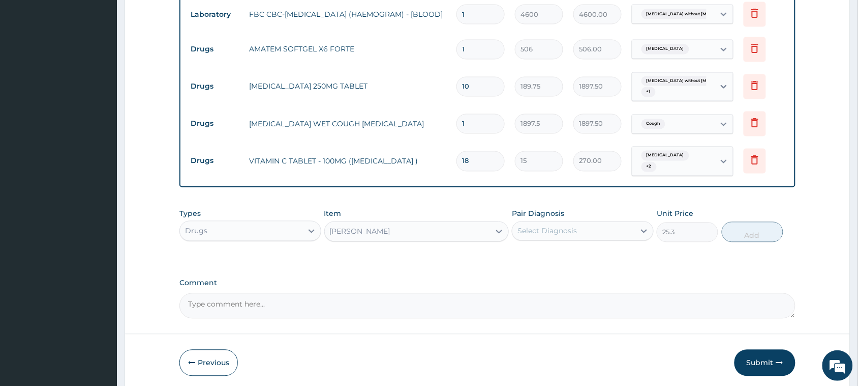
click at [550, 218] on label "Pair Diagnosis" at bounding box center [538, 214] width 52 height 10
click at [550, 231] on div "Select Diagnosis" at bounding box center [548, 231] width 60 height 10
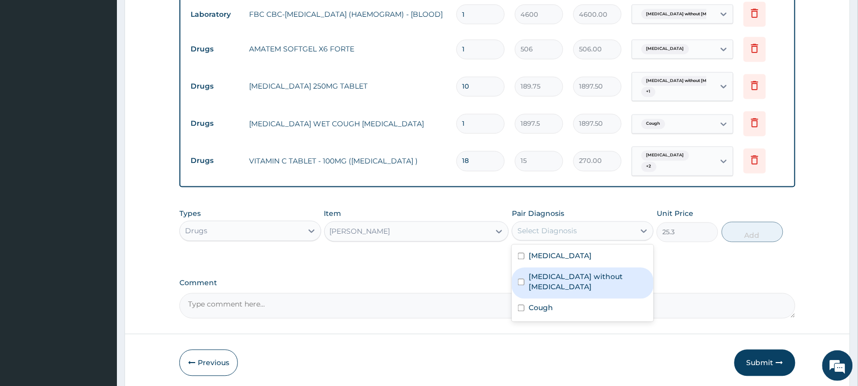
click at [553, 278] on label "Sepsis without septic shock" at bounding box center [588, 282] width 119 height 20
checkbox input "true"
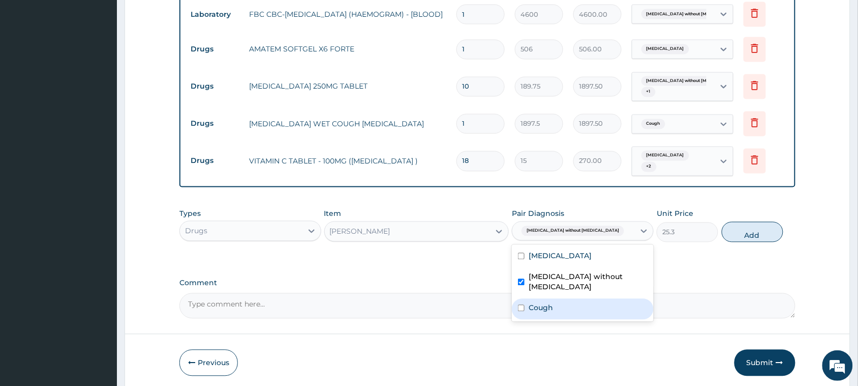
drag, startPoint x: 569, startPoint y: 299, endPoint x: 588, endPoint y: 297, distance: 19.4
click at [573, 299] on div "Cough" at bounding box center [583, 309] width 142 height 21
checkbox input "true"
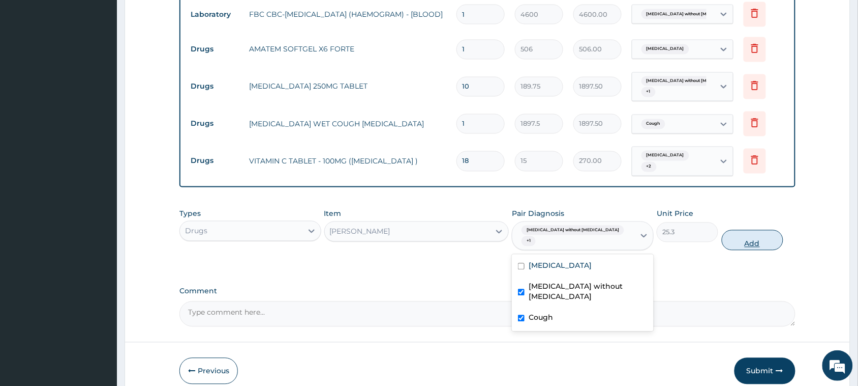
click at [751, 230] on button "Add" at bounding box center [753, 240] width 62 height 20
type input "0"
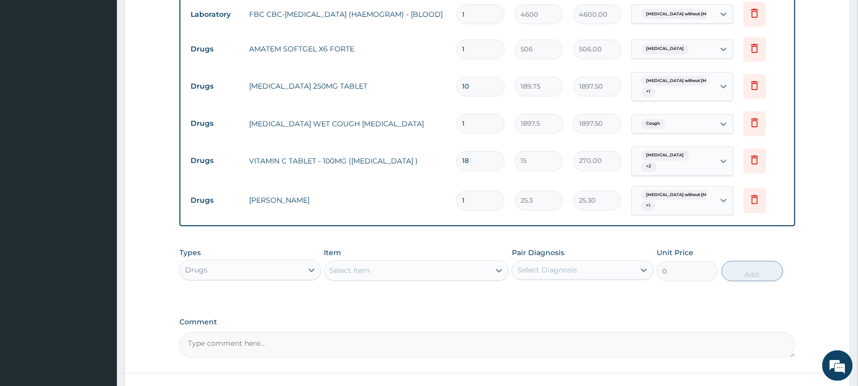
type input "0.00"
type input "5"
type input "126.50"
type input "5"
click at [405, 268] on div "Select Item" at bounding box center [408, 270] width 166 height 16
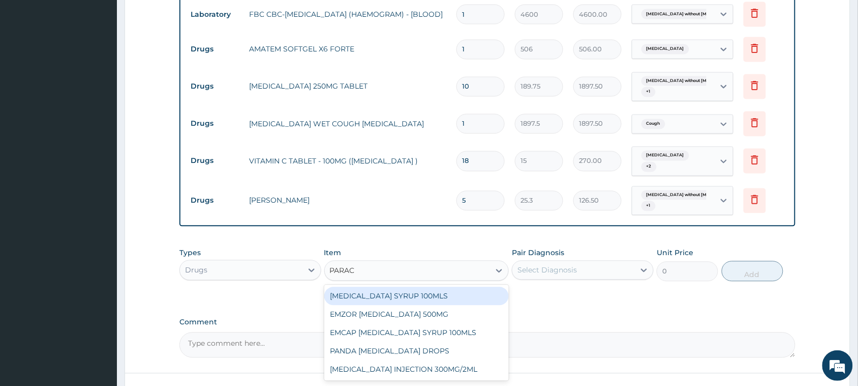
type input "PARACE"
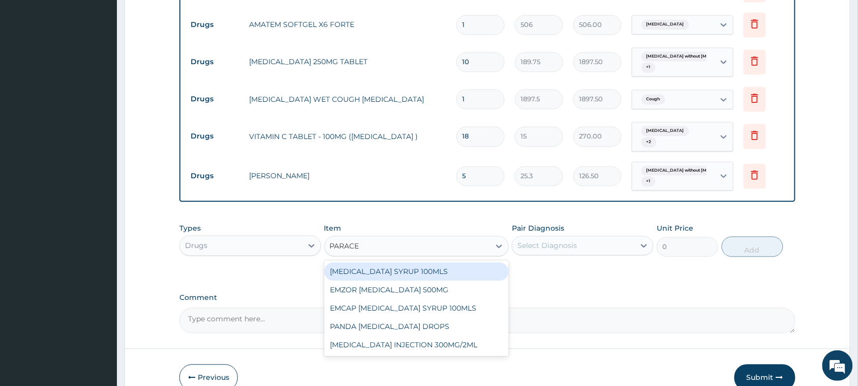
scroll to position [586, 0]
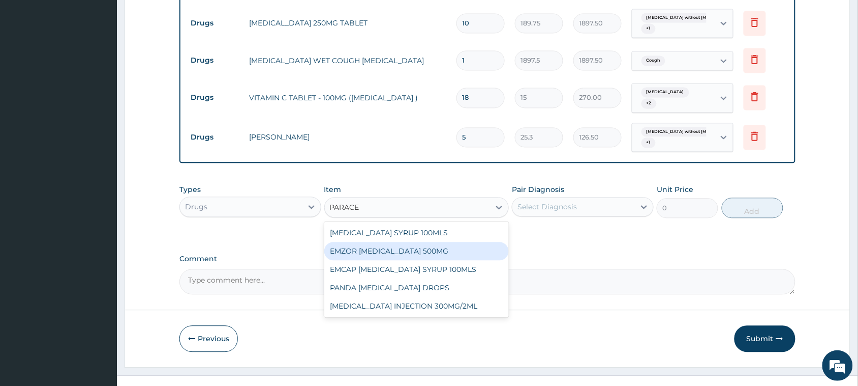
click at [403, 254] on div "EMZOR PARACETAMOL 500MG" at bounding box center [416, 251] width 185 height 18
type input "25.3"
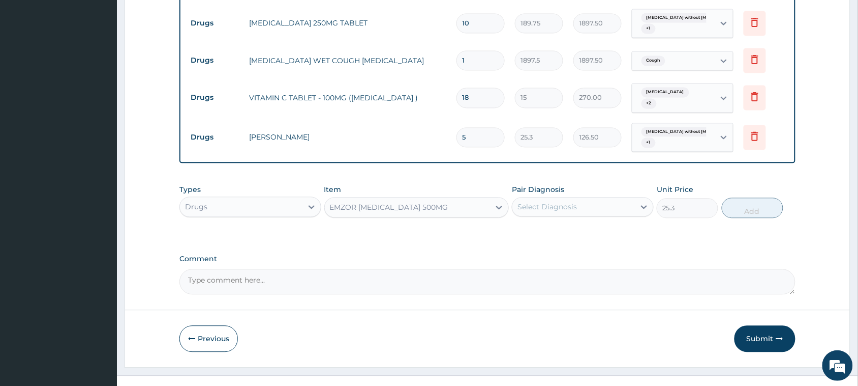
click at [542, 209] on div "Select Diagnosis" at bounding box center [548, 206] width 60 height 10
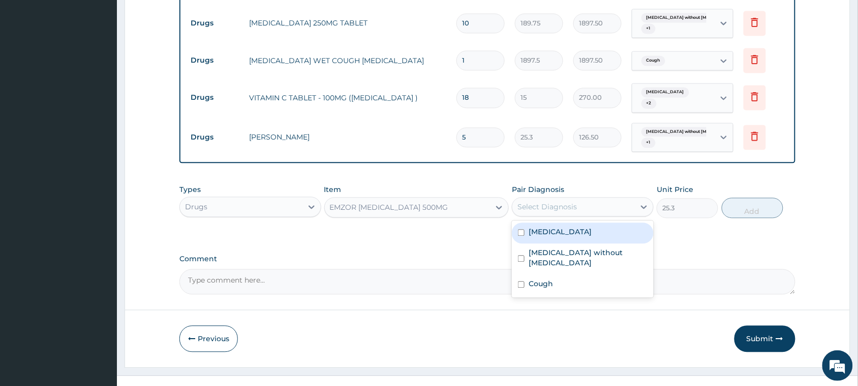
drag, startPoint x: 547, startPoint y: 239, endPoint x: 547, endPoint y: 252, distance: 13.2
click at [547, 243] on div "Malaria, unspecified Sepsis without septic shock Cough" at bounding box center [583, 258] width 142 height 77
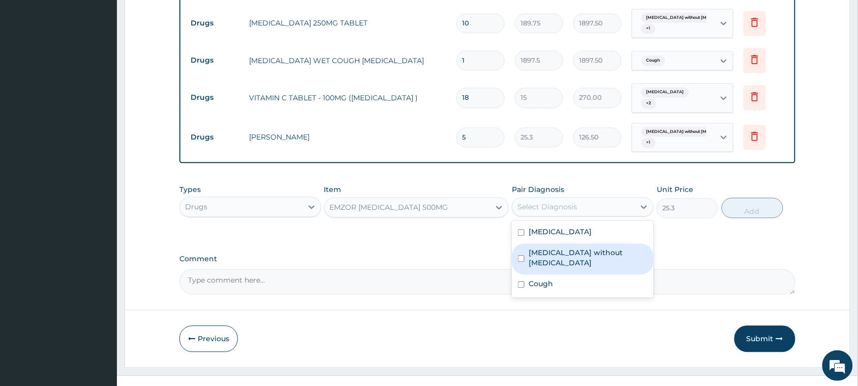
drag, startPoint x: 547, startPoint y: 252, endPoint x: 545, endPoint y: 261, distance: 8.9
click at [547, 254] on label "Sepsis without septic shock" at bounding box center [588, 257] width 119 height 20
checkbox input "true"
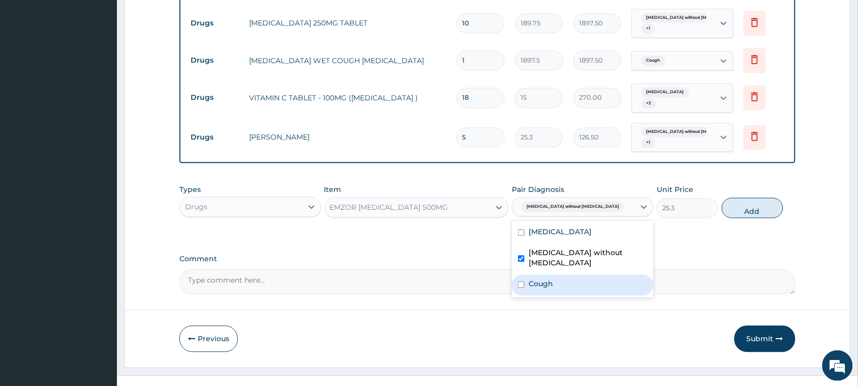
click at [544, 274] on div "Cough" at bounding box center [583, 284] width 142 height 21
checkbox input "true"
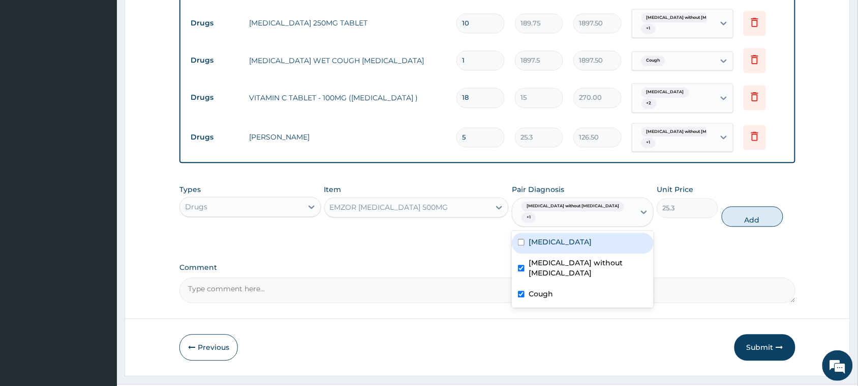
click at [558, 236] on label "Malaria, unspecified" at bounding box center [560, 241] width 63 height 10
checkbox input "true"
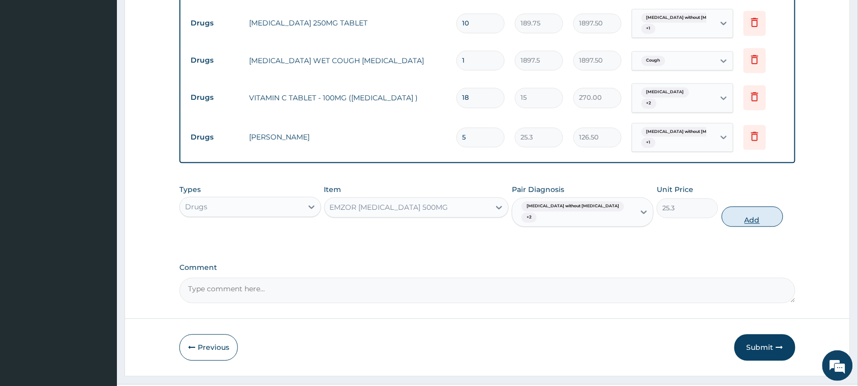
click at [750, 206] on button "Add" at bounding box center [753, 216] width 62 height 20
type input "0"
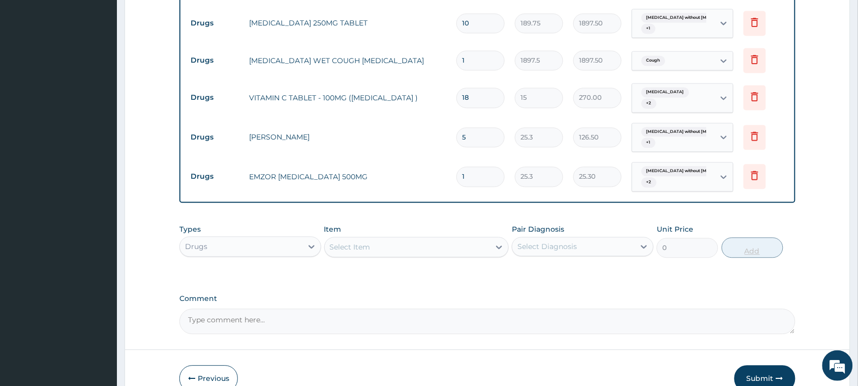
type input "18"
type input "455.40"
type input "18"
click at [428, 244] on div "Select Item" at bounding box center [408, 247] width 166 height 16
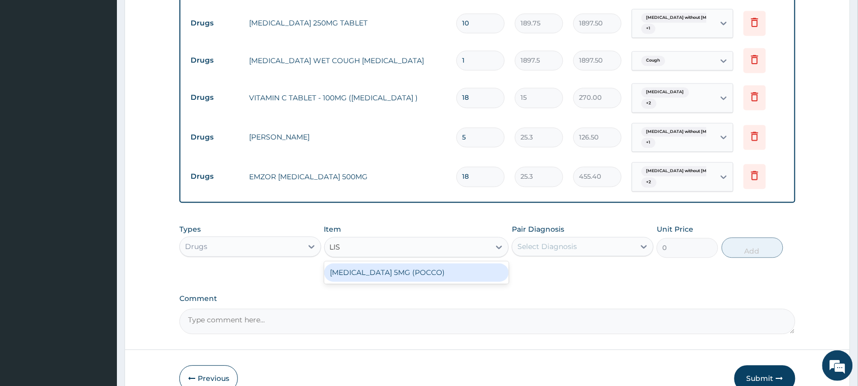
type input "LISI"
click at [419, 267] on div "LISINOPRIL 5MG (POCCO)" at bounding box center [416, 272] width 185 height 18
type input "56.925"
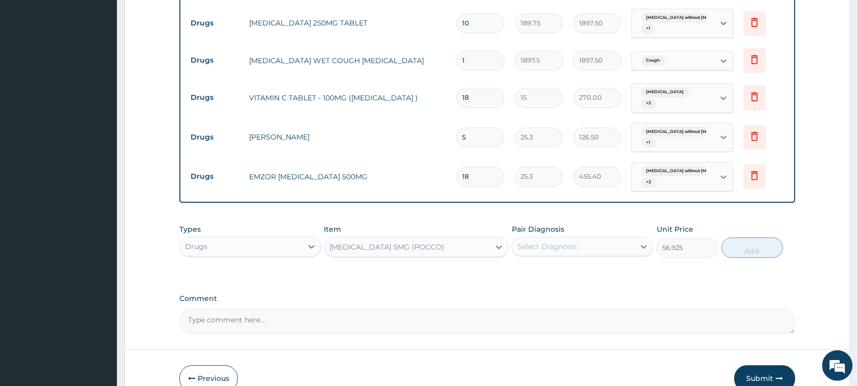
click at [560, 245] on div "Select Diagnosis" at bounding box center [548, 246] width 60 height 10
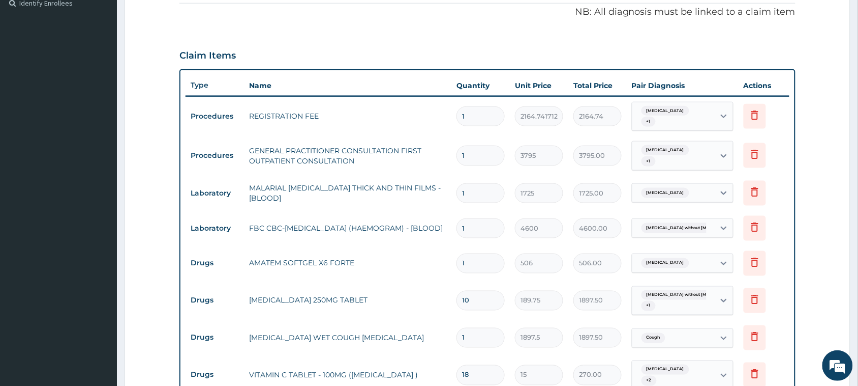
scroll to position [269, 0]
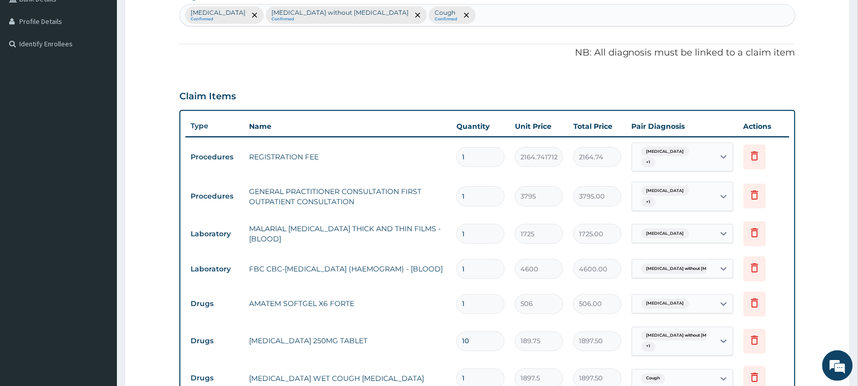
click at [454, 23] on div "Malaria, unspecified Confirmed Sepsis without septic shock Confirmed Cough Conf…" at bounding box center [487, 15] width 615 height 21
type input "J"
type input "U"
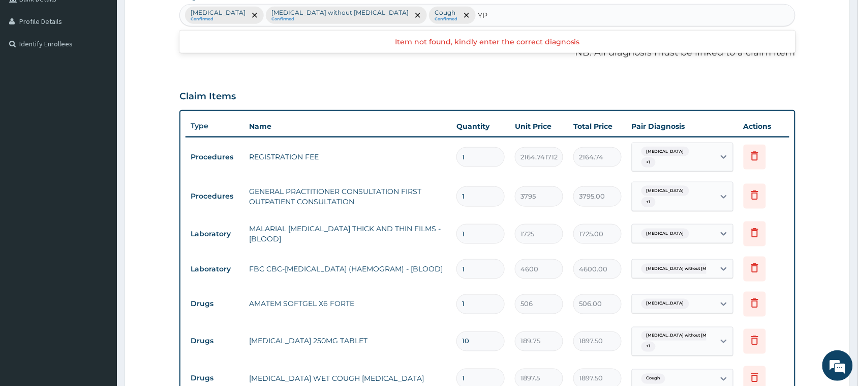
type input "Y"
type input "HYPER"
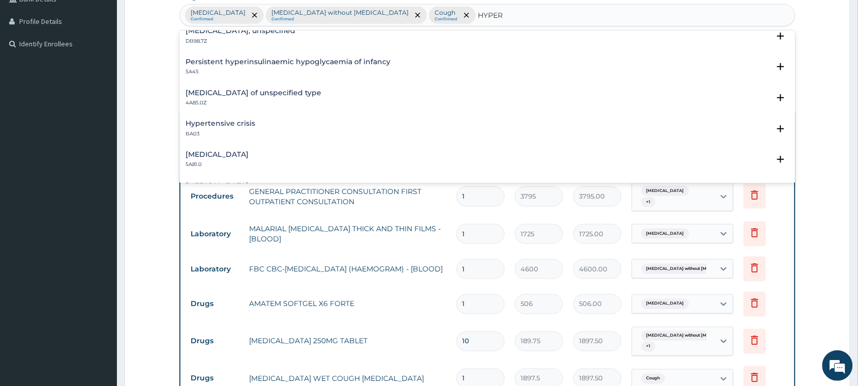
scroll to position [826, 0]
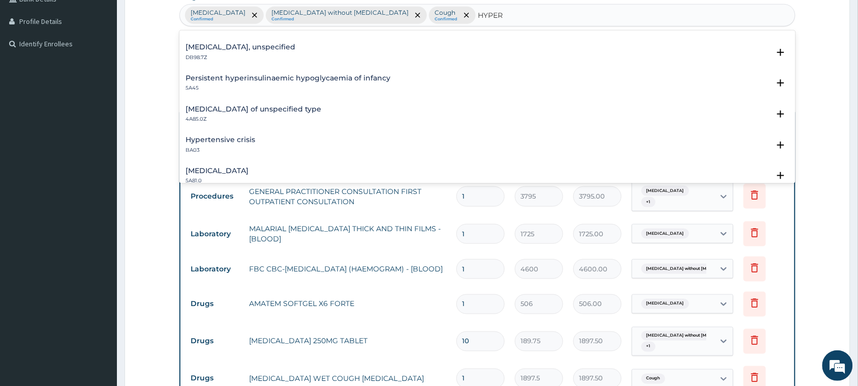
click at [238, 136] on h4 "Hypertensive crisis" at bounding box center [221, 140] width 70 height 8
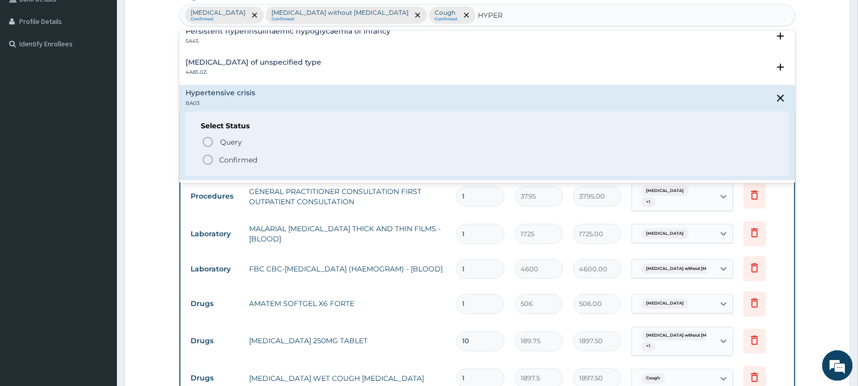
scroll to position [890, 0]
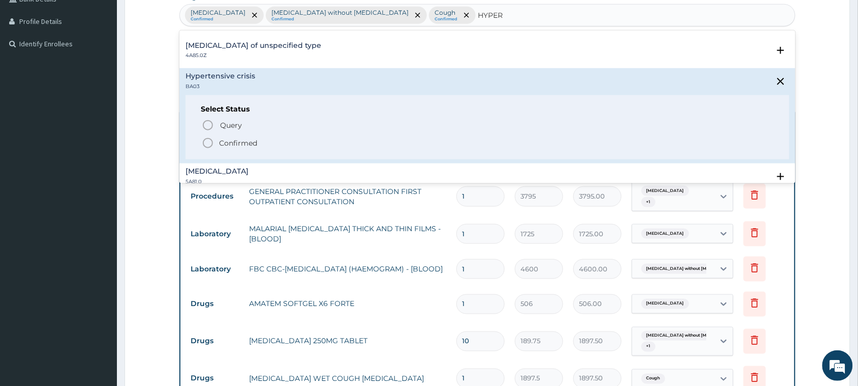
click at [242, 143] on p "Confirmed" at bounding box center [238, 143] width 38 height 10
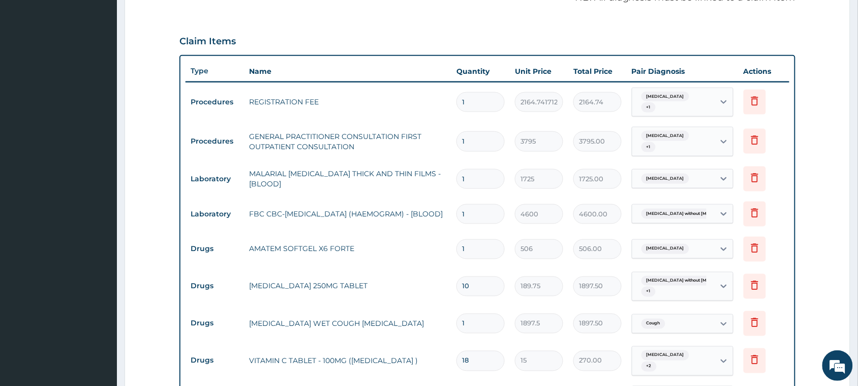
scroll to position [523, 0]
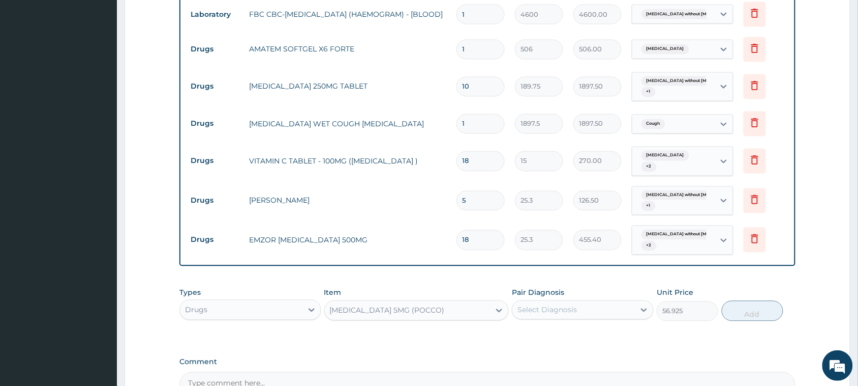
click at [564, 308] on div "Select Diagnosis" at bounding box center [548, 310] width 60 height 10
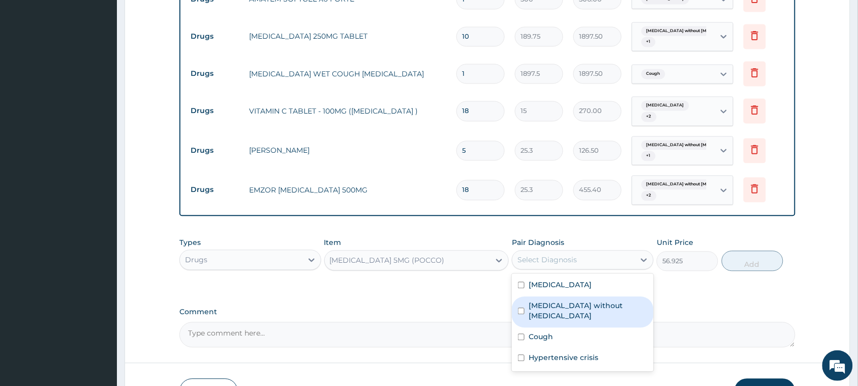
scroll to position [642, 0]
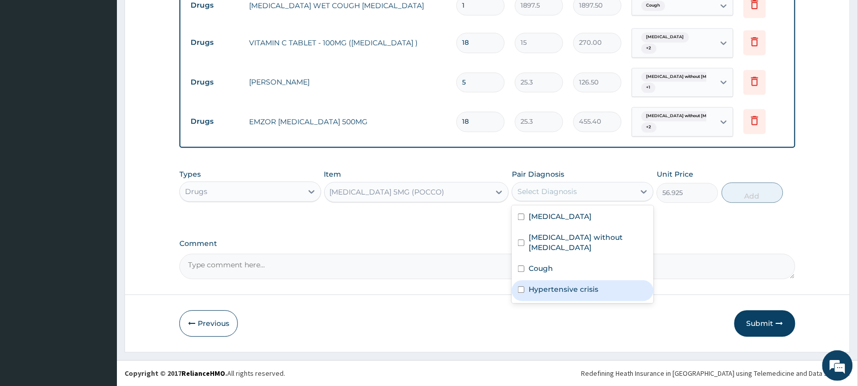
click at [570, 284] on label "Hypertensive crisis" at bounding box center [564, 289] width 70 height 10
checkbox input "true"
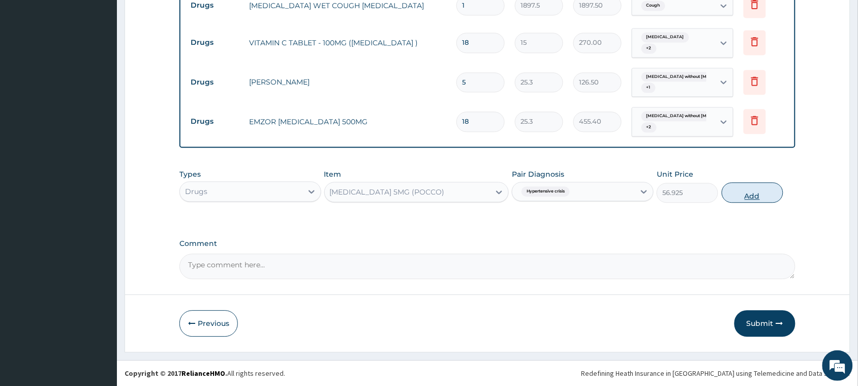
click at [761, 193] on button "Add" at bounding box center [753, 192] width 62 height 20
type input "0"
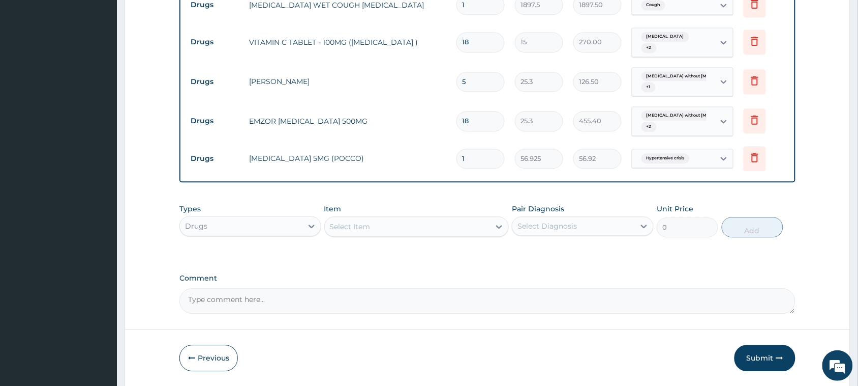
drag, startPoint x: 472, startPoint y: 159, endPoint x: 387, endPoint y: 129, distance: 90.1
click at [392, 153] on tr "Drugs LISINOPRIL 5MG (POCCO) 1 56.925 56.92 Hypertensive crisis Delete" at bounding box center [488, 158] width 604 height 35
type input "2"
type input "113.85"
type input "28"
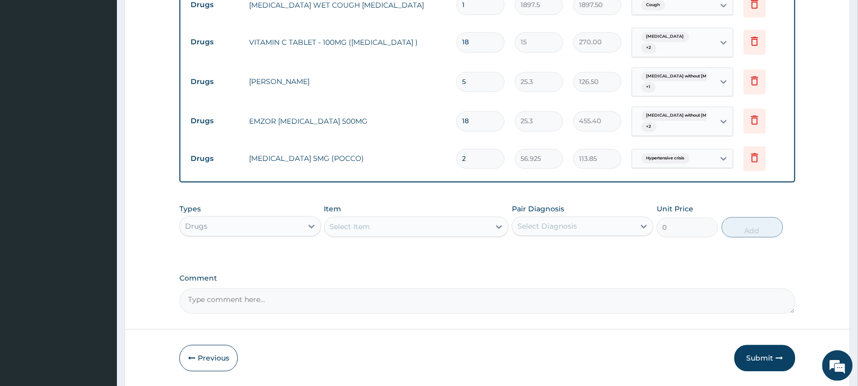
type input "1593.90"
type input "28"
click at [384, 228] on div "Select Item" at bounding box center [408, 226] width 166 height 16
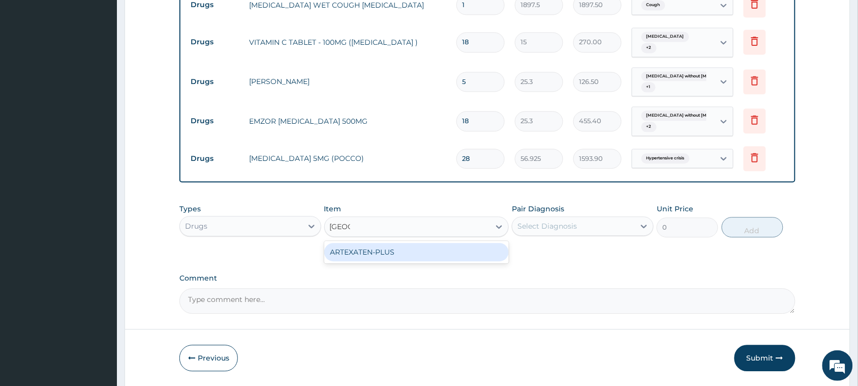
type input "ATEN"
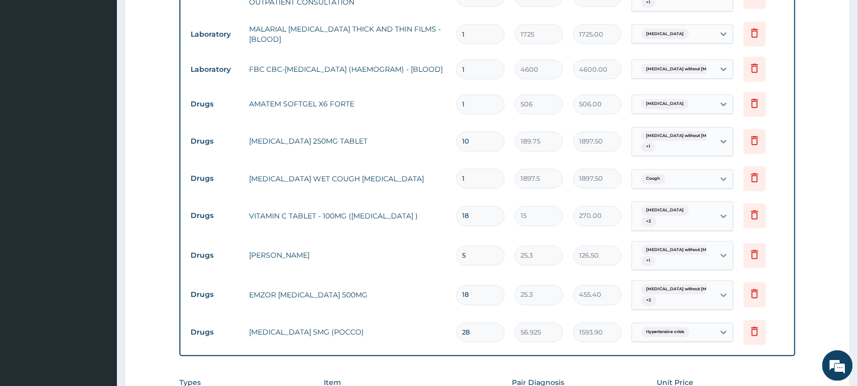
scroll to position [423, 0]
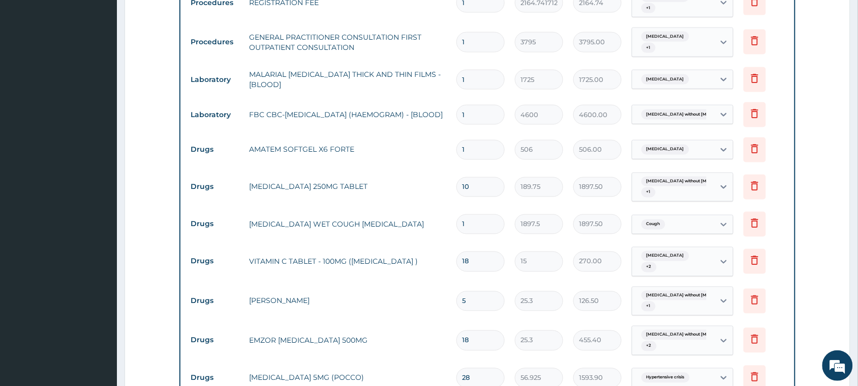
drag, startPoint x: 480, startPoint y: 146, endPoint x: 413, endPoint y: 137, distance: 66.7
click at [413, 137] on tr "Drugs AMATEM SOFTGEL X6 FORTE 1 506 506.00 Malaria, unspecified Delete" at bounding box center [488, 149] width 604 height 35
type input "6"
type input "3036.00"
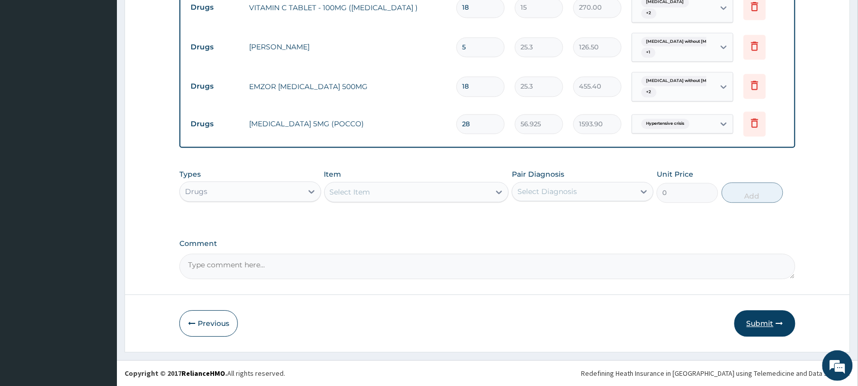
type input "6"
click at [756, 327] on button "Submit" at bounding box center [765, 323] width 61 height 26
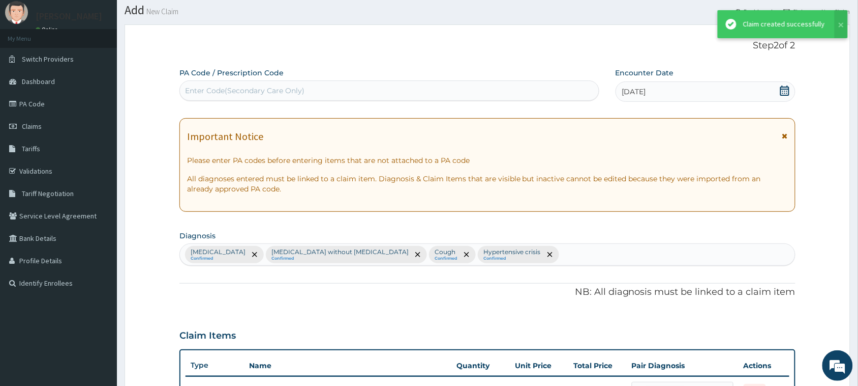
scroll to position [677, 0]
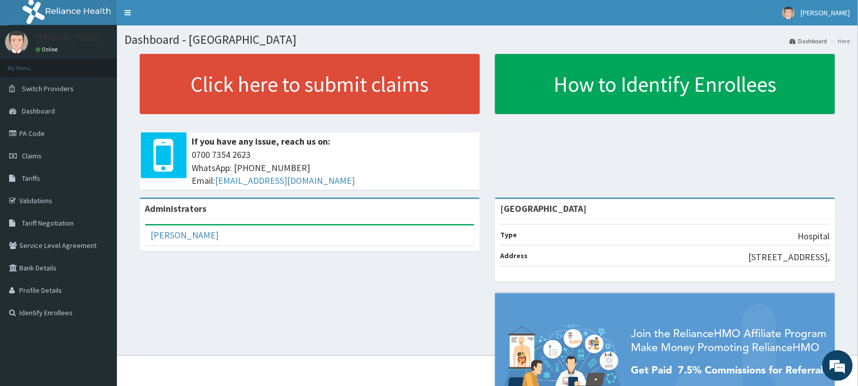
click at [67, 131] on link "PA Code" at bounding box center [58, 133] width 117 height 22
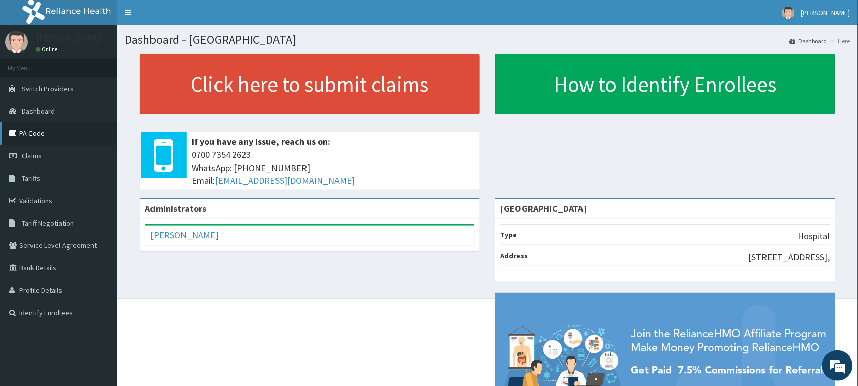
click at [32, 132] on link "PA Code" at bounding box center [58, 133] width 117 height 22
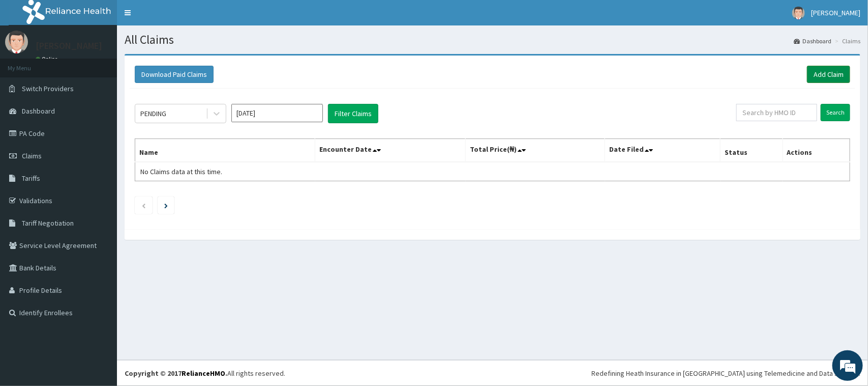
click at [813, 71] on link "Add Claim" at bounding box center [828, 74] width 43 height 17
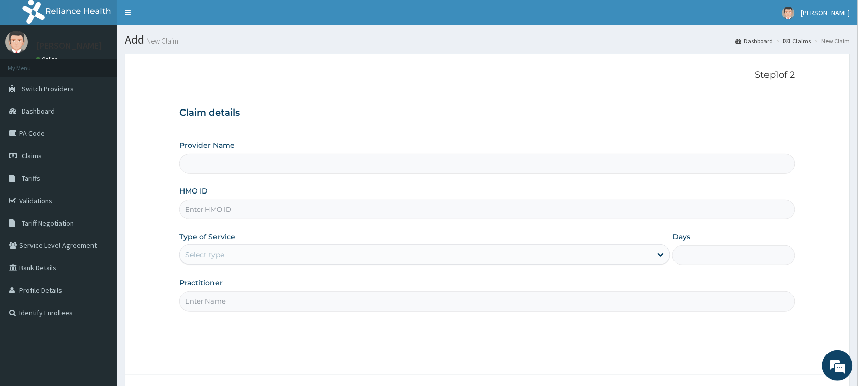
click at [250, 212] on input "HMO ID" at bounding box center [488, 209] width 616 height 20
paste input "WOL/10070/C"
type input "WOL/10070/C"
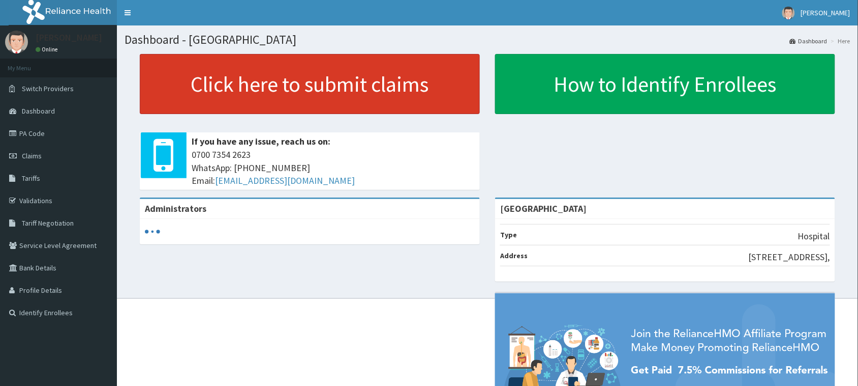
click at [316, 85] on link "Click here to submit claims" at bounding box center [310, 84] width 340 height 60
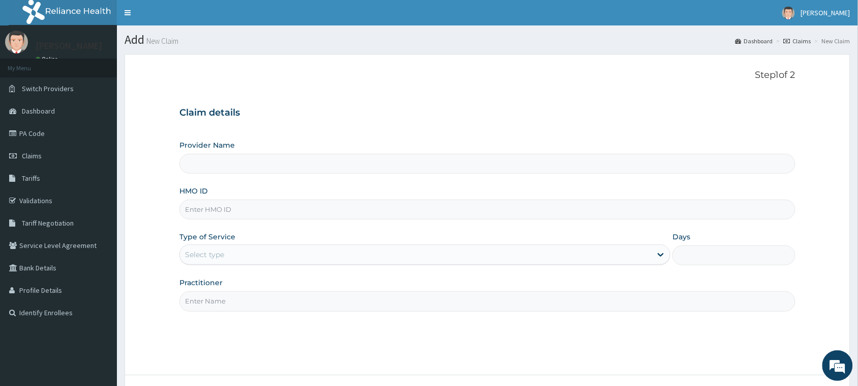
type input "[GEOGRAPHIC_DATA]"
click at [257, 211] on input "HMO ID" at bounding box center [488, 209] width 616 height 20
paste input "WOL/10070/C"
type input "WOL/10070/C"
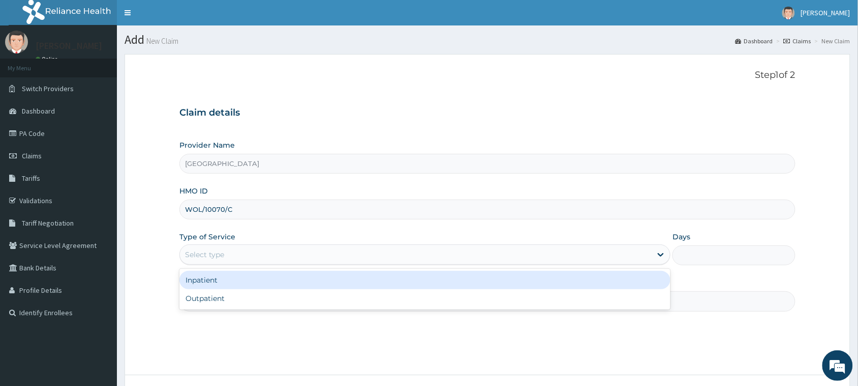
click at [219, 259] on div "Select type" at bounding box center [204, 254] width 39 height 10
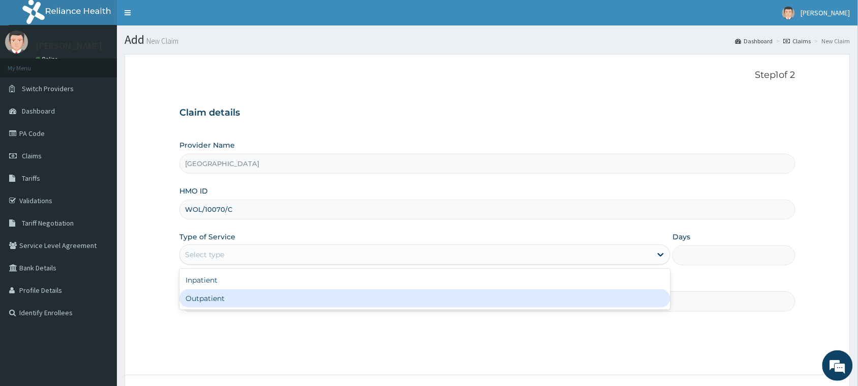
click at [220, 295] on div "Outpatient" at bounding box center [425, 298] width 491 height 18
type input "1"
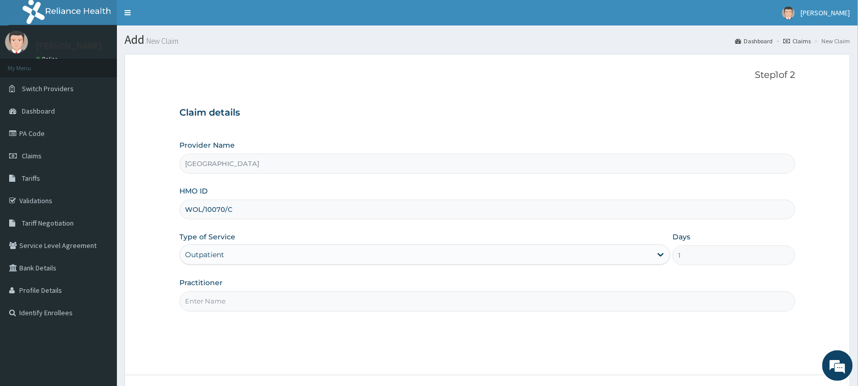
click at [220, 297] on input "Practitioner" at bounding box center [488, 301] width 616 height 20
type input "[PERSON_NAME]"
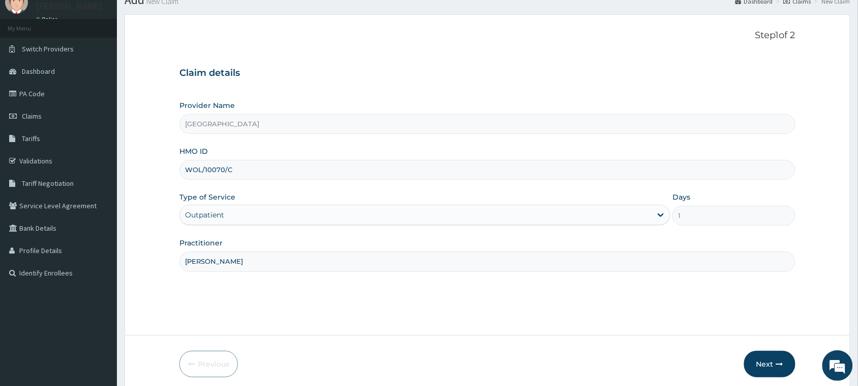
scroll to position [80, 0]
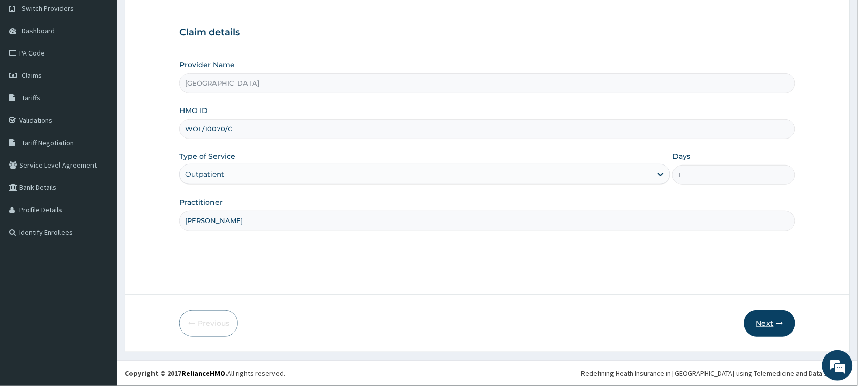
click at [768, 318] on button "Next" at bounding box center [770, 323] width 51 height 26
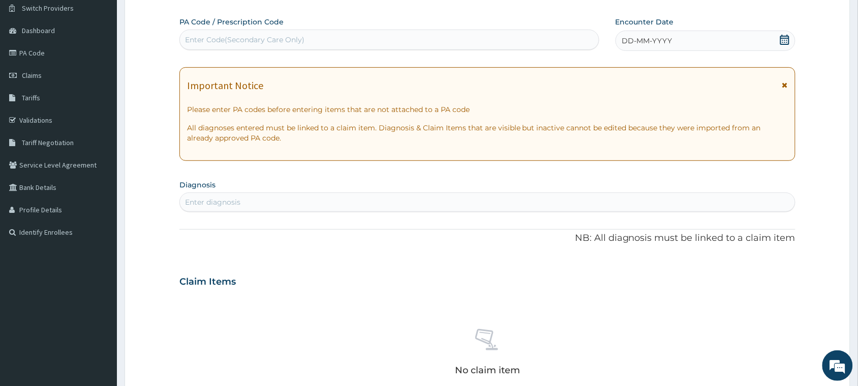
click at [253, 42] on div "Enter Code(Secondary Care Only)" at bounding box center [245, 40] width 120 height 10
click at [787, 38] on icon at bounding box center [785, 40] width 9 height 10
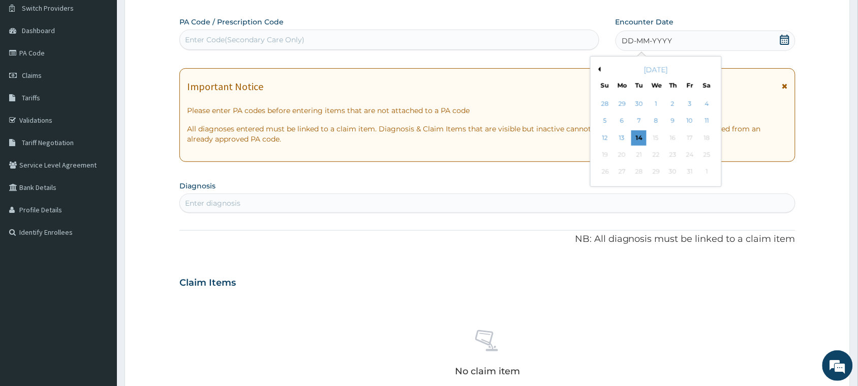
click at [601, 70] on div "[DATE]" at bounding box center [656, 70] width 123 height 10
click at [599, 70] on button "Previous Month" at bounding box center [598, 69] width 5 height 5
click at [606, 171] on div "28" at bounding box center [605, 171] width 15 height 15
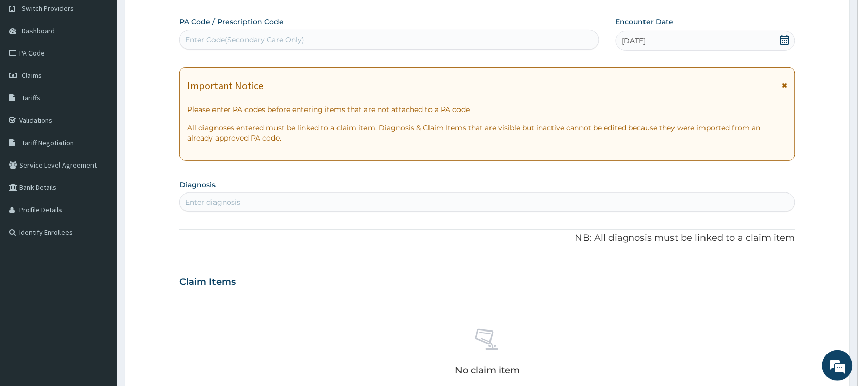
click at [218, 199] on div "Enter diagnosis" at bounding box center [212, 202] width 55 height 10
type input "[MEDICAL_DATA]"
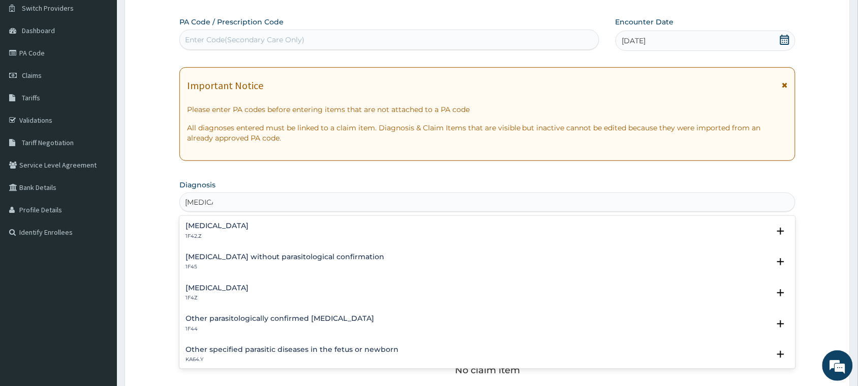
click at [209, 287] on h4 "[MEDICAL_DATA]" at bounding box center [217, 288] width 63 height 8
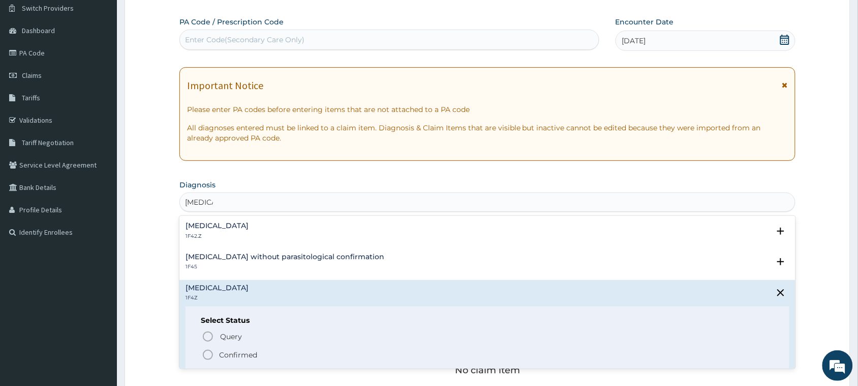
click at [232, 355] on p "Confirmed" at bounding box center [238, 354] width 38 height 10
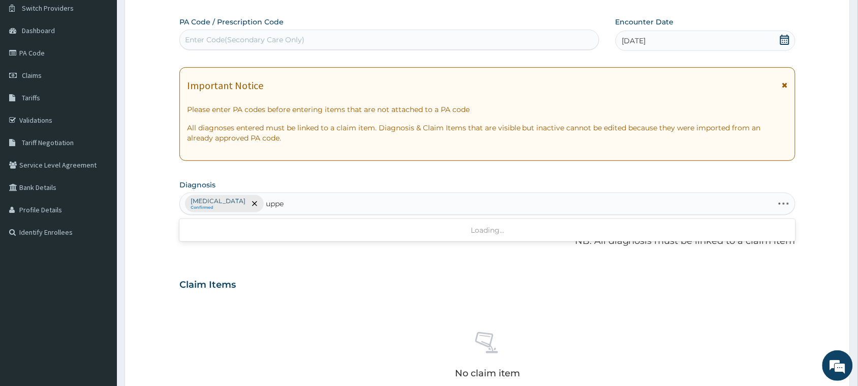
type input "upper"
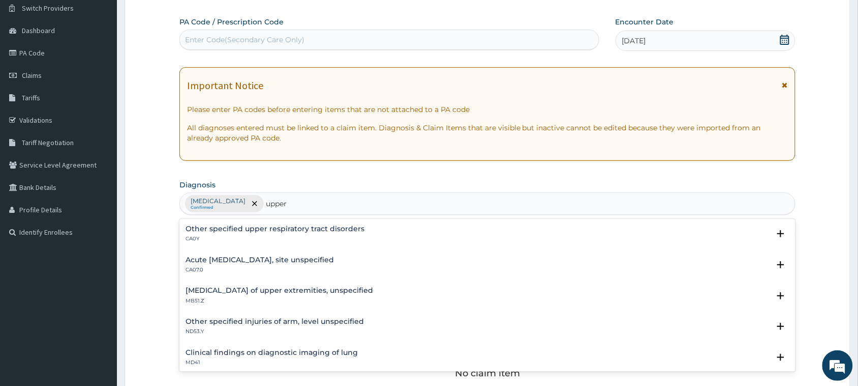
click at [251, 266] on p "CA07.0" at bounding box center [260, 269] width 149 height 7
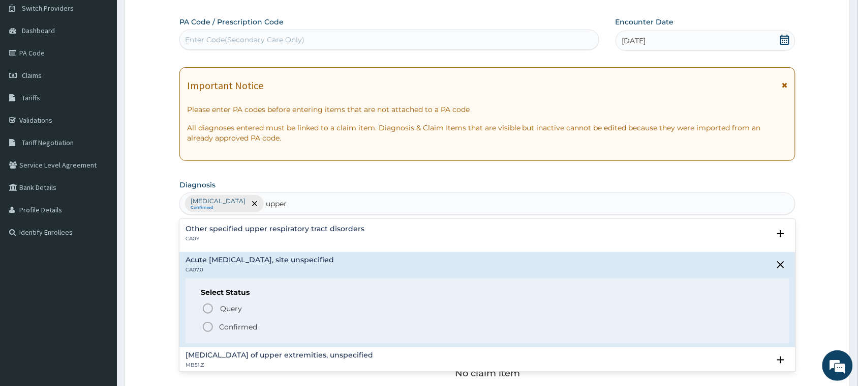
click at [232, 326] on p "Confirmed" at bounding box center [238, 326] width 38 height 10
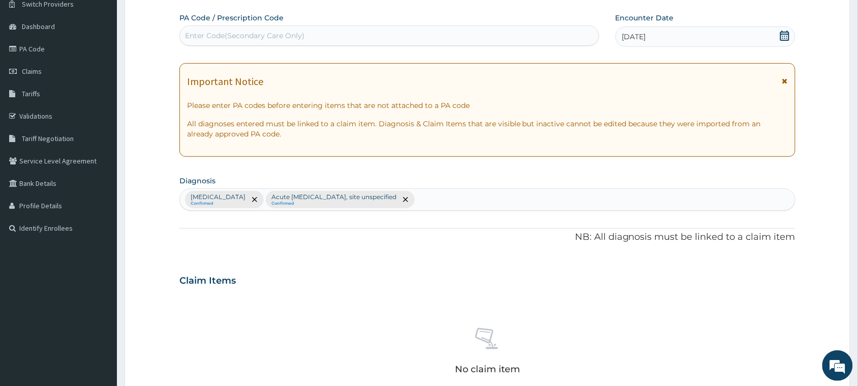
scroll to position [207, 0]
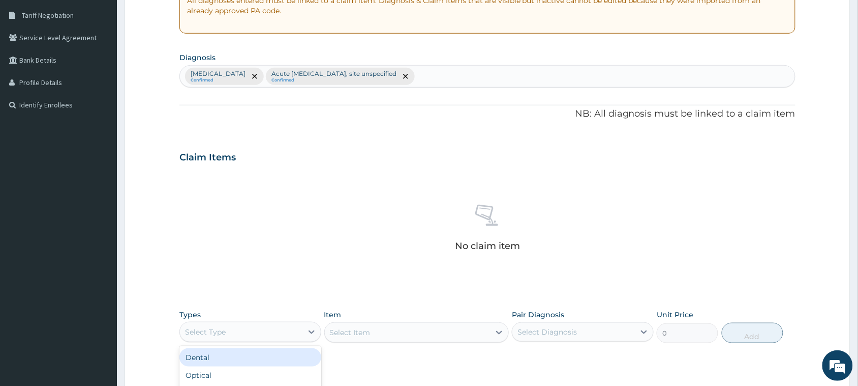
drag, startPoint x: 262, startPoint y: 336, endPoint x: 266, endPoint y: 332, distance: 5.8
click at [265, 333] on div "Select Type" at bounding box center [241, 331] width 123 height 16
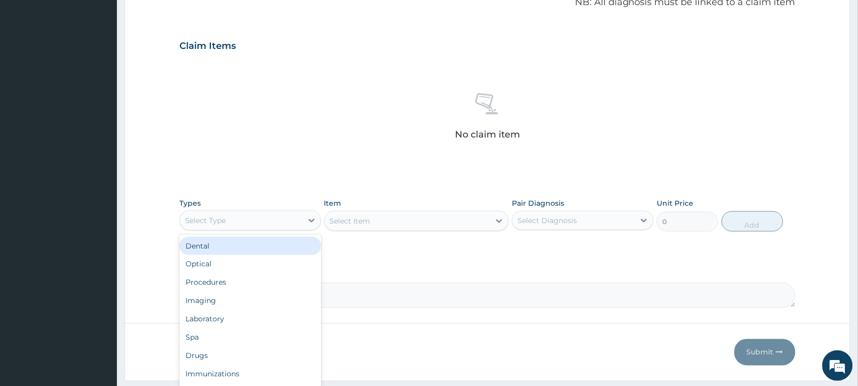
scroll to position [335, 0]
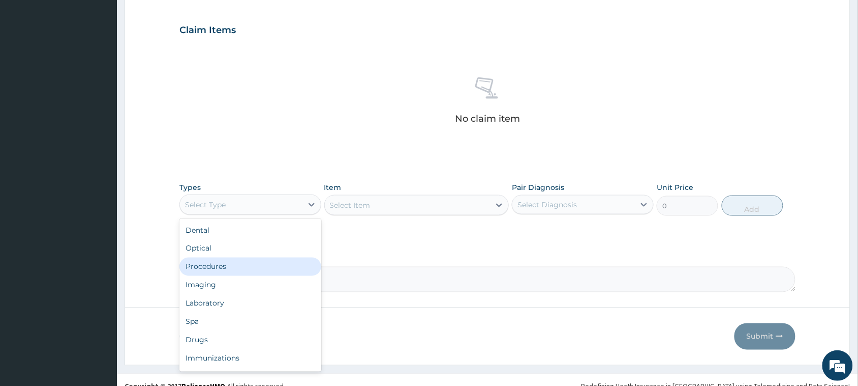
click at [265, 263] on div "Procedures" at bounding box center [251, 266] width 142 height 18
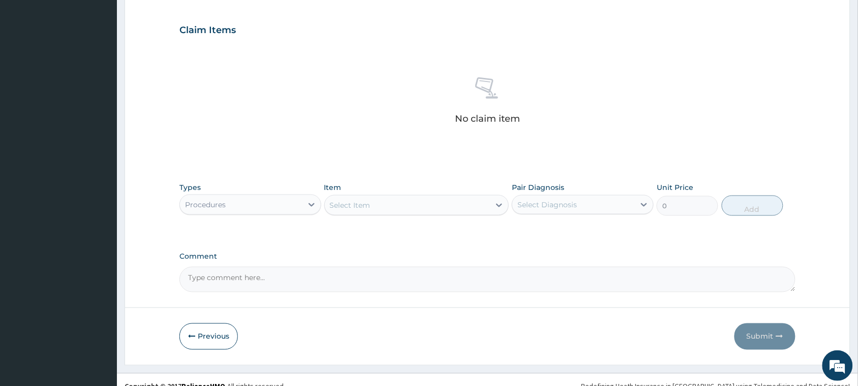
click at [395, 198] on div "Select Item" at bounding box center [408, 205] width 166 height 16
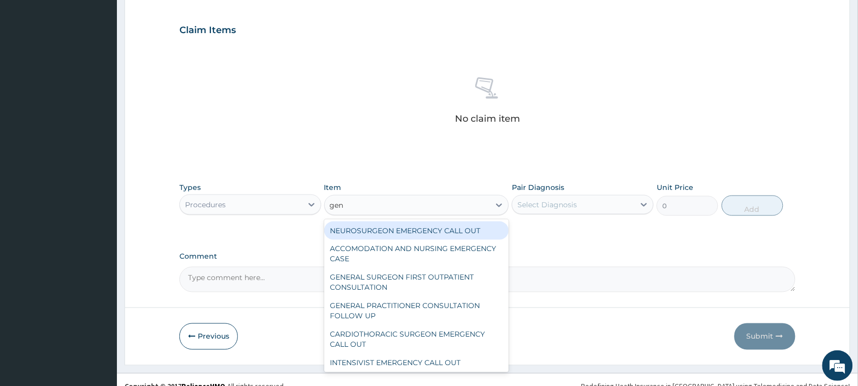
type input "gene"
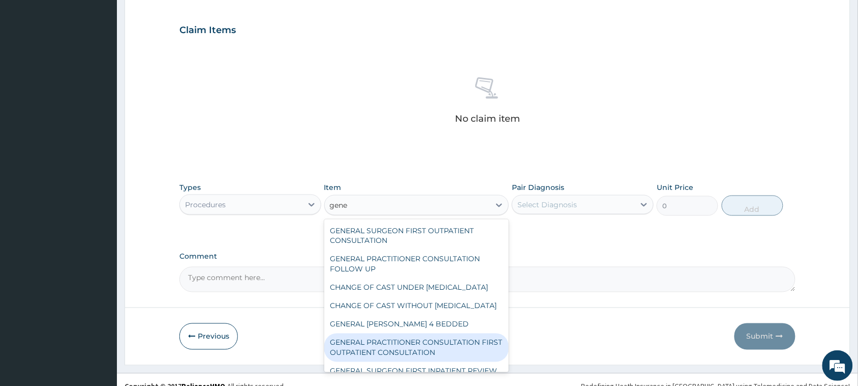
click at [400, 362] on div "GENERAL PRACTITIONER CONSULTATION FIRST OUTPATIENT CONSULTATION" at bounding box center [416, 347] width 185 height 28
type input "3795"
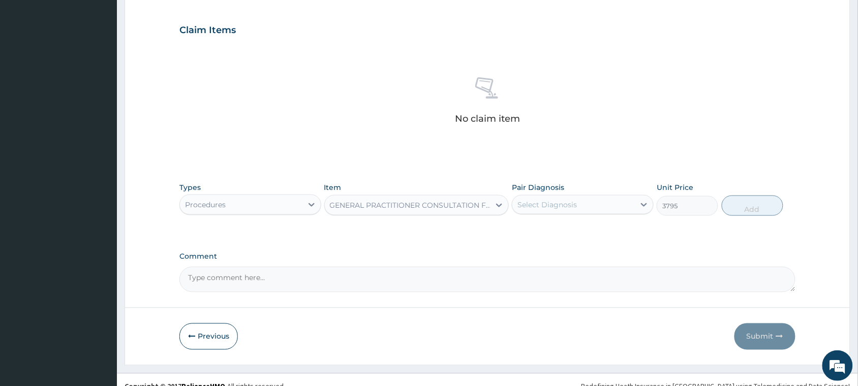
drag, startPoint x: 570, startPoint y: 204, endPoint x: 573, endPoint y: 214, distance: 10.3
click at [570, 205] on div "Select Diagnosis" at bounding box center [548, 204] width 60 height 10
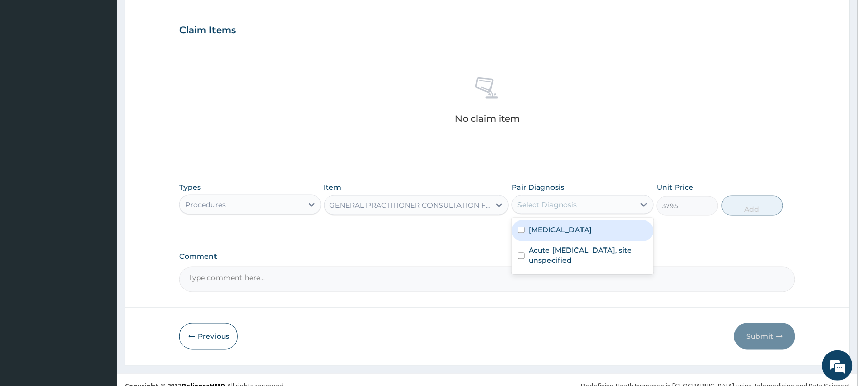
click at [580, 229] on label "[MEDICAL_DATA]" at bounding box center [560, 229] width 63 height 10
checkbox input "true"
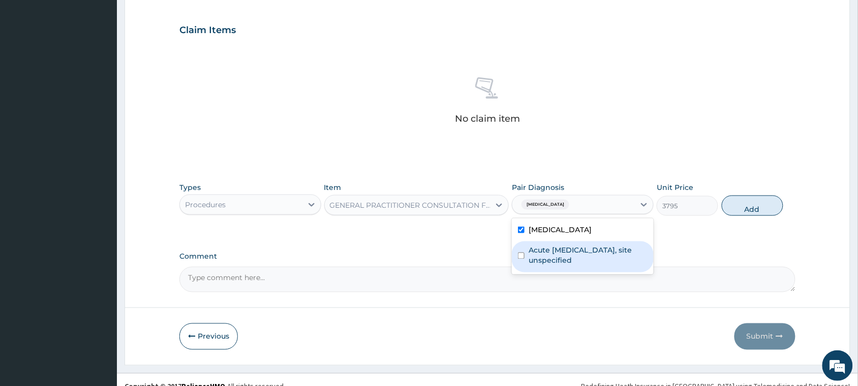
click at [578, 260] on label "Acute [MEDICAL_DATA], site unspecified" at bounding box center [588, 255] width 119 height 20
checkbox input "true"
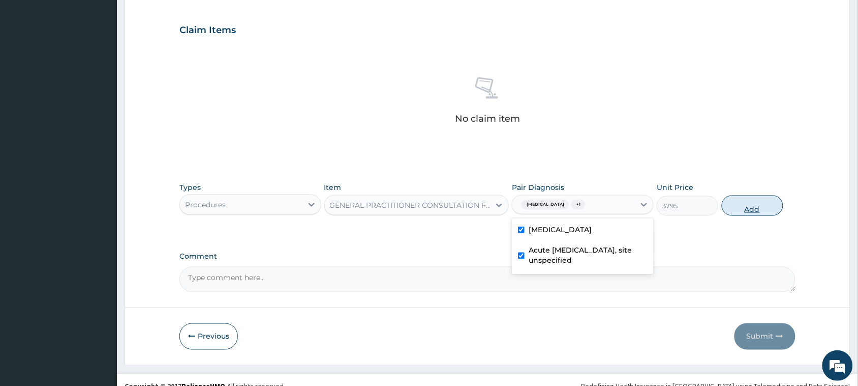
click at [770, 199] on button "Add" at bounding box center [753, 205] width 62 height 20
type input "0"
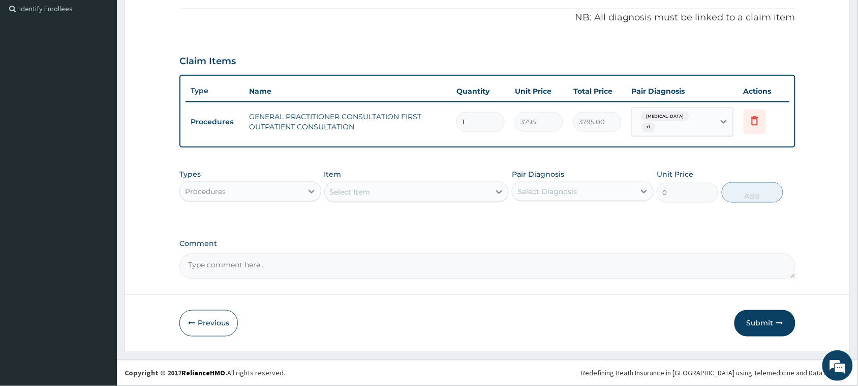
scroll to position [303, 0]
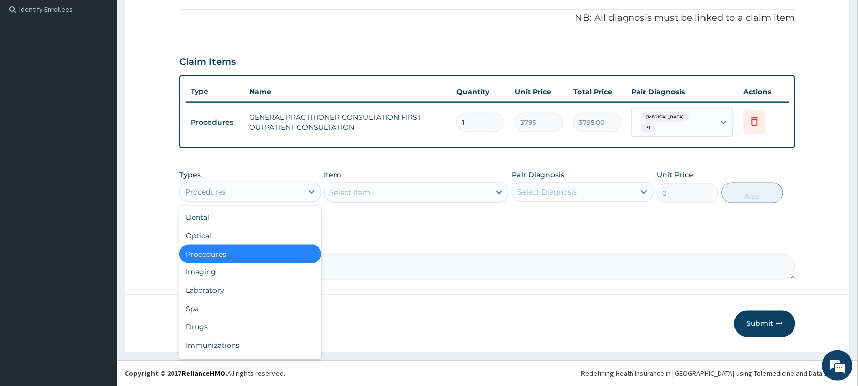
click at [256, 199] on div "Procedures" at bounding box center [241, 192] width 123 height 16
click at [379, 196] on div "Select Item" at bounding box center [408, 192] width 166 height 16
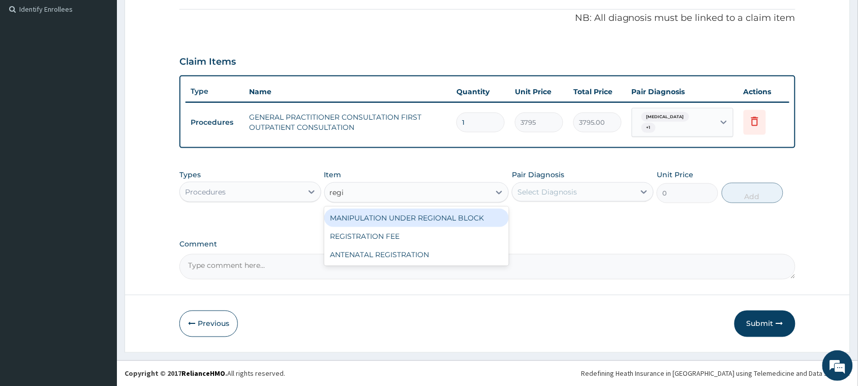
type input "regis"
drag, startPoint x: 408, startPoint y: 217, endPoint x: 505, endPoint y: 217, distance: 97.1
click at [408, 217] on div "REGISTRATION FEE" at bounding box center [416, 218] width 185 height 18
type input "2164.741712362911"
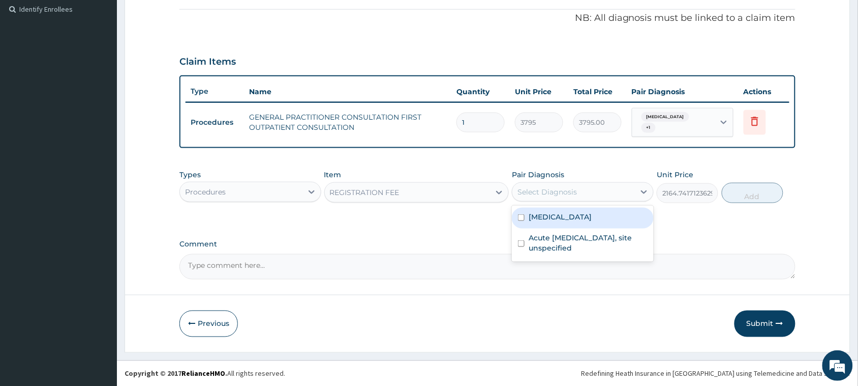
drag, startPoint x: 612, startPoint y: 195, endPoint x: 601, endPoint y: 229, distance: 36.2
click at [612, 197] on div "Select Diagnosis" at bounding box center [574, 192] width 123 height 16
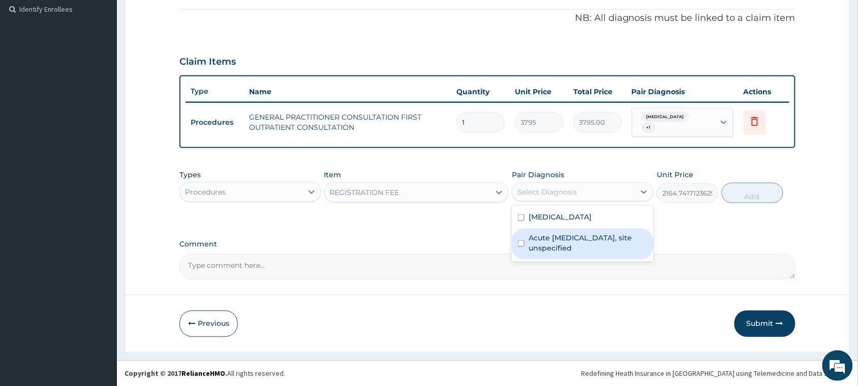
drag, startPoint x: 601, startPoint y: 232, endPoint x: 598, endPoint y: 252, distance: 20.6
click at [601, 234] on label "Acute [MEDICAL_DATA], site unspecified" at bounding box center [588, 242] width 119 height 20
checkbox input "true"
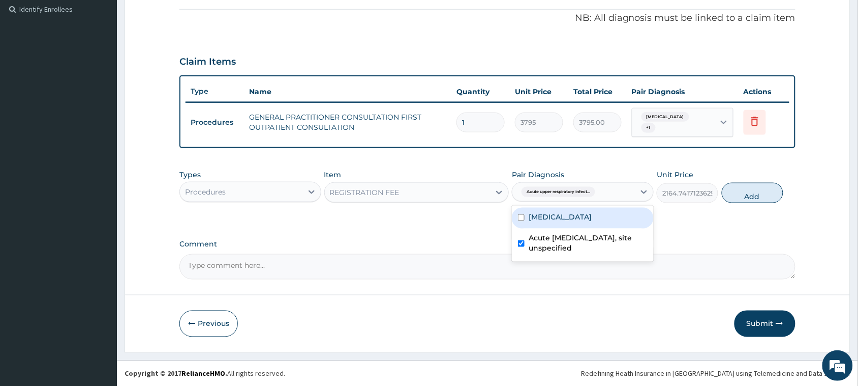
drag, startPoint x: 590, startPoint y: 212, endPoint x: 596, endPoint y: 212, distance: 5.6
click at [590, 212] on label "[MEDICAL_DATA]" at bounding box center [560, 217] width 63 height 10
checkbox input "true"
click at [756, 197] on button "Add" at bounding box center [753, 193] width 62 height 20
type input "0"
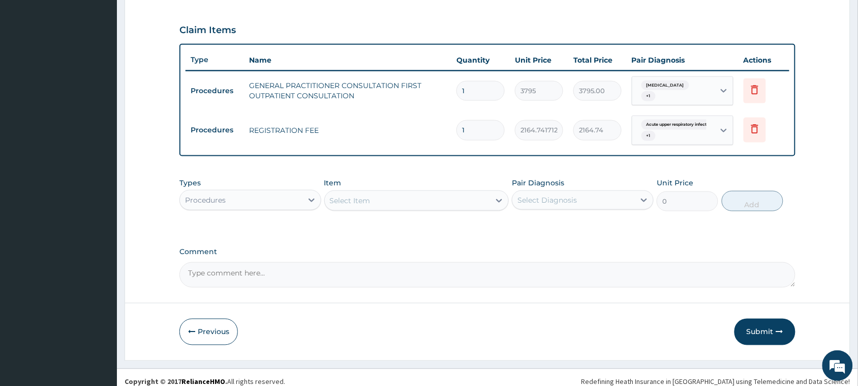
scroll to position [343, 0]
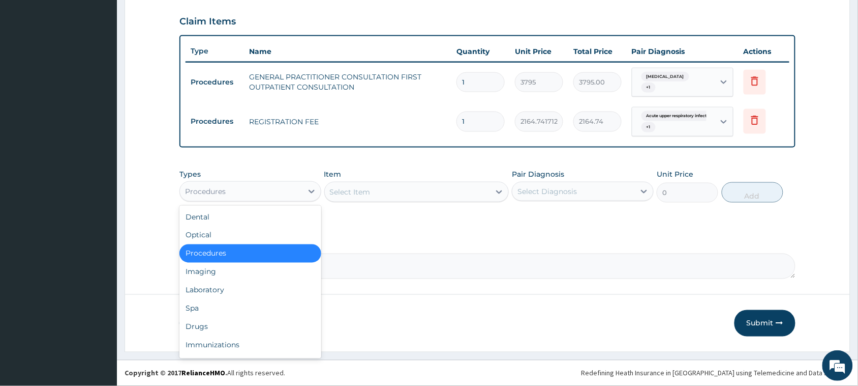
click at [275, 187] on div "Procedures" at bounding box center [241, 191] width 123 height 16
click at [237, 290] on div "Laboratory" at bounding box center [251, 290] width 142 height 18
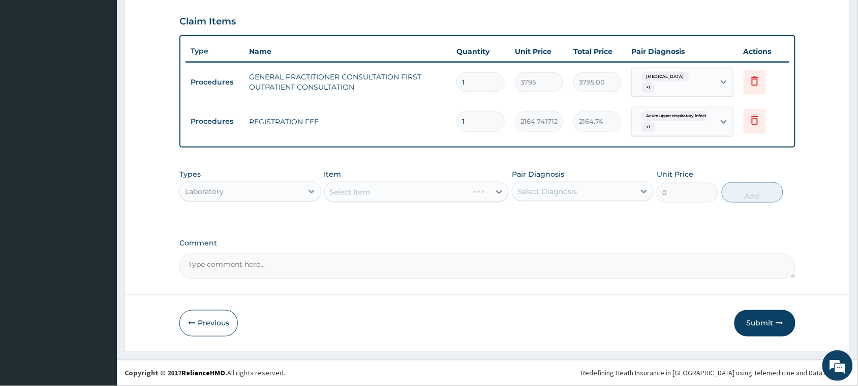
click at [365, 194] on div "Select Item" at bounding box center [416, 192] width 185 height 20
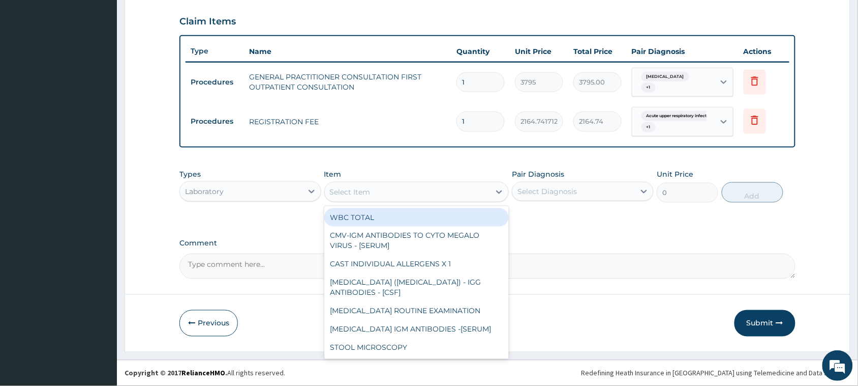
click at [397, 193] on div "Select Item" at bounding box center [408, 192] width 166 height 16
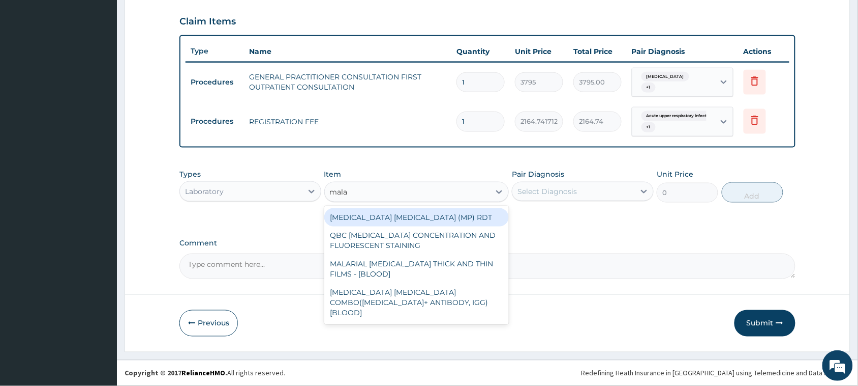
type input "malar"
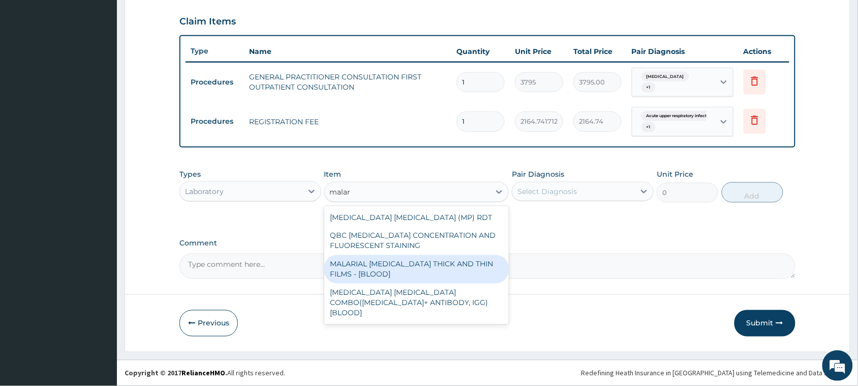
click at [382, 268] on div "MALARIAL [MEDICAL_DATA] THICK AND THIN FILMS - [BLOOD]" at bounding box center [416, 269] width 185 height 28
type input "1725"
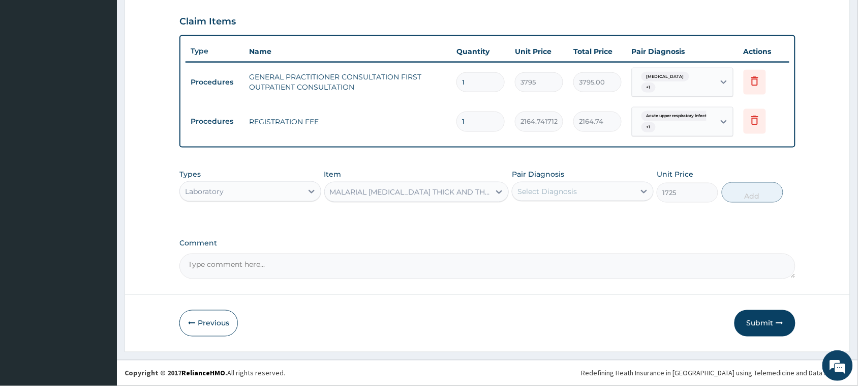
click at [568, 181] on div "Pair Diagnosis Select Diagnosis" at bounding box center [583, 186] width 142 height 34
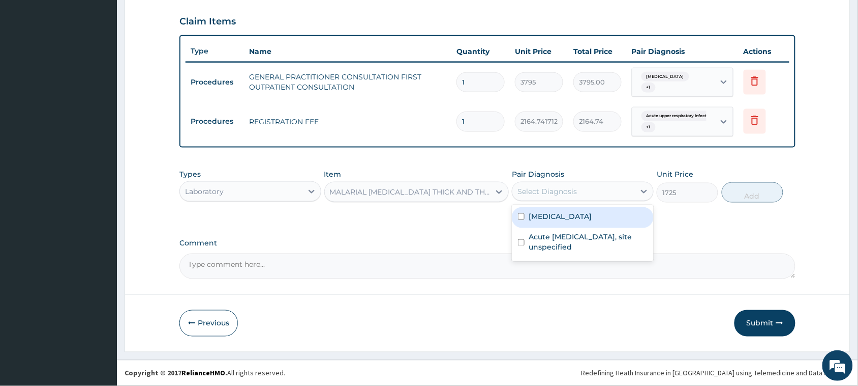
drag, startPoint x: 580, startPoint y: 195, endPoint x: 584, endPoint y: 220, distance: 25.8
click at [580, 196] on div "Select Diagnosis" at bounding box center [574, 191] width 123 height 16
click at [585, 224] on div "[MEDICAL_DATA]" at bounding box center [583, 217] width 142 height 21
checkbox input "true"
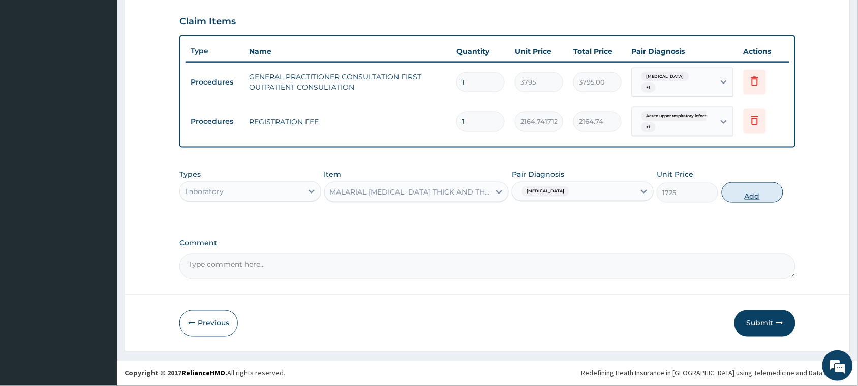
click at [743, 197] on button "Add" at bounding box center [753, 192] width 62 height 20
type input "0"
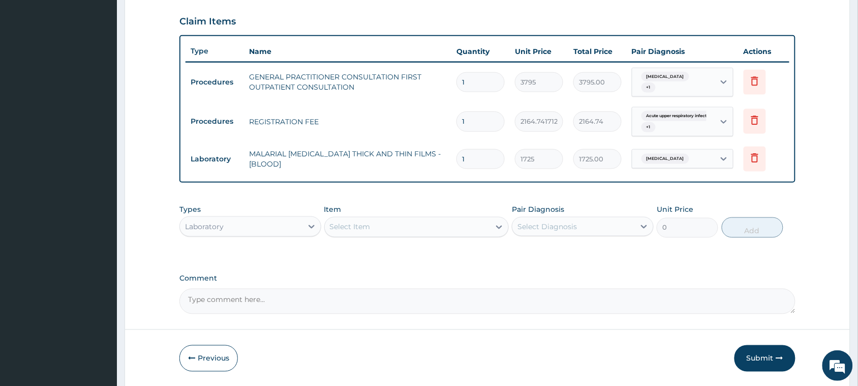
click at [400, 224] on div "Select Item" at bounding box center [408, 227] width 166 height 16
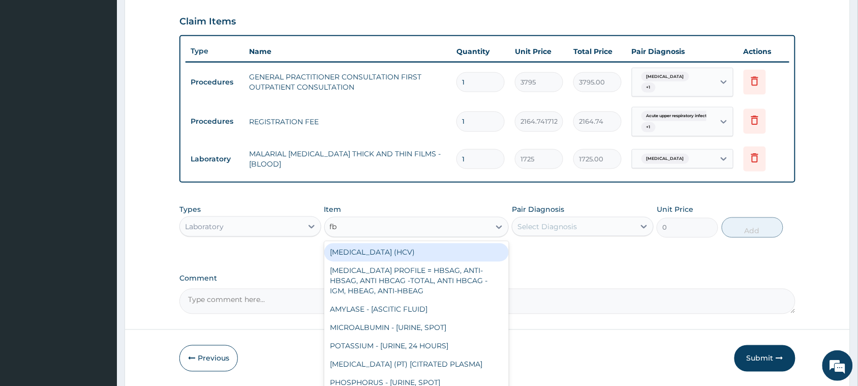
type input "fbc"
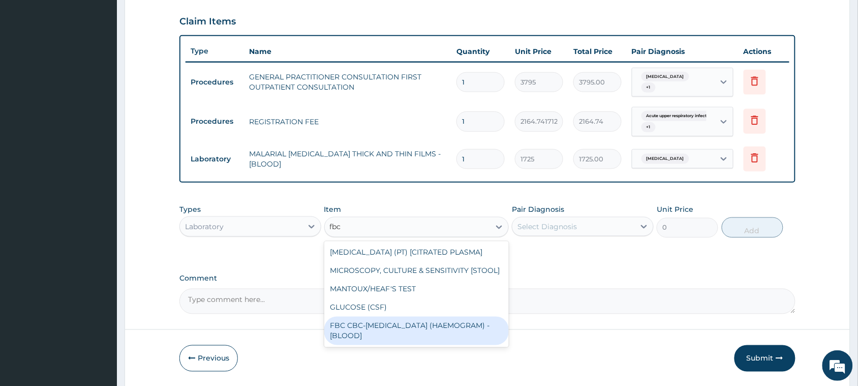
click at [420, 339] on div "FBC CBC-[MEDICAL_DATA] (HAEMOGRAM) - [BLOOD]" at bounding box center [416, 330] width 185 height 28
type input "4600"
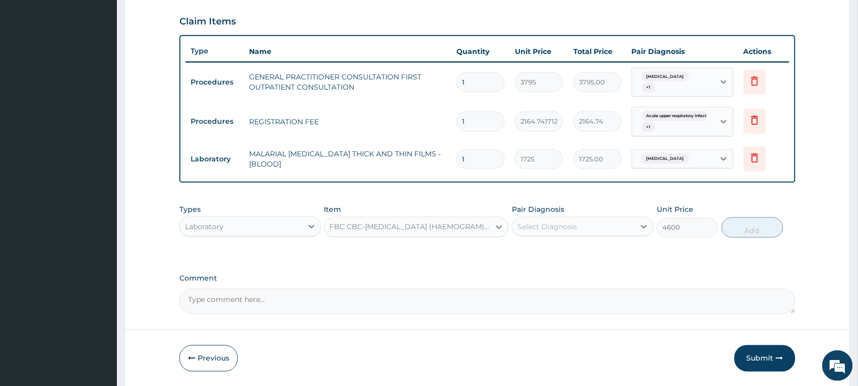
click at [584, 235] on div "Select Diagnosis" at bounding box center [583, 226] width 142 height 19
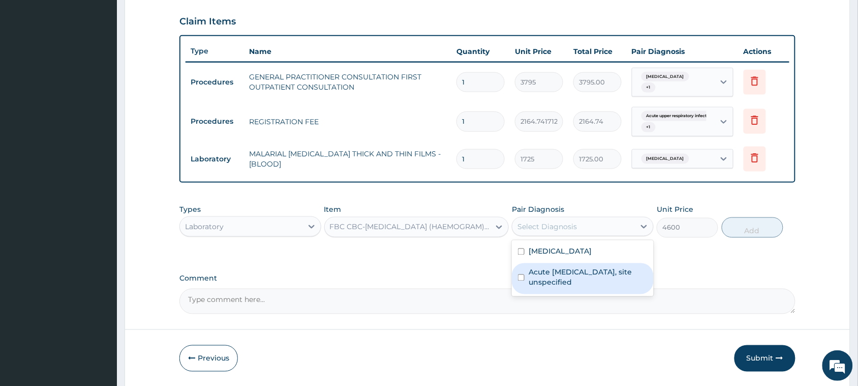
click at [584, 278] on label "Acute [MEDICAL_DATA], site unspecified" at bounding box center [588, 277] width 119 height 20
checkbox input "true"
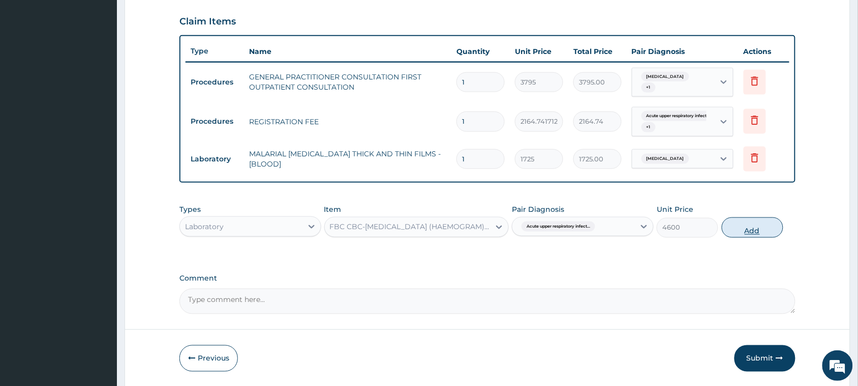
click at [759, 227] on button "Add" at bounding box center [753, 227] width 62 height 20
type input "0"
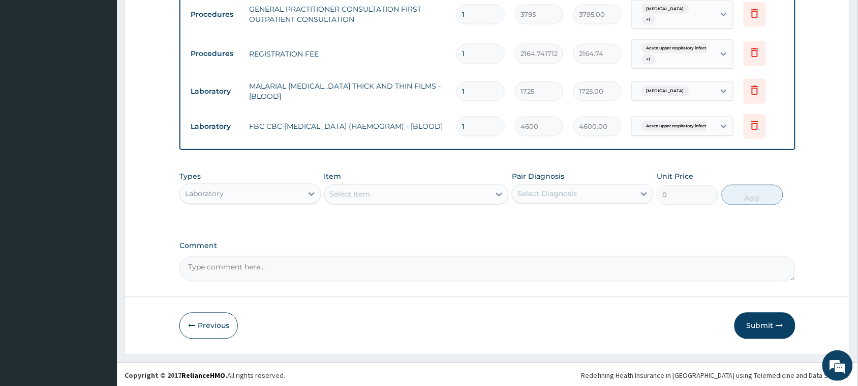
scroll to position [413, 0]
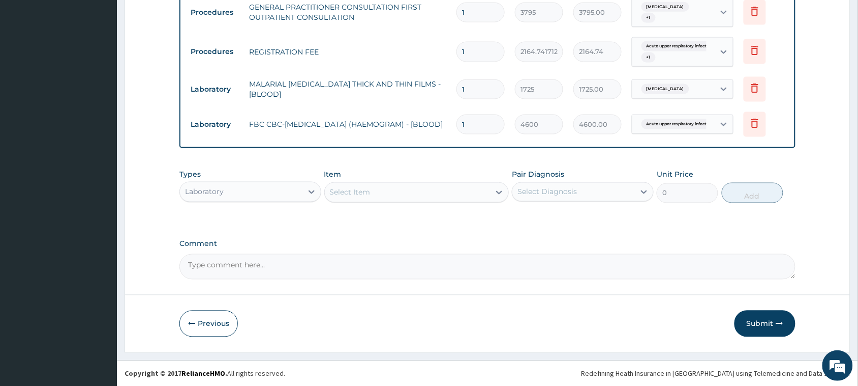
click at [248, 199] on div "Laboratory" at bounding box center [241, 192] width 123 height 16
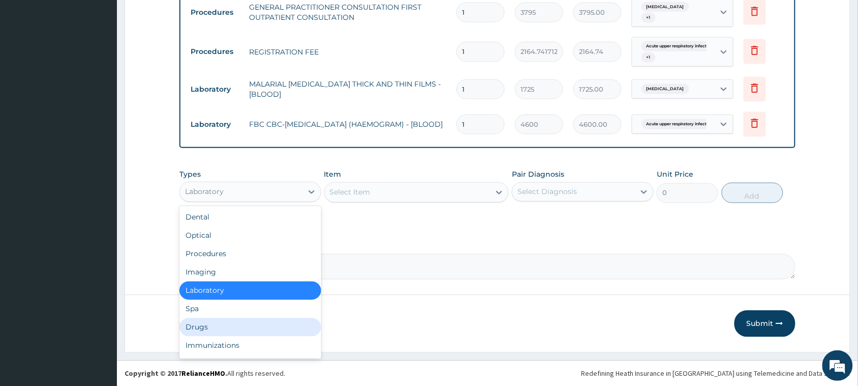
click at [214, 325] on div "Drugs" at bounding box center [251, 327] width 142 height 18
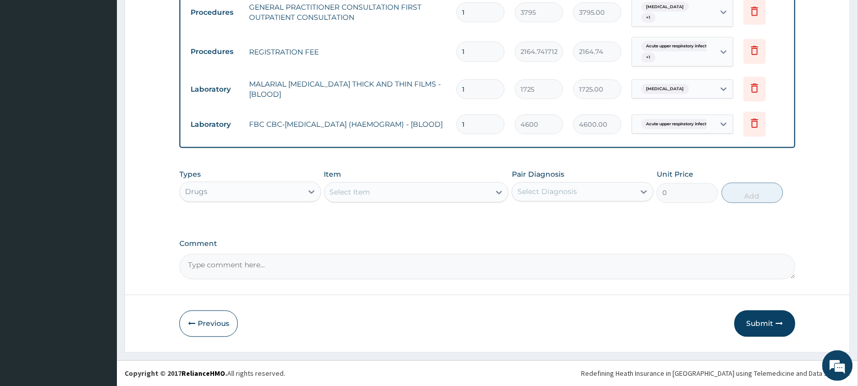
click at [368, 193] on div "Select Item" at bounding box center [350, 192] width 41 height 10
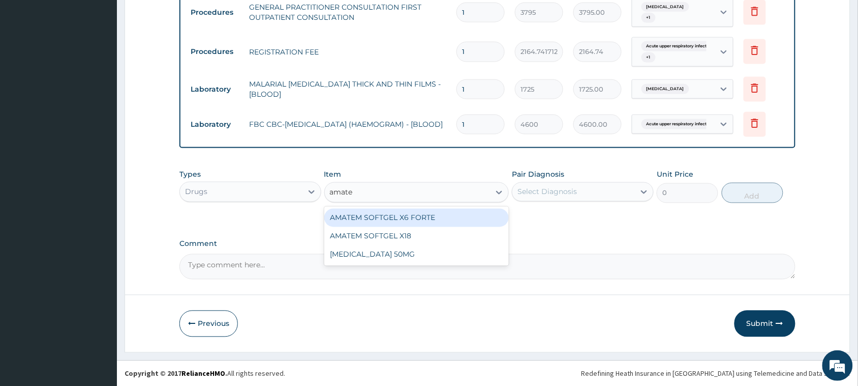
type input "amatem"
click at [407, 220] on div "AMATEM SOFTGEL X6 FORTE" at bounding box center [416, 218] width 185 height 18
type input "506"
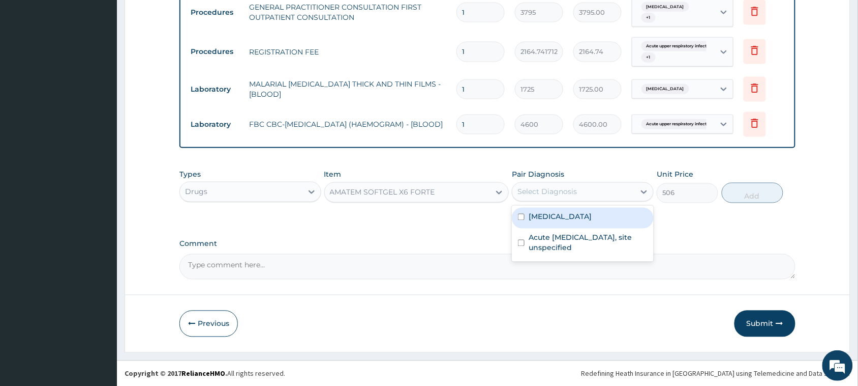
click at [569, 191] on div "Select Diagnosis" at bounding box center [548, 192] width 60 height 10
click at [587, 222] on div "[MEDICAL_DATA]" at bounding box center [583, 217] width 142 height 21
checkbox input "true"
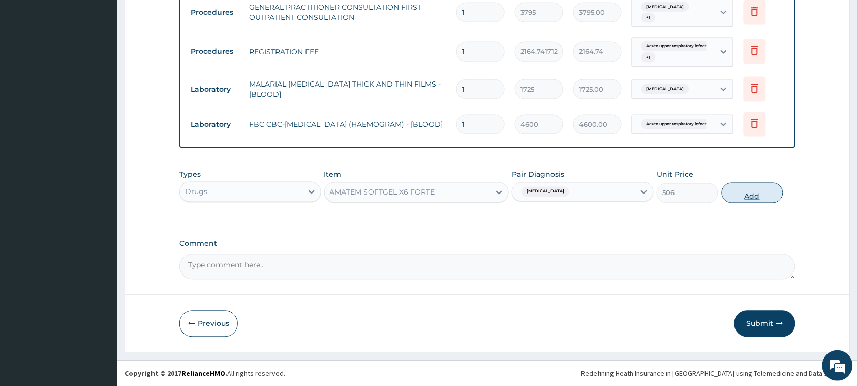
click at [780, 196] on button "Add" at bounding box center [753, 193] width 62 height 20
type input "0"
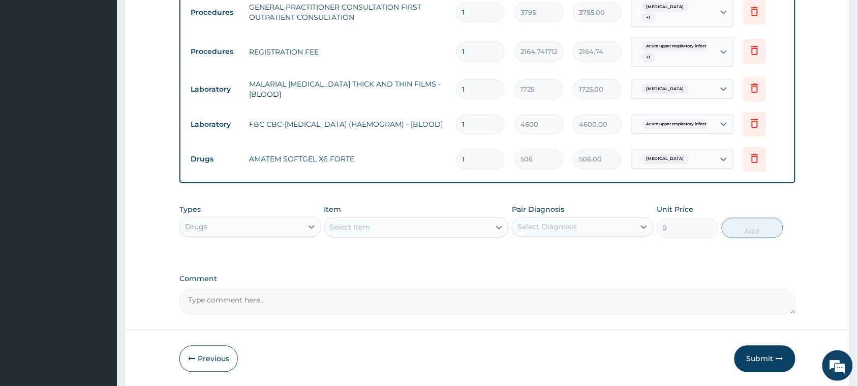
click at [398, 229] on div "Select Item" at bounding box center [408, 227] width 166 height 16
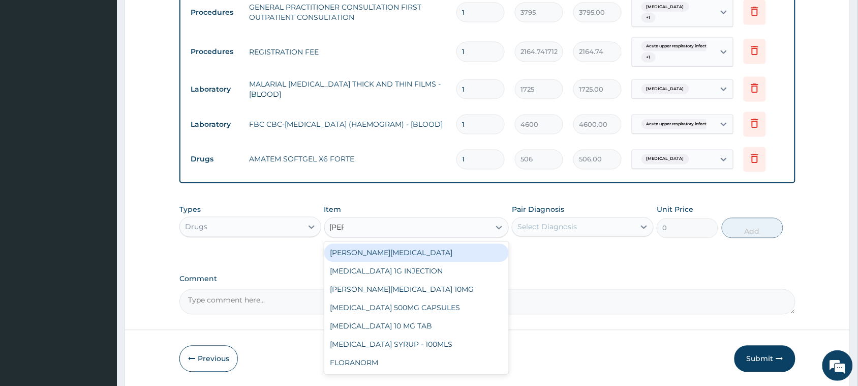
type input "lorat"
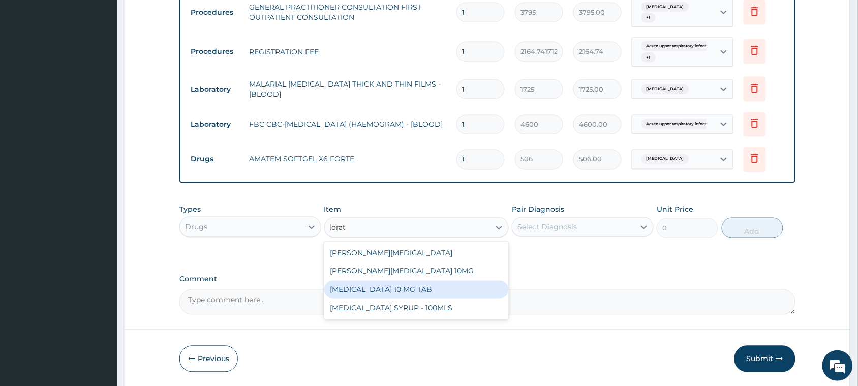
click at [390, 293] on div "[MEDICAL_DATA] 10 MG TAB" at bounding box center [416, 289] width 185 height 18
type input "63.25"
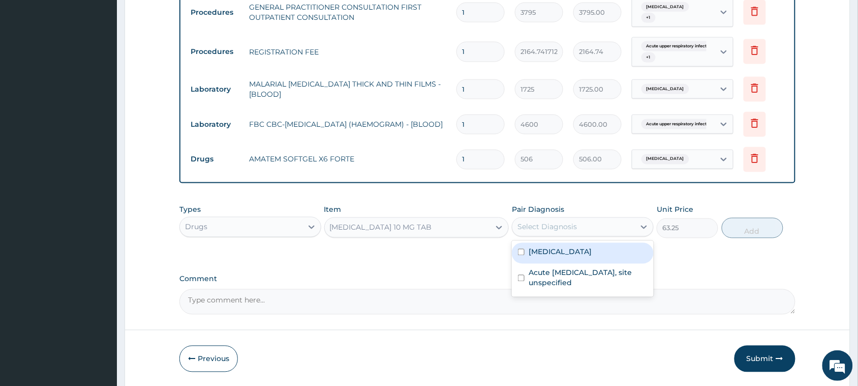
click at [574, 228] on div "Select Diagnosis" at bounding box center [548, 227] width 60 height 10
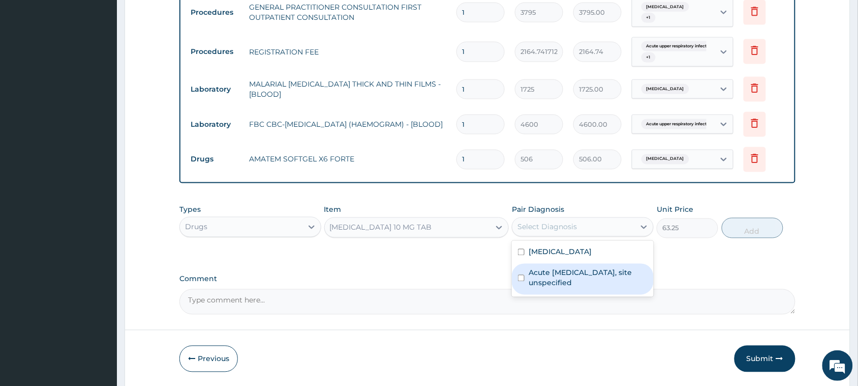
click at [576, 276] on label "Acute [MEDICAL_DATA], site unspecified" at bounding box center [588, 278] width 119 height 20
checkbox input "true"
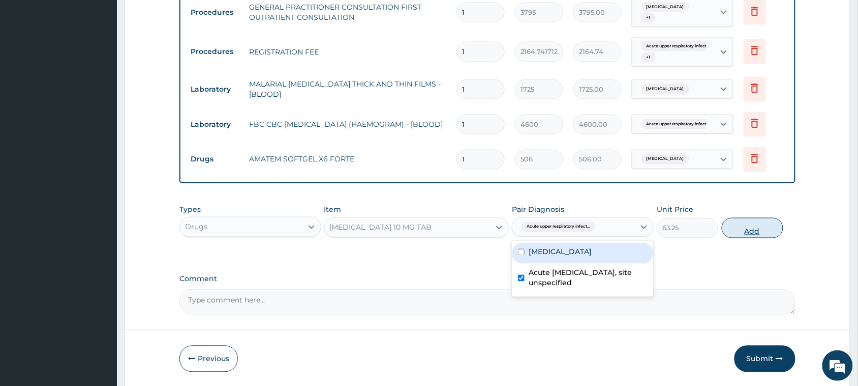
click at [768, 227] on button "Add" at bounding box center [753, 228] width 62 height 20
type input "0"
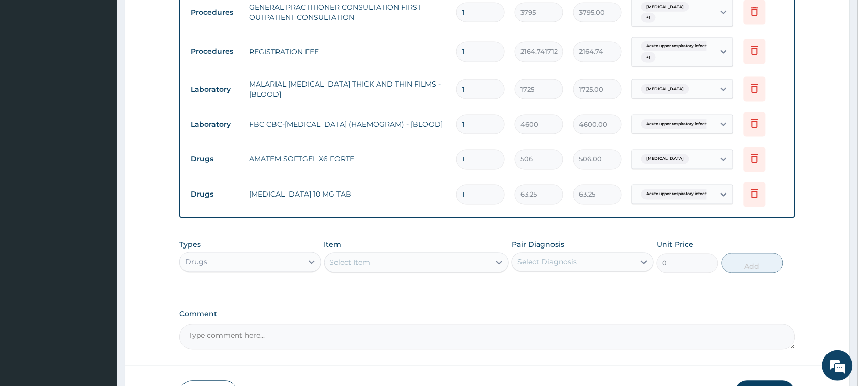
click at [424, 265] on div "Select Item" at bounding box center [408, 262] width 166 height 16
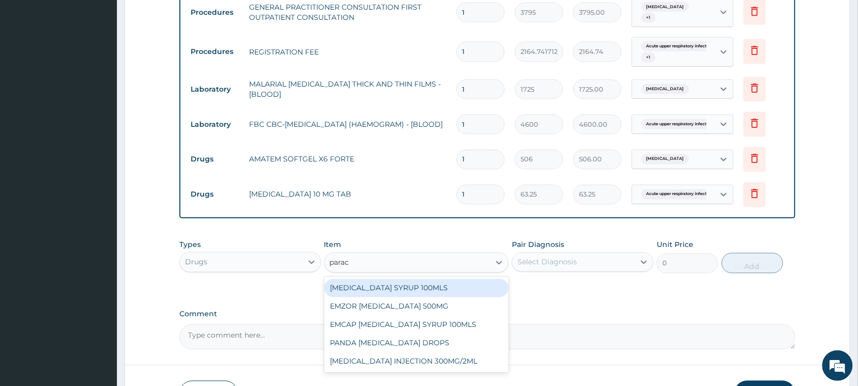
type input "parace"
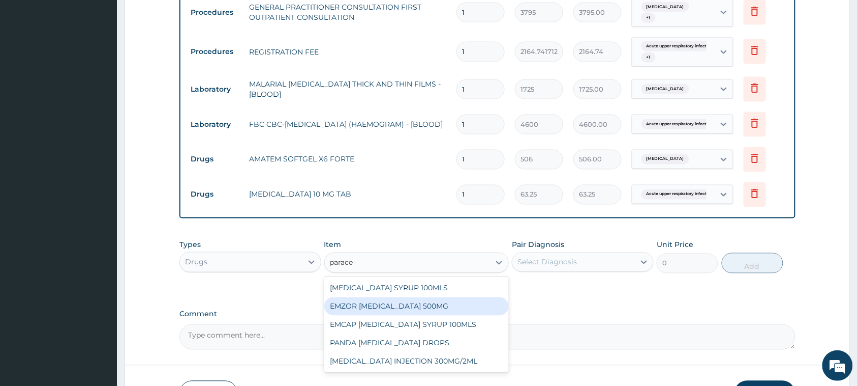
click at [399, 304] on div "EMZOR [MEDICAL_DATA] 500MG" at bounding box center [416, 306] width 185 height 18
type input "25.3"
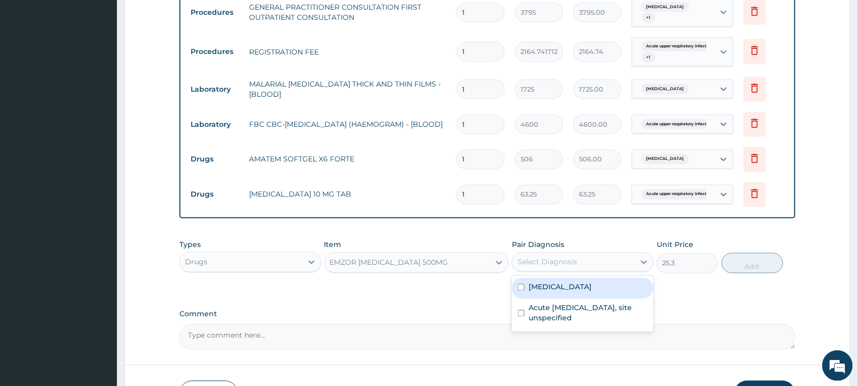
click at [562, 265] on div "Select Diagnosis" at bounding box center [548, 262] width 60 height 10
click at [548, 289] on label "[MEDICAL_DATA]" at bounding box center [560, 287] width 63 height 10
checkbox input "true"
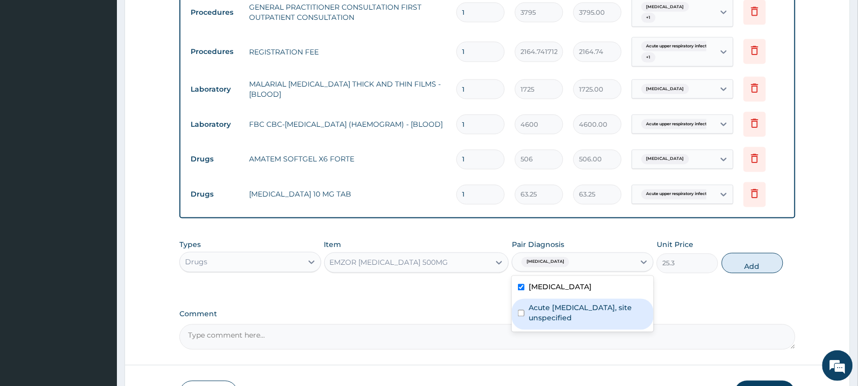
drag, startPoint x: 555, startPoint y: 309, endPoint x: 614, endPoint y: 309, distance: 58.5
click at [557, 309] on label "Acute [MEDICAL_DATA], site unspecified" at bounding box center [588, 313] width 119 height 20
checkbox input "true"
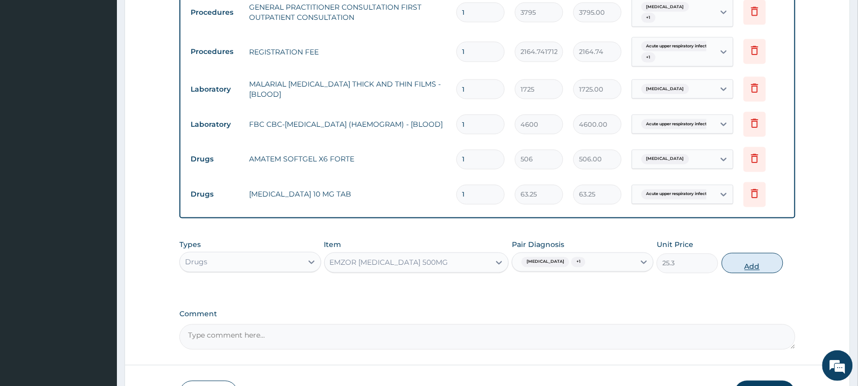
click at [754, 271] on button "Add" at bounding box center [753, 263] width 62 height 20
type input "0"
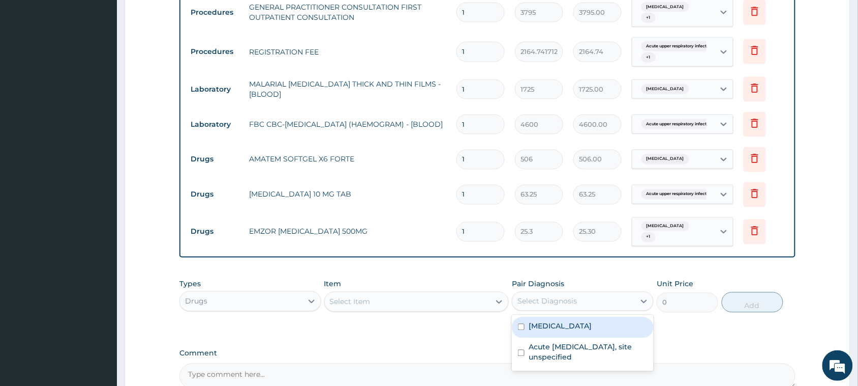
click at [575, 299] on div "Select Diagnosis" at bounding box center [548, 301] width 60 height 10
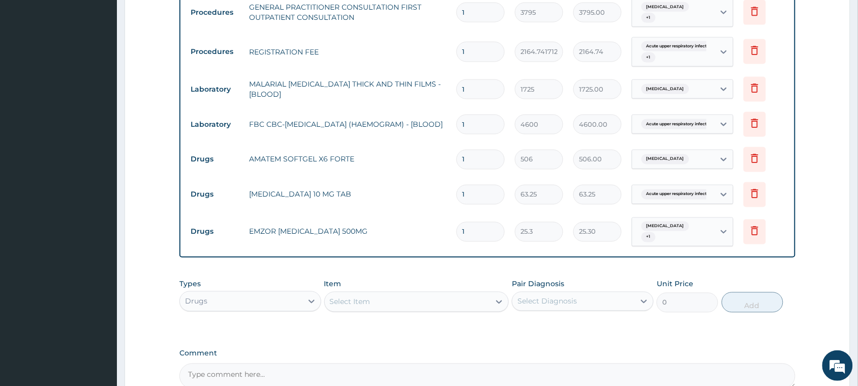
click at [481, 232] on input "1" at bounding box center [481, 232] width 48 height 20
type input "18"
type input "455.40"
type input "18"
drag, startPoint x: 476, startPoint y: 190, endPoint x: 395, endPoint y: 196, distance: 81.6
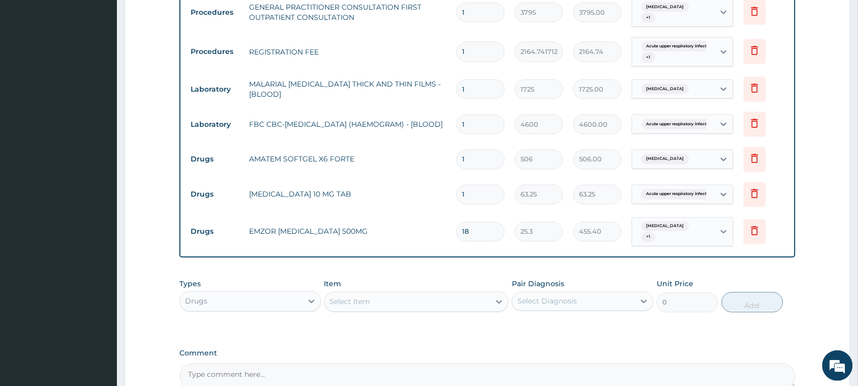
click at [395, 196] on tr "Drugs [MEDICAL_DATA] 10 MG TAB 1 63.25 63.25 Acute upper respiratory infect... …" at bounding box center [488, 194] width 604 height 35
type input "5"
type input "316.25"
type input "5"
drag, startPoint x: 478, startPoint y: 159, endPoint x: 324, endPoint y: 162, distance: 154.1
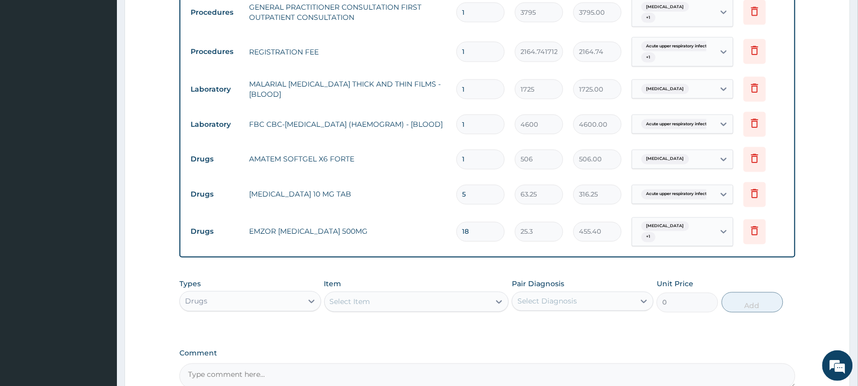
click at [324, 162] on tr "Drugs AMATEM SOFTGEL X6 FORTE 1 506 506.00 [GEOGRAPHIC_DATA][MEDICAL_DATA] Dele…" at bounding box center [488, 159] width 604 height 35
type input "6"
type input "3036.00"
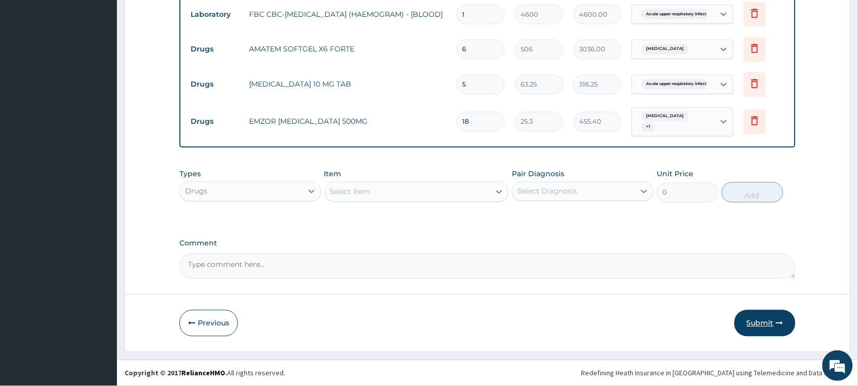
type input "6"
click at [756, 325] on button "Submit" at bounding box center [765, 323] width 61 height 26
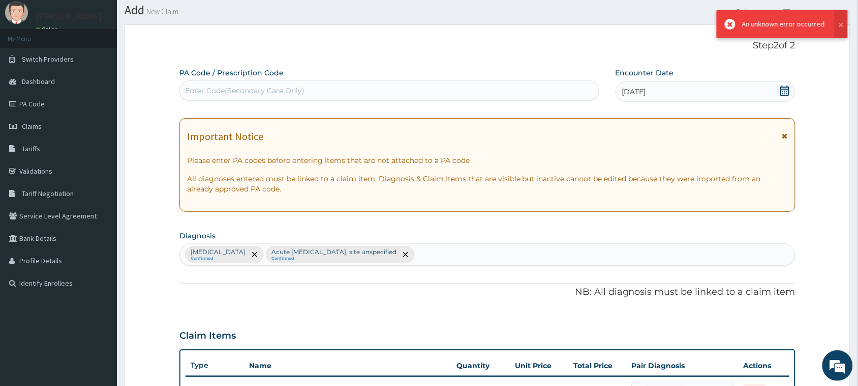
scroll to position [523, 0]
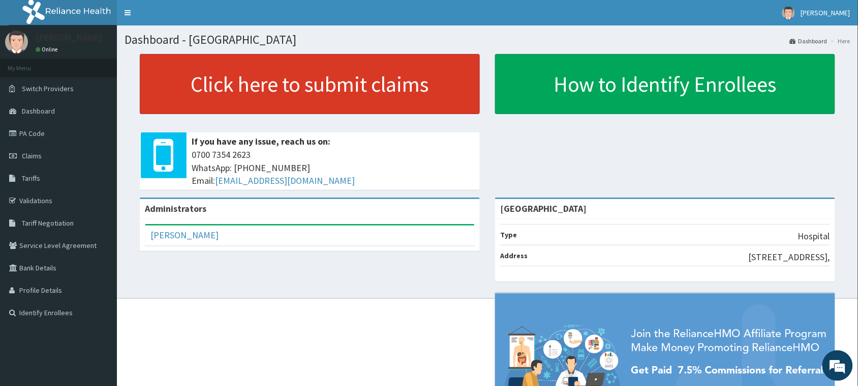
click at [358, 87] on link "Click here to submit claims" at bounding box center [310, 84] width 340 height 60
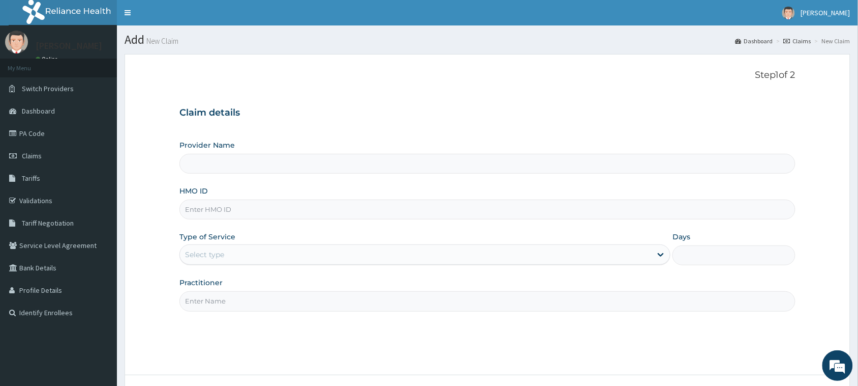
type input "[GEOGRAPHIC_DATA]"
click at [221, 212] on input "HMO ID" at bounding box center [488, 209] width 616 height 20
paste input "WOL/10070/C"
type input "WOL/10070/C"
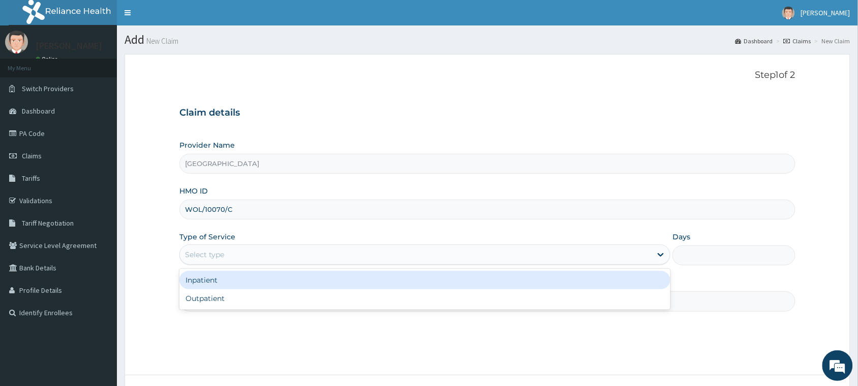
click at [240, 262] on div "Select type" at bounding box center [416, 254] width 472 height 16
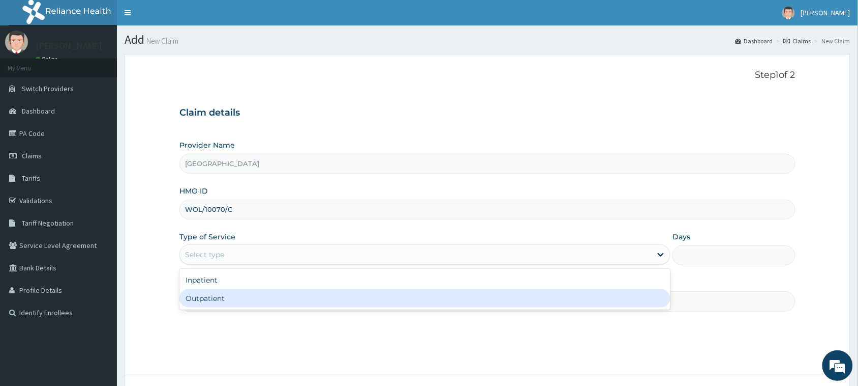
click at [225, 307] on div "Outpatient" at bounding box center [425, 298] width 491 height 18
type input "1"
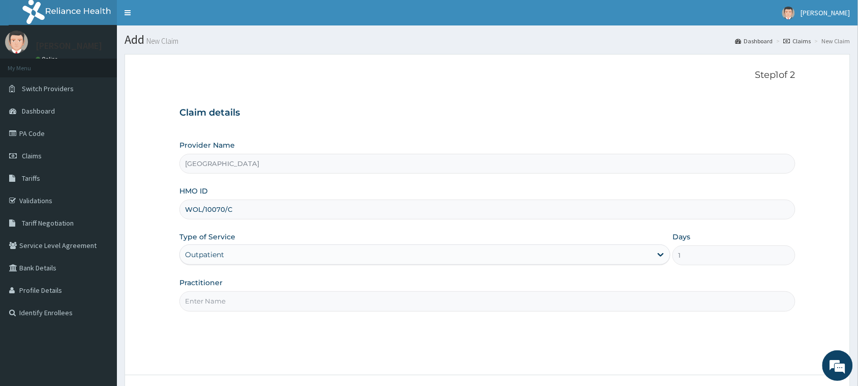
click at [249, 304] on input "Practitioner" at bounding box center [488, 301] width 616 height 20
type input "[PERSON_NAME]"
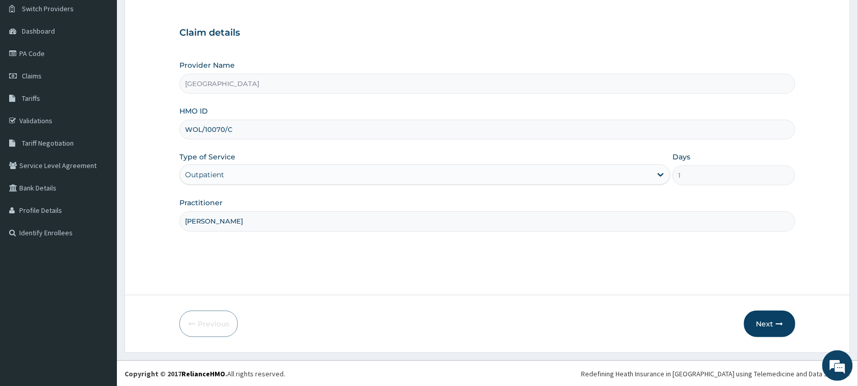
scroll to position [80, 0]
click at [772, 325] on button "Next" at bounding box center [770, 323] width 51 height 26
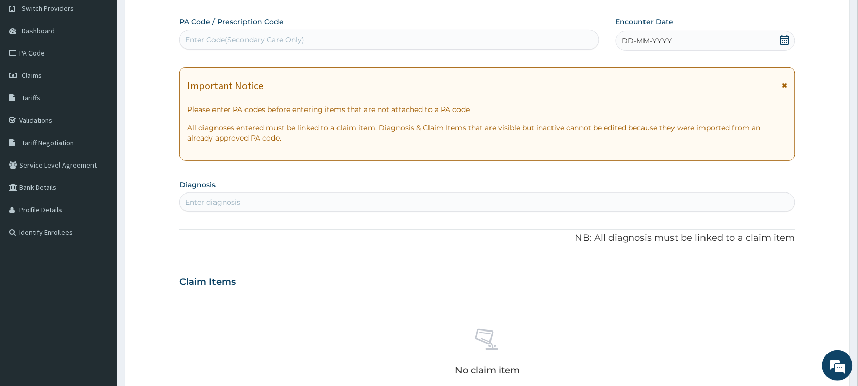
click at [785, 41] on icon at bounding box center [785, 40] width 10 height 10
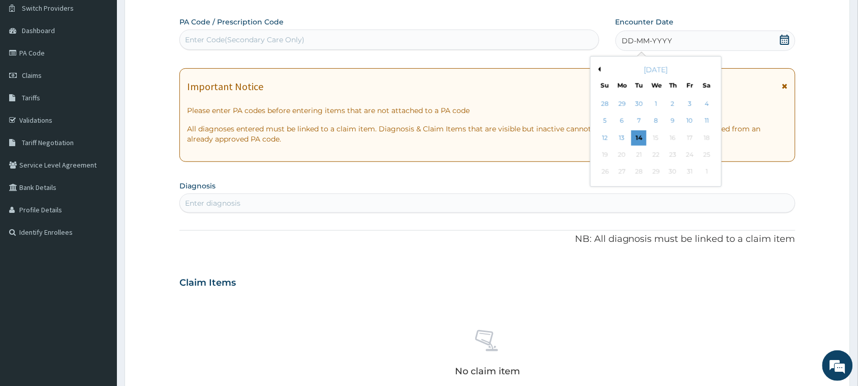
click at [599, 69] on button "Previous Month" at bounding box center [598, 69] width 5 height 5
click at [608, 171] on div "28" at bounding box center [605, 171] width 15 height 15
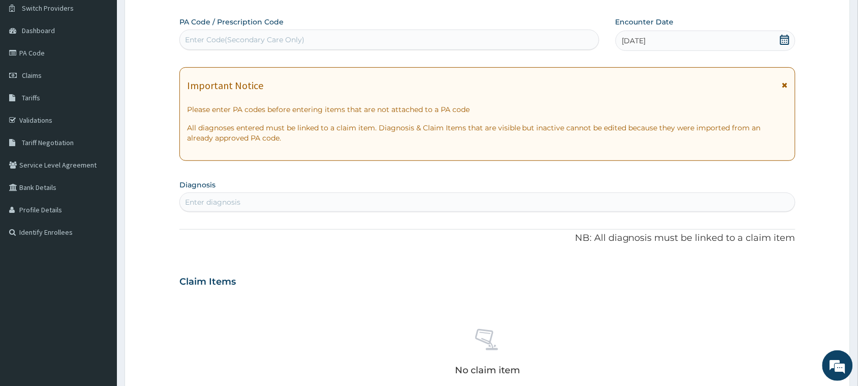
click at [269, 42] on div "Enter Code(Secondary Care Only)" at bounding box center [245, 40] width 120 height 10
click at [283, 199] on div "Enter diagnosis" at bounding box center [487, 202] width 615 height 16
type input "[MEDICAL_DATA]"
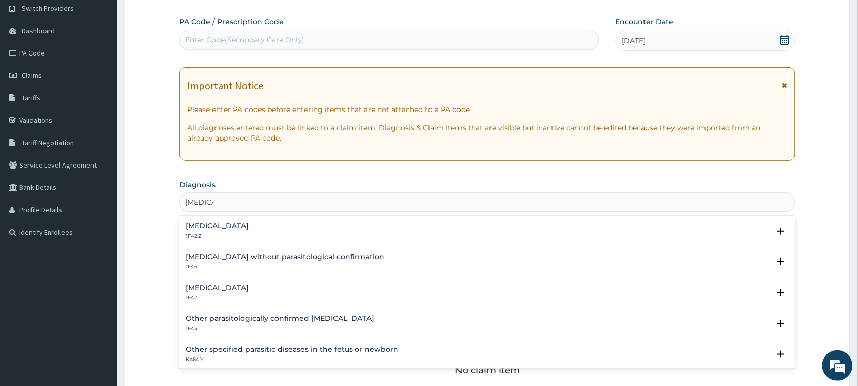
click at [238, 290] on h4 "[MEDICAL_DATA]" at bounding box center [217, 288] width 63 height 8
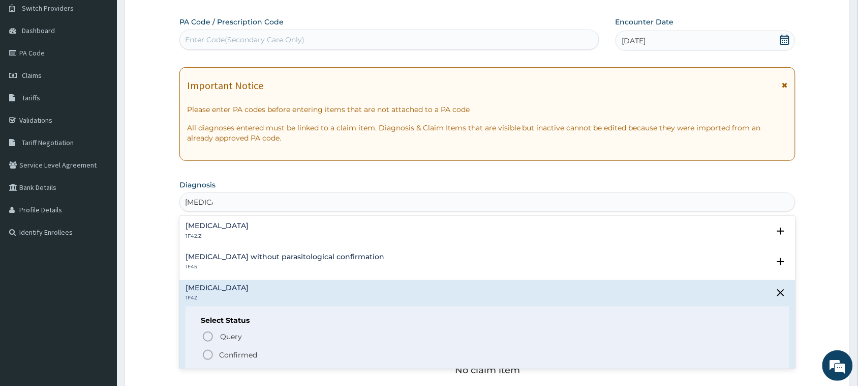
click at [258, 350] on span "Confirmed" at bounding box center [488, 354] width 573 height 12
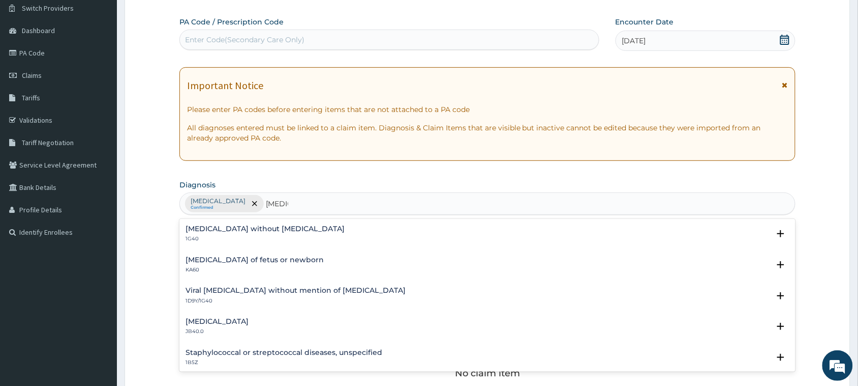
type input "[MEDICAL_DATA]"
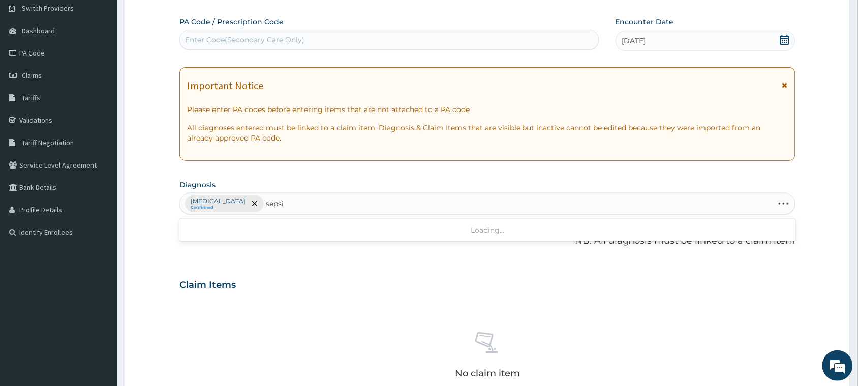
type input "[MEDICAL_DATA]"
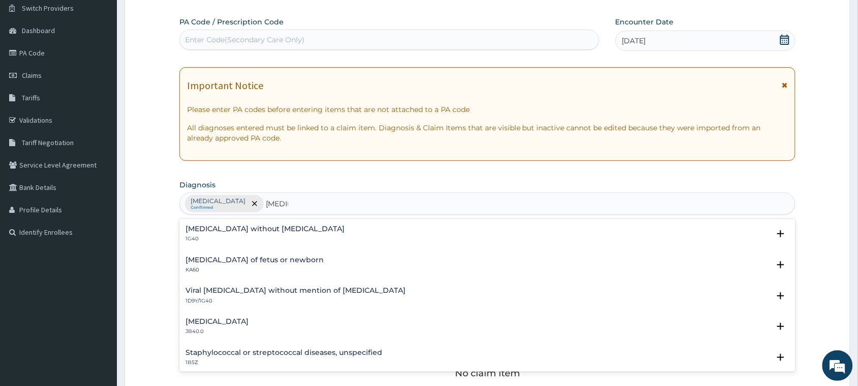
click at [207, 231] on h4 "[MEDICAL_DATA] without [MEDICAL_DATA]" at bounding box center [265, 229] width 159 height 8
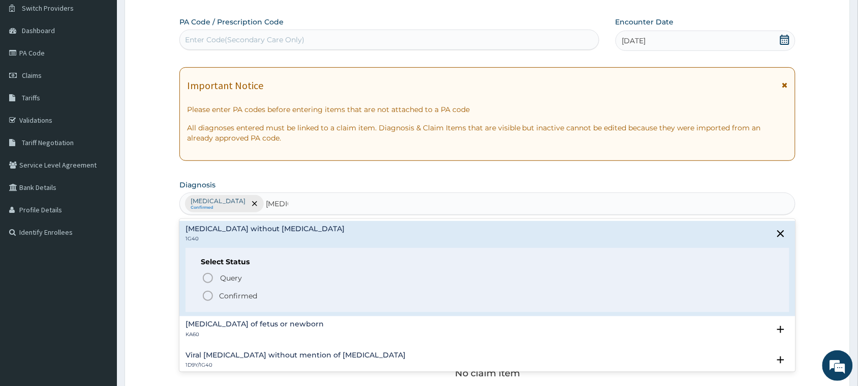
click at [226, 298] on p "Confirmed" at bounding box center [238, 295] width 38 height 10
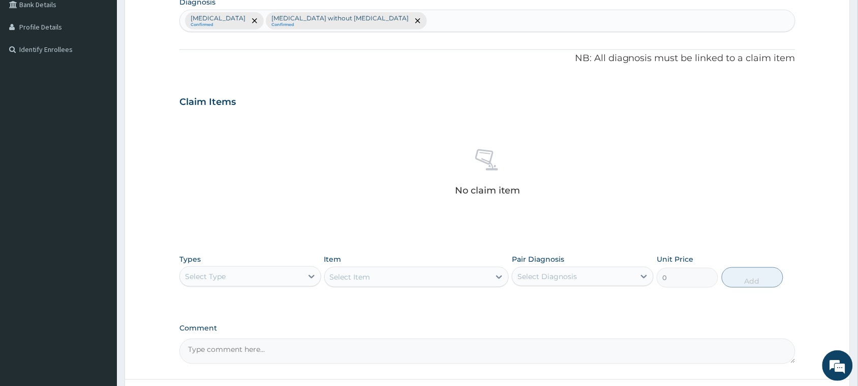
scroll to position [335, 0]
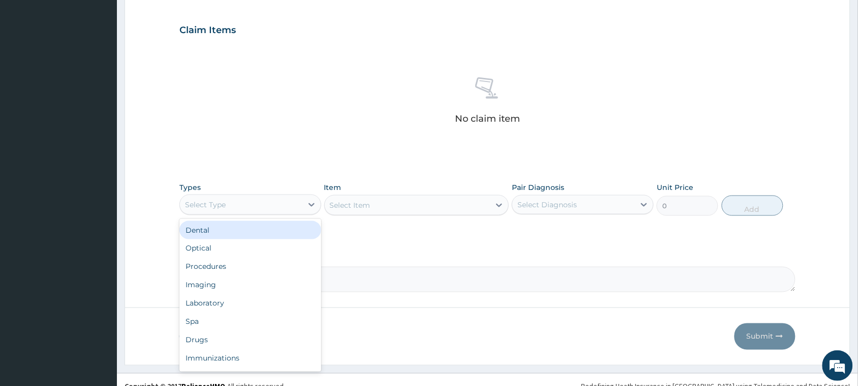
click at [298, 201] on div "Select Type" at bounding box center [241, 204] width 123 height 16
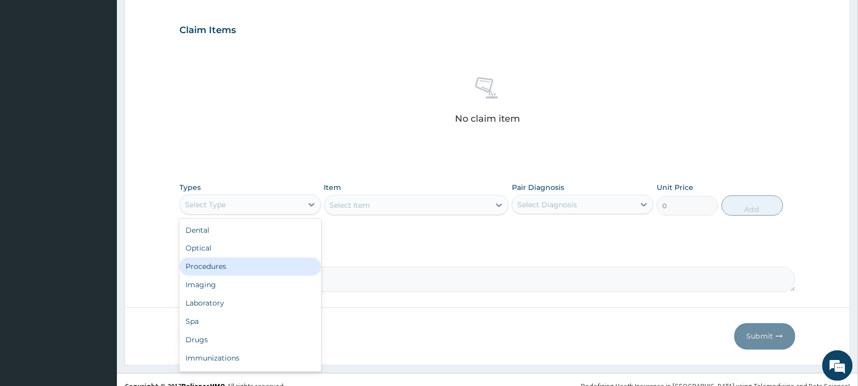
click at [234, 264] on div "Procedures" at bounding box center [251, 266] width 142 height 18
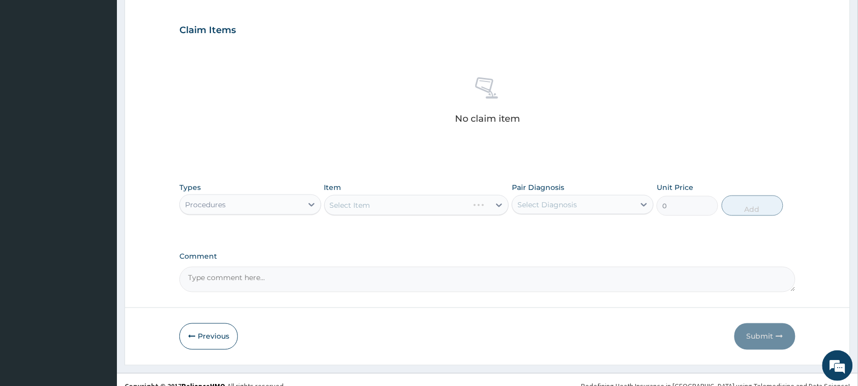
click at [342, 202] on div "Select Item" at bounding box center [416, 205] width 185 height 20
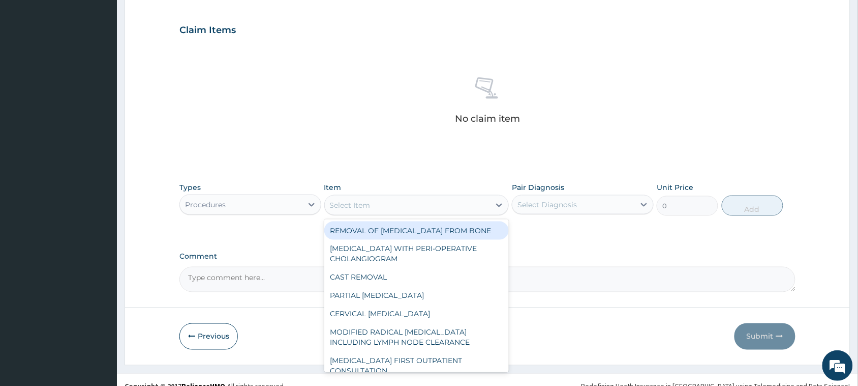
click at [407, 202] on div "Select Item" at bounding box center [408, 205] width 166 height 16
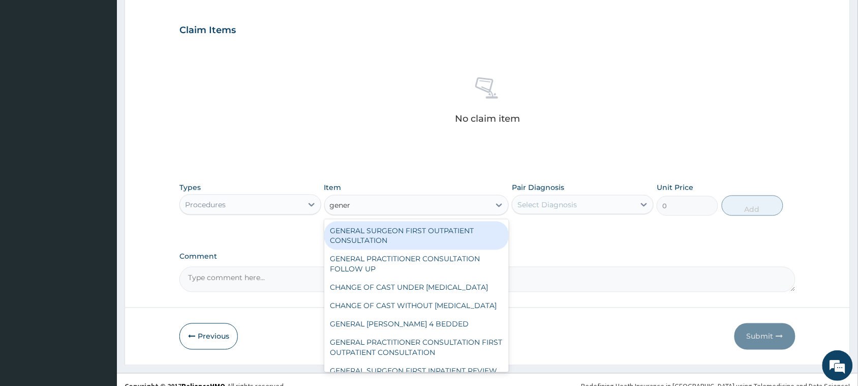
type input "genera"
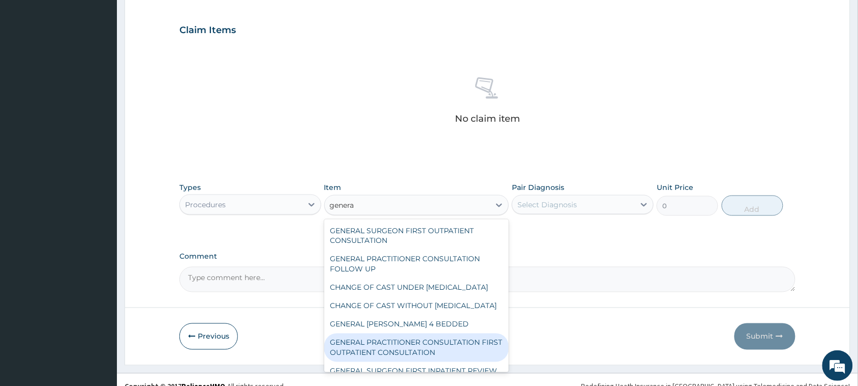
click at [401, 362] on div "GENERAL PRACTITIONER CONSULTATION FIRST OUTPATIENT CONSULTATION" at bounding box center [416, 347] width 185 height 28
type input "3795"
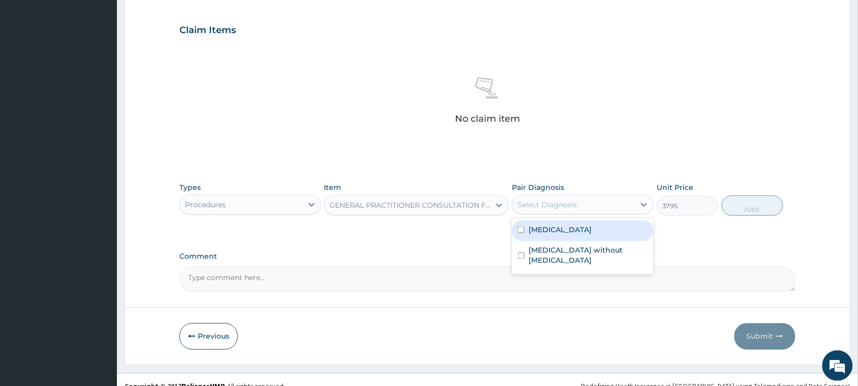
click at [569, 204] on div "Select Diagnosis" at bounding box center [548, 204] width 60 height 10
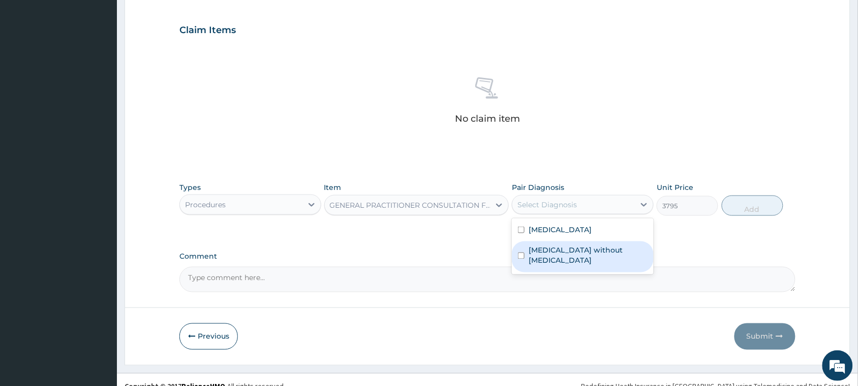
click at [577, 248] on label "[MEDICAL_DATA] without [MEDICAL_DATA]" at bounding box center [588, 255] width 119 height 20
checkbox input "true"
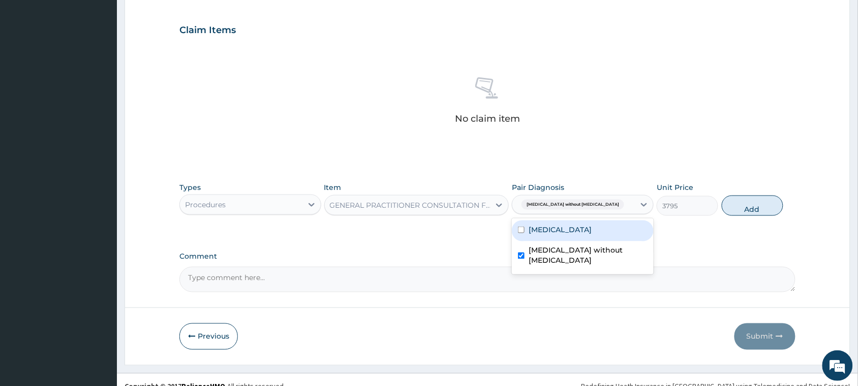
click at [578, 225] on label "[MEDICAL_DATA]" at bounding box center [560, 229] width 63 height 10
checkbox input "true"
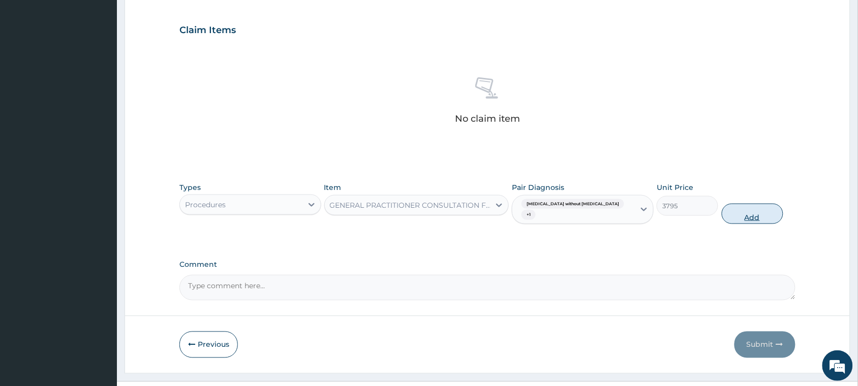
click at [769, 209] on button "Add" at bounding box center [753, 213] width 62 height 20
type input "0"
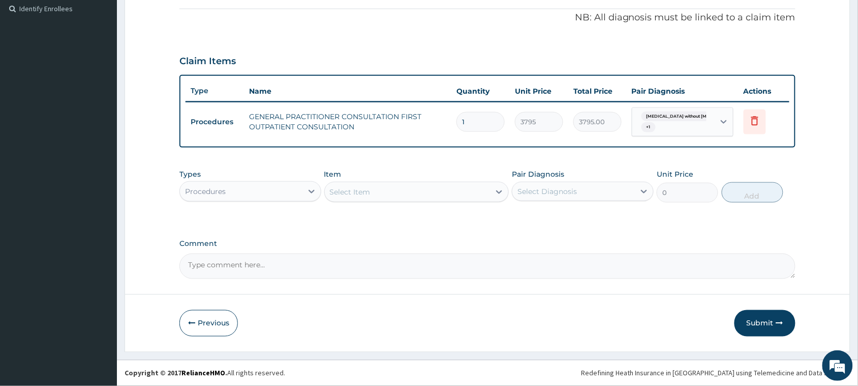
scroll to position [303, 0]
click at [379, 196] on div "Select Item" at bounding box center [408, 192] width 166 height 16
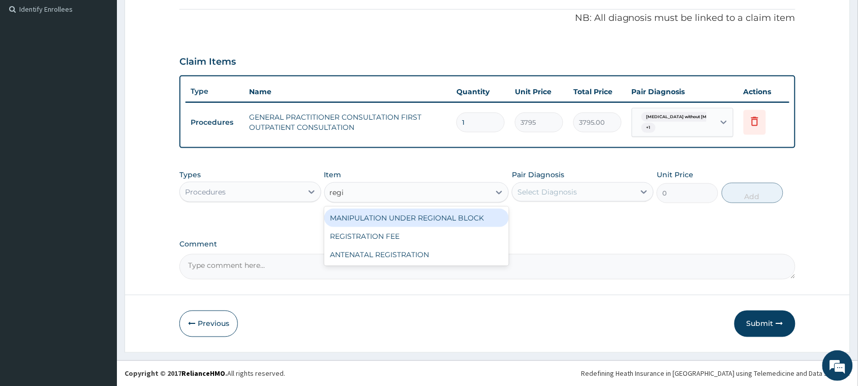
type input "regis"
click at [384, 212] on div "REGISTRATION FEE" at bounding box center [416, 218] width 185 height 18
type input "2164.741712362911"
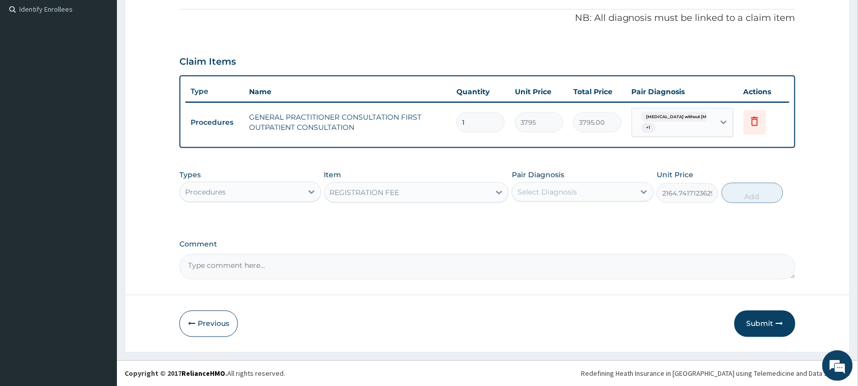
click at [562, 193] on div "Select Diagnosis" at bounding box center [548, 192] width 60 height 10
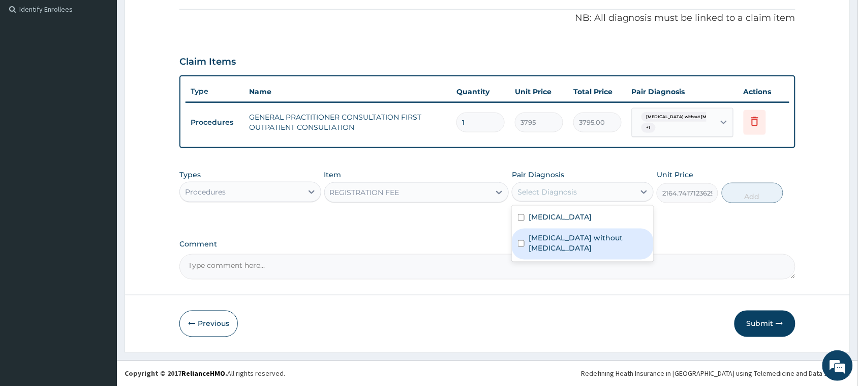
click at [564, 230] on div "[MEDICAL_DATA] without [MEDICAL_DATA]" at bounding box center [583, 243] width 142 height 31
checkbox input "true"
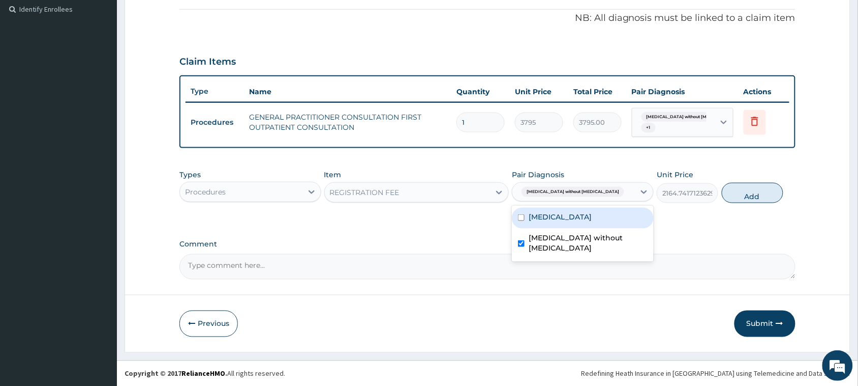
click at [565, 215] on label "[MEDICAL_DATA]" at bounding box center [560, 217] width 63 height 10
checkbox input "true"
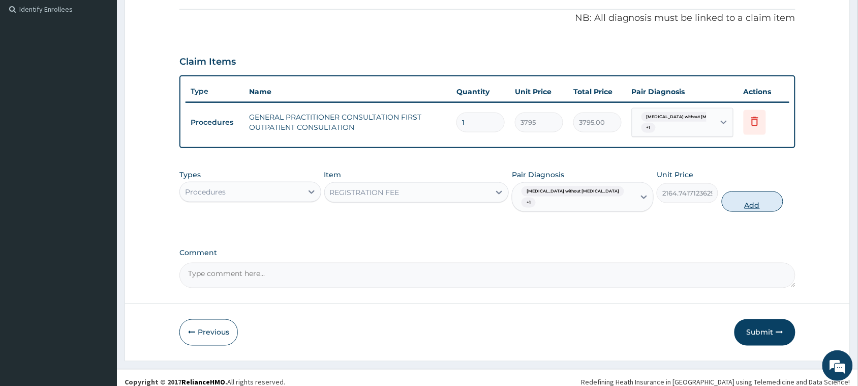
click at [743, 191] on button "Add" at bounding box center [753, 201] width 62 height 20
type input "0"
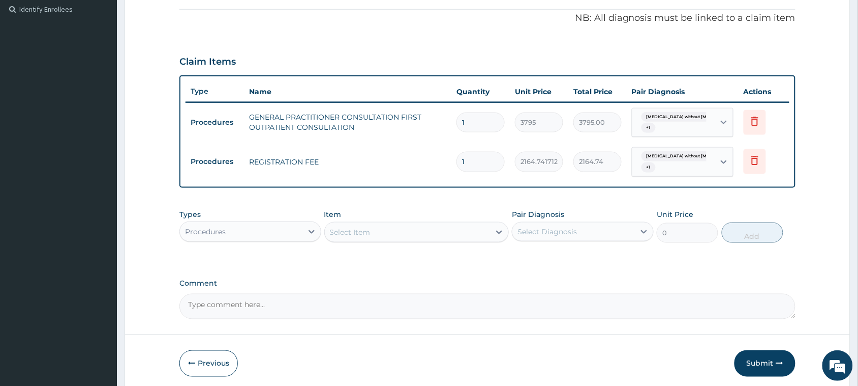
click at [286, 229] on div "Procedures" at bounding box center [241, 231] width 123 height 16
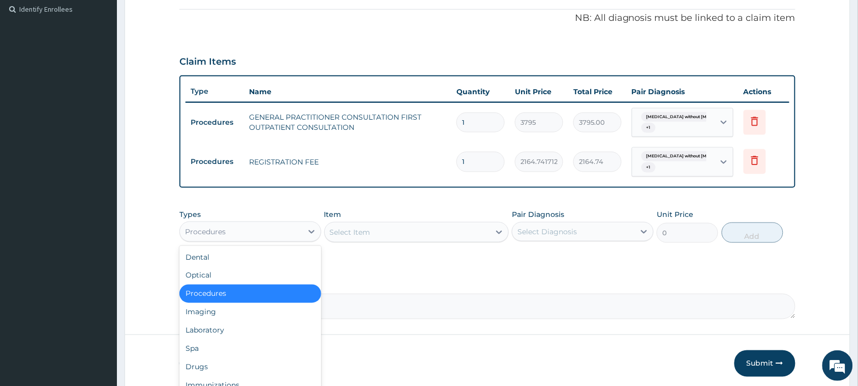
scroll to position [343, 0]
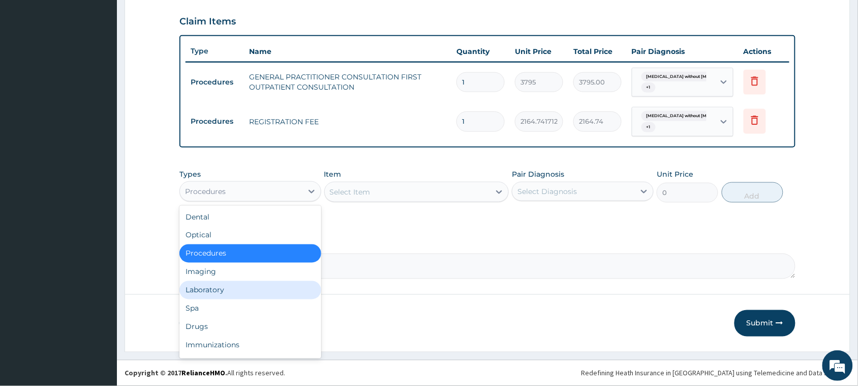
click at [229, 286] on div "Laboratory" at bounding box center [251, 290] width 142 height 18
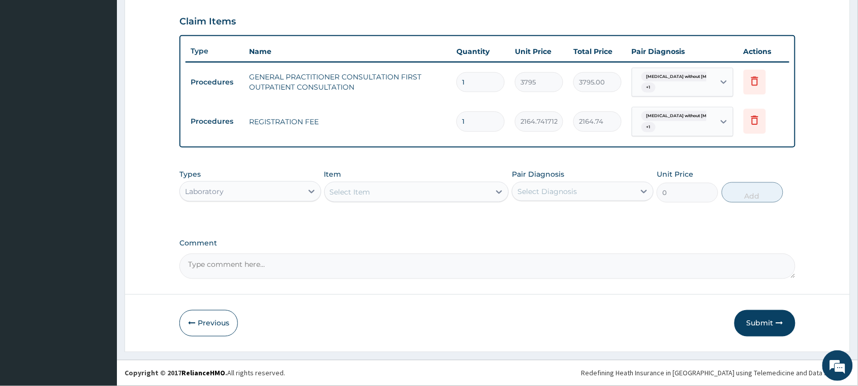
click at [363, 198] on div "Select Item" at bounding box center [408, 192] width 166 height 16
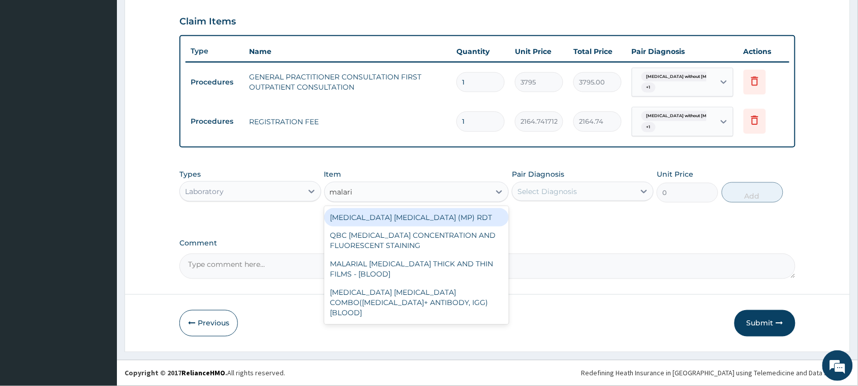
type input "[MEDICAL_DATA]"
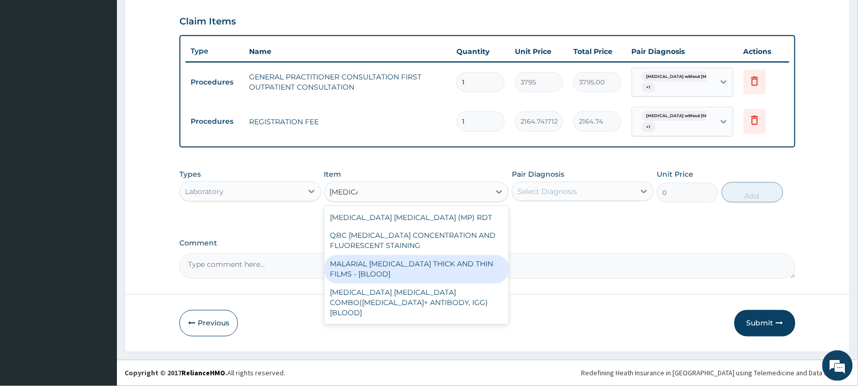
click at [395, 265] on div "MALARIAL [MEDICAL_DATA] THICK AND THIN FILMS - [BLOOD]" at bounding box center [416, 269] width 185 height 28
type input "1725"
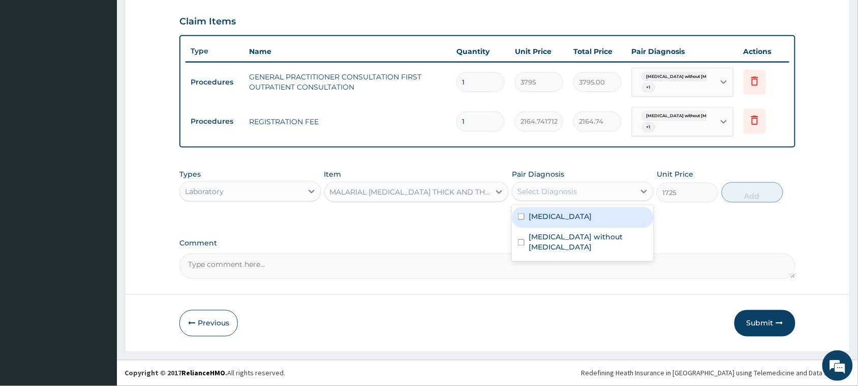
click at [585, 189] on div "Select Diagnosis" at bounding box center [574, 191] width 123 height 16
click at [578, 220] on label "[MEDICAL_DATA]" at bounding box center [560, 216] width 63 height 10
checkbox input "true"
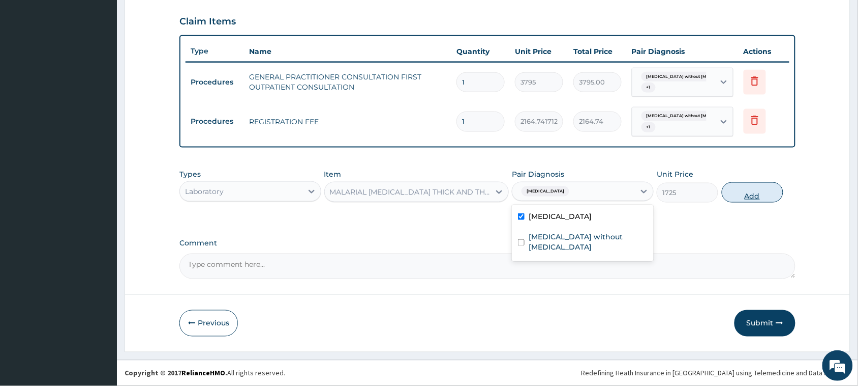
click at [766, 192] on button "Add" at bounding box center [753, 192] width 62 height 20
type input "0"
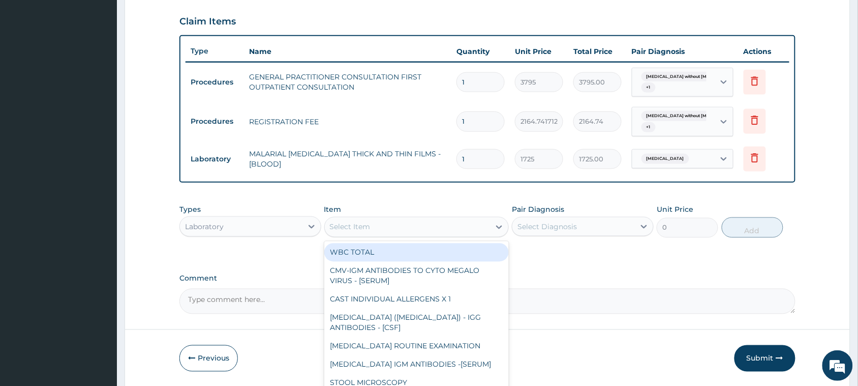
click at [430, 224] on div "Select Item" at bounding box center [408, 227] width 166 height 16
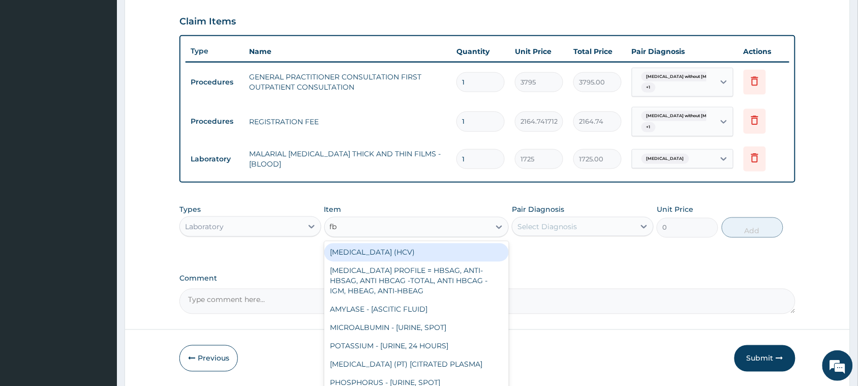
type input "fbc"
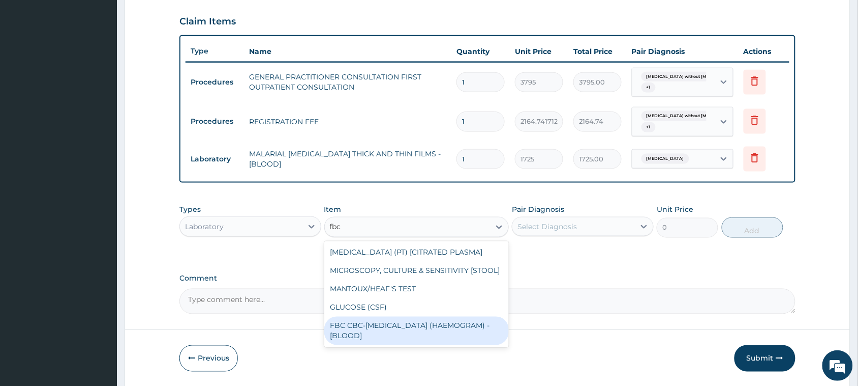
click at [426, 323] on div "FBC CBC-[MEDICAL_DATA] (HAEMOGRAM) - [BLOOD]" at bounding box center [416, 330] width 185 height 28
type input "4600"
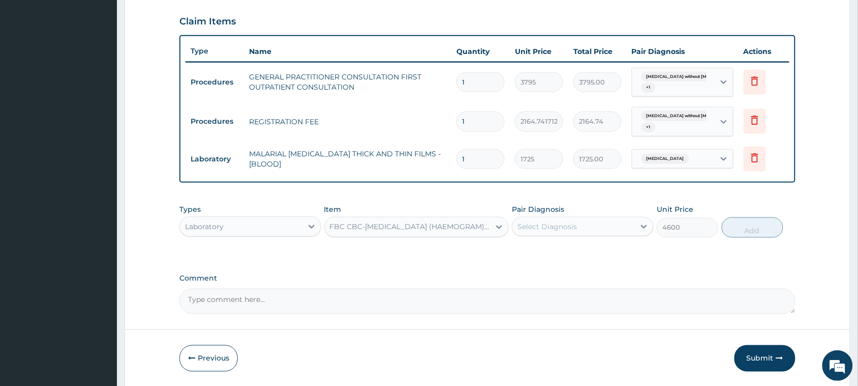
click at [540, 226] on div "Select Diagnosis" at bounding box center [548, 226] width 60 height 10
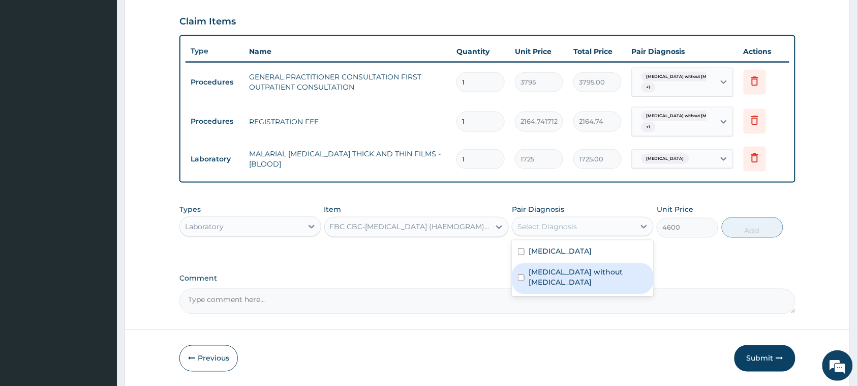
click at [552, 273] on label "[MEDICAL_DATA] without [MEDICAL_DATA]" at bounding box center [588, 277] width 119 height 20
checkbox input "true"
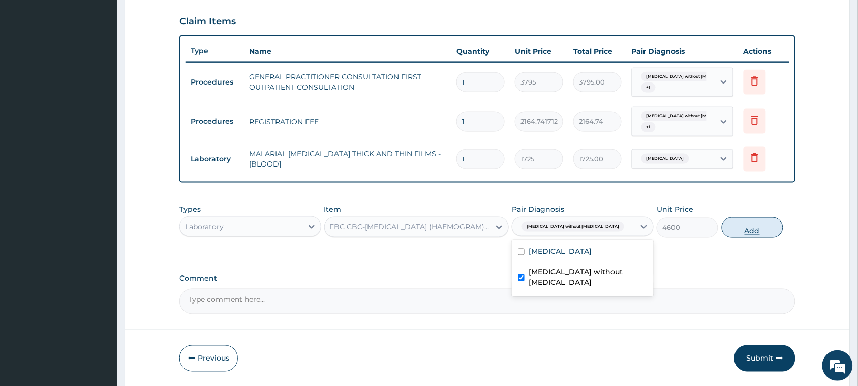
click at [748, 232] on button "Add" at bounding box center [753, 227] width 62 height 20
type input "0"
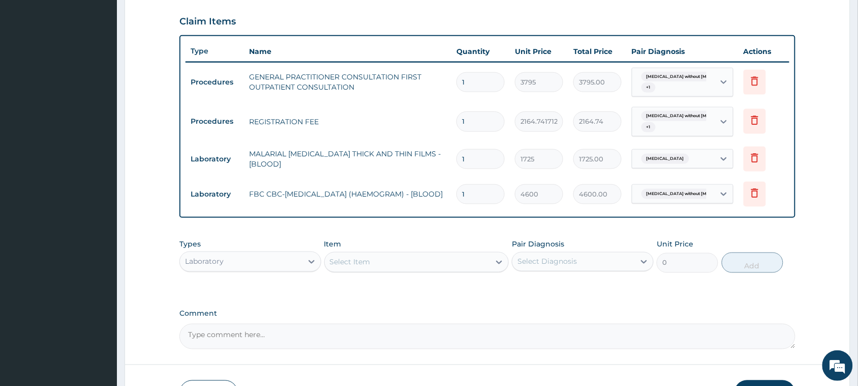
click at [233, 258] on div "Laboratory" at bounding box center [241, 261] width 123 height 16
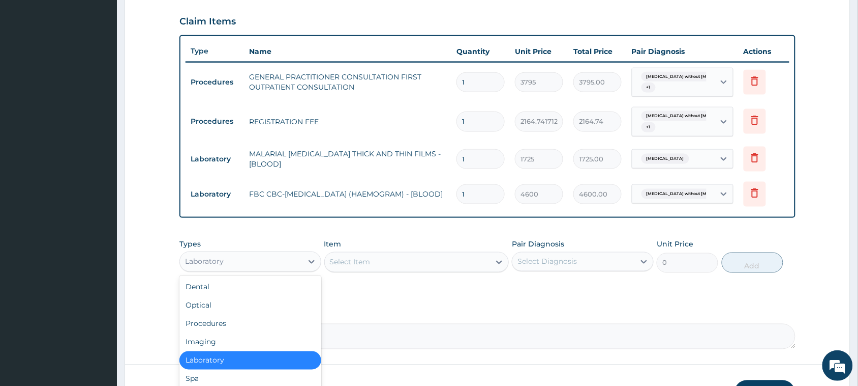
scroll to position [407, 0]
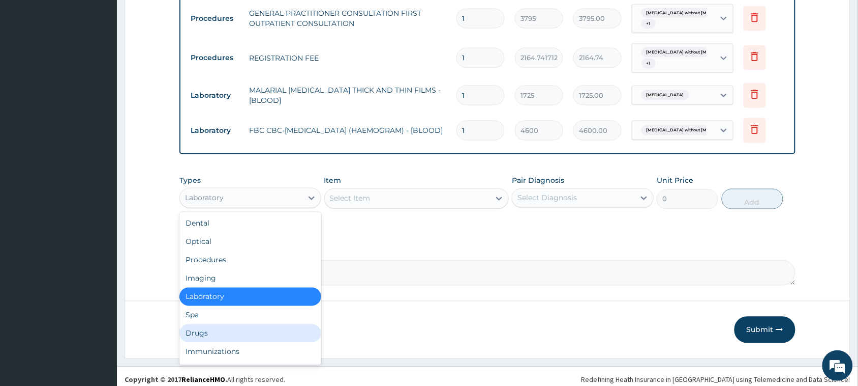
click at [198, 331] on div "Drugs" at bounding box center [251, 333] width 142 height 18
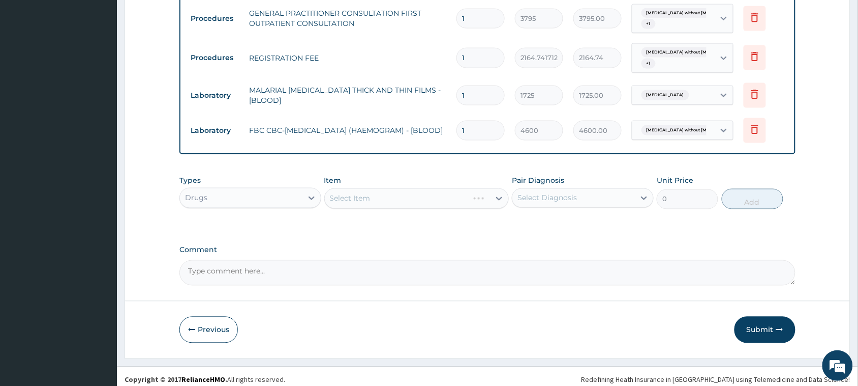
click at [382, 197] on div "Select Item" at bounding box center [416, 198] width 185 height 20
click at [368, 196] on div "Select Item" at bounding box center [416, 198] width 185 height 20
click at [367, 202] on div "Select Item" at bounding box center [350, 198] width 41 height 10
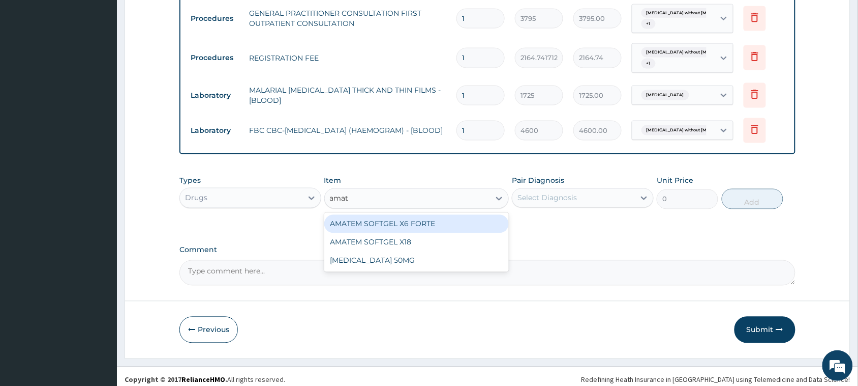
type input "amate"
click at [365, 219] on div "AMATEM SOFTGEL X6 FORTE" at bounding box center [416, 224] width 185 height 18
type input "506"
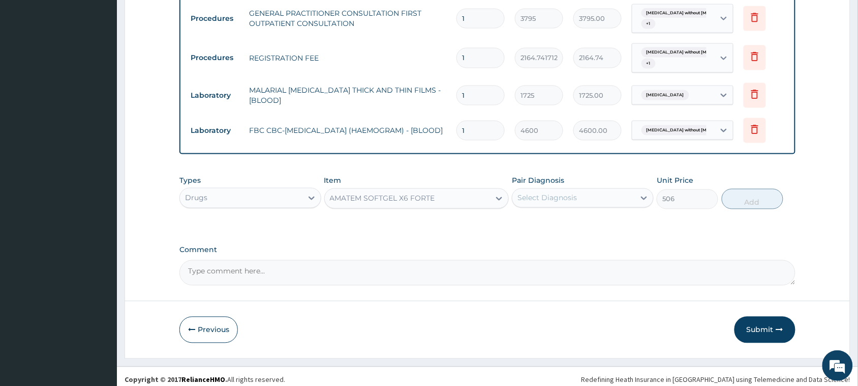
click at [546, 199] on div "Select Diagnosis" at bounding box center [548, 198] width 60 height 10
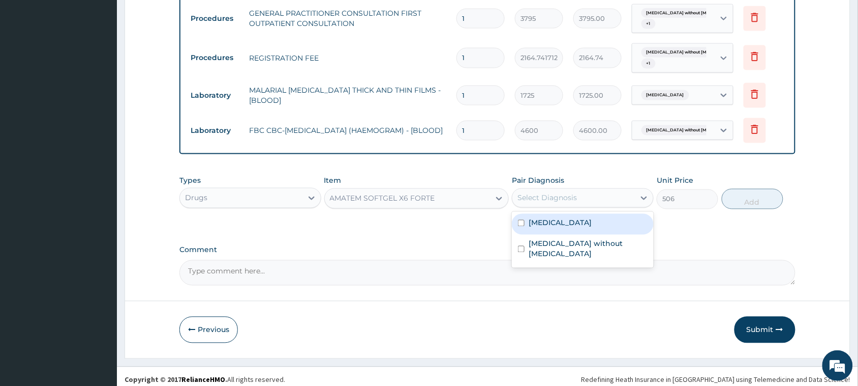
click at [546, 224] on label "[MEDICAL_DATA]" at bounding box center [560, 223] width 63 height 10
checkbox input "true"
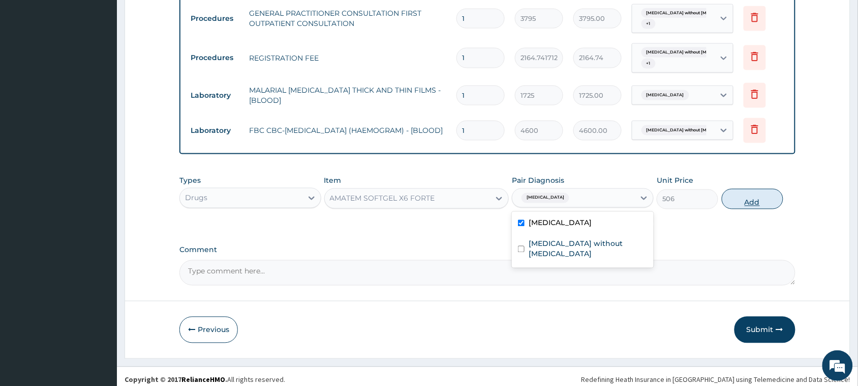
click at [756, 199] on button "Add" at bounding box center [753, 199] width 62 height 20
type input "0"
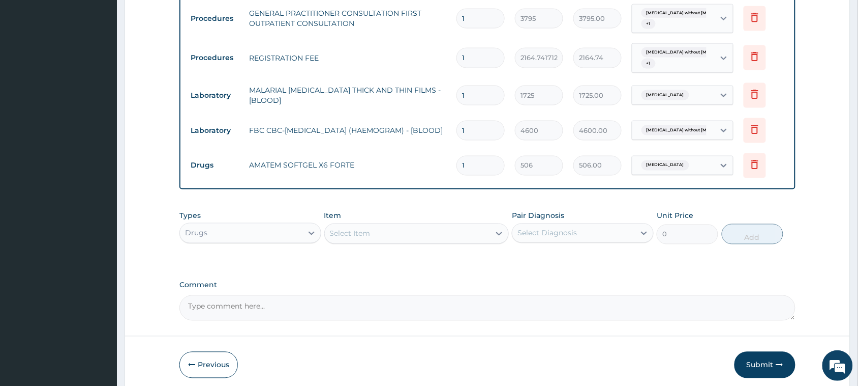
drag, startPoint x: 482, startPoint y: 169, endPoint x: 470, endPoint y: 173, distance: 11.7
click at [470, 173] on input "1" at bounding box center [481, 166] width 48 height 20
type input "16"
type input "8096.00"
drag, startPoint x: 467, startPoint y: 165, endPoint x: 456, endPoint y: 172, distance: 12.6
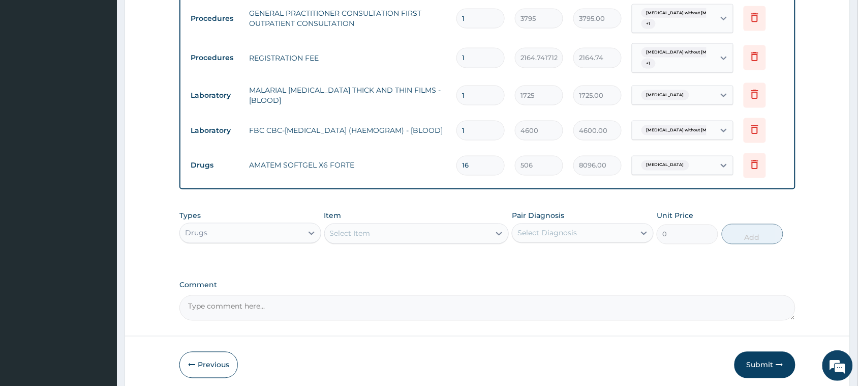
click at [456, 172] on td "16" at bounding box center [481, 166] width 58 height 30
type input "6"
type input "3036.00"
type input "6"
click at [424, 230] on div "Select Item" at bounding box center [408, 233] width 166 height 16
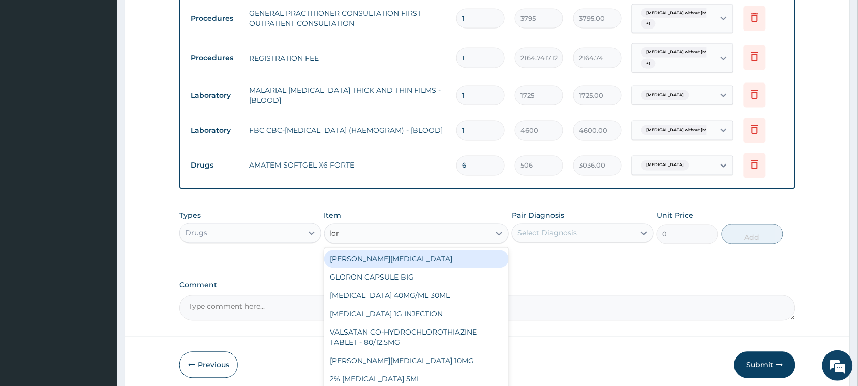
type input "[PERSON_NAME]"
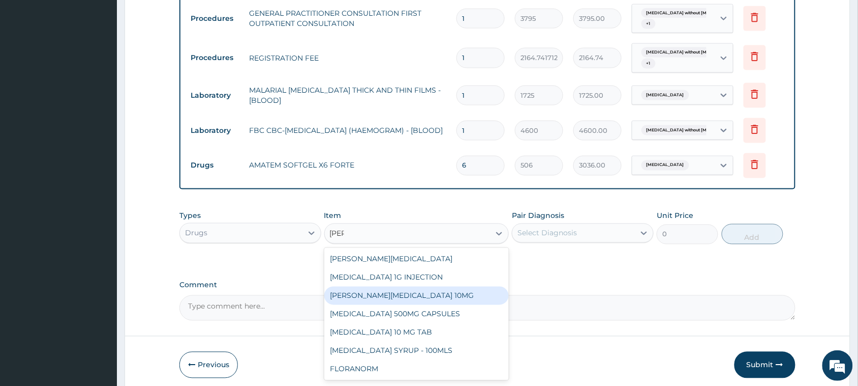
click at [422, 291] on div "[PERSON_NAME][MEDICAL_DATA] 10MG" at bounding box center [416, 295] width 185 height 18
type input "94.875"
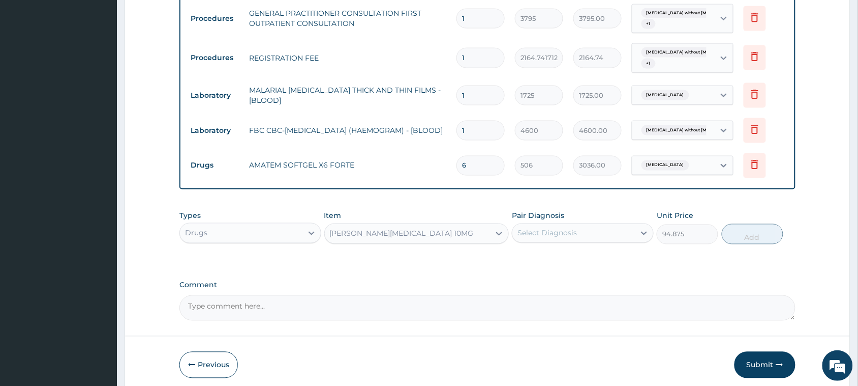
click at [522, 225] on div "Select Diagnosis" at bounding box center [574, 233] width 123 height 16
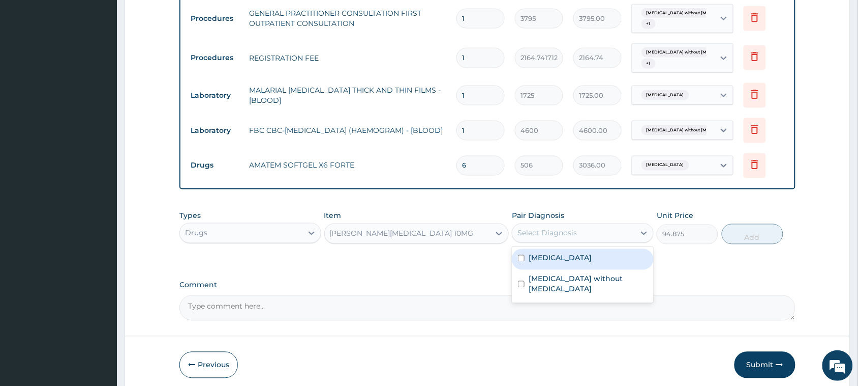
drag, startPoint x: 542, startPoint y: 257, endPoint x: 547, endPoint y: 271, distance: 14.8
click at [542, 257] on label "[MEDICAL_DATA]" at bounding box center [560, 258] width 63 height 10
checkbox input "true"
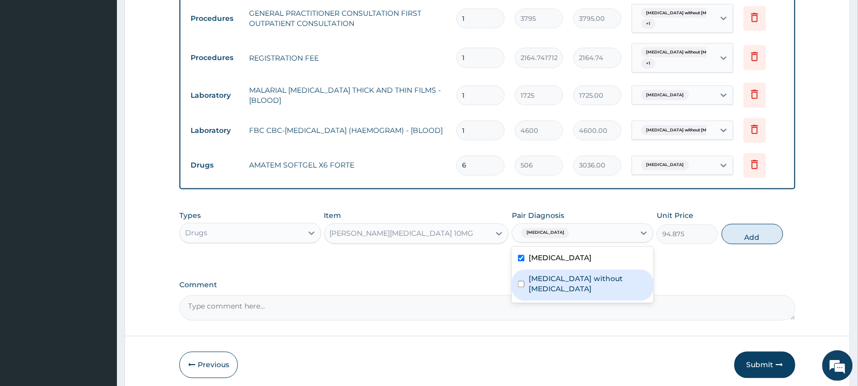
click at [547, 271] on div "[MEDICAL_DATA] without [MEDICAL_DATA]" at bounding box center [583, 285] width 142 height 31
checkbox input "true"
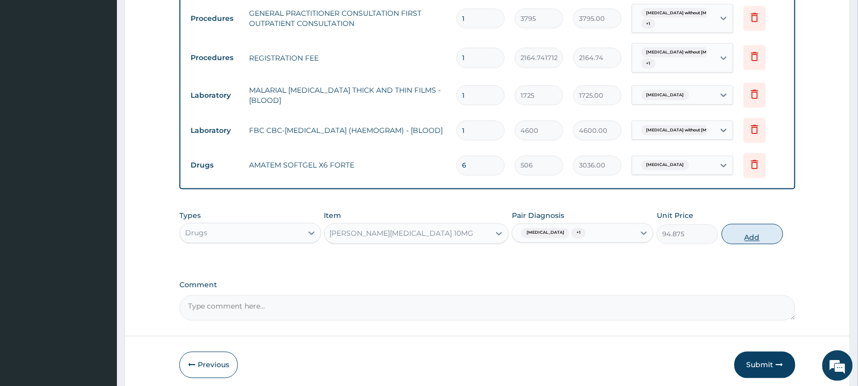
click at [751, 235] on button "Add" at bounding box center [753, 234] width 62 height 20
type input "0"
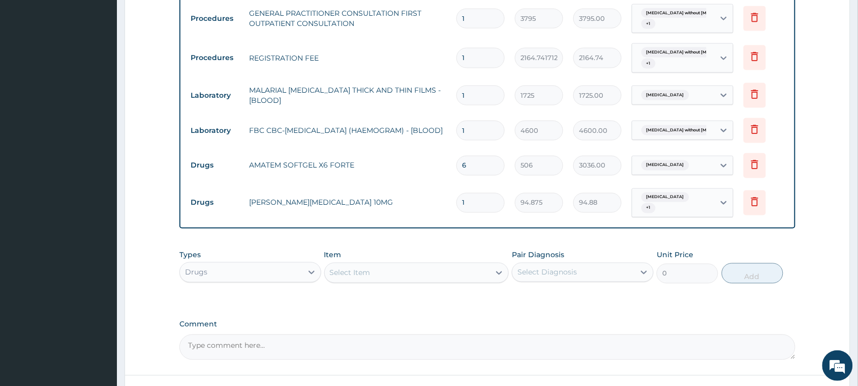
drag, startPoint x: 479, startPoint y: 210, endPoint x: 431, endPoint y: 214, distance: 47.9
click at [431, 214] on tr "Drugs LORATYN [MEDICAL_DATA] 10MG 1 94.875 94.88 [GEOGRAPHIC_DATA][MEDICAL_DATA…" at bounding box center [488, 203] width 604 height 40
type input "5"
type input "474.38"
type input "5"
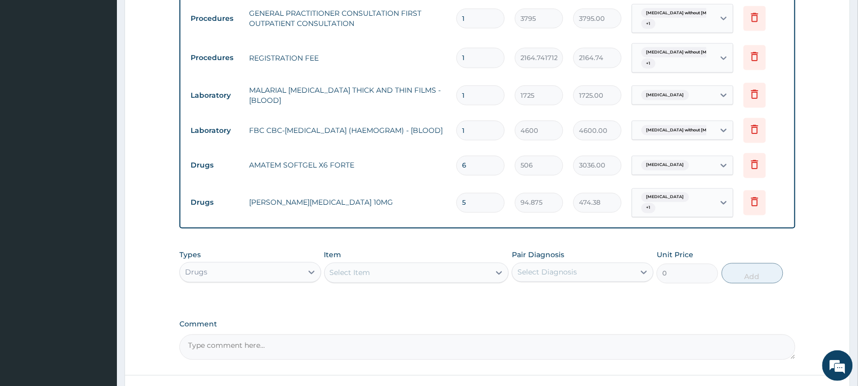
click at [403, 268] on div "Select Item" at bounding box center [408, 272] width 166 height 16
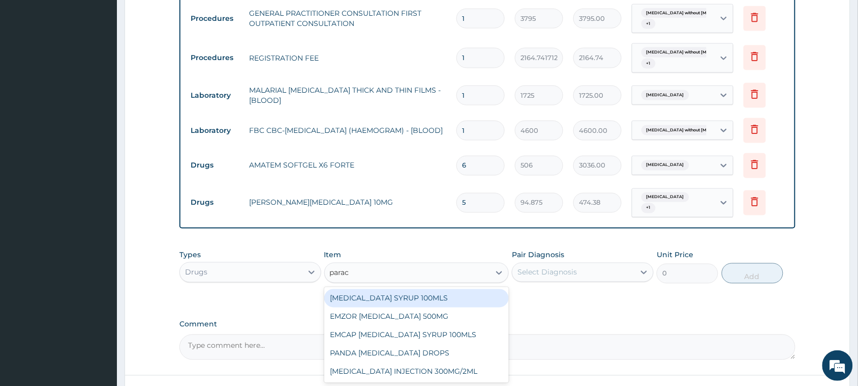
type input "parace"
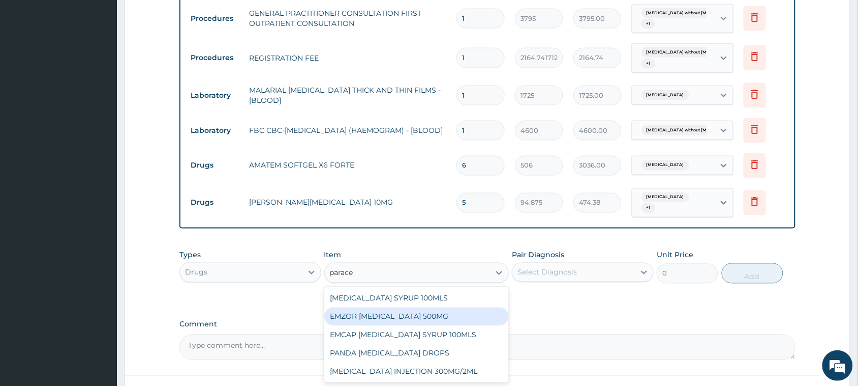
click at [440, 318] on div "EMZOR [MEDICAL_DATA] 500MG" at bounding box center [416, 316] width 185 height 18
type input "25.3"
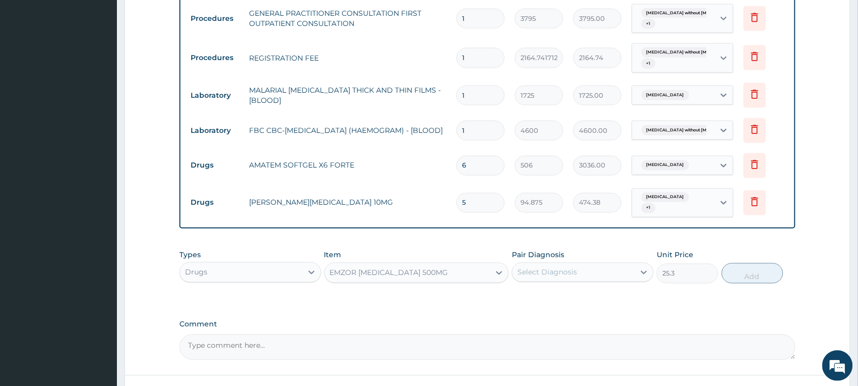
click at [558, 266] on div "Select Diagnosis" at bounding box center [574, 272] width 123 height 16
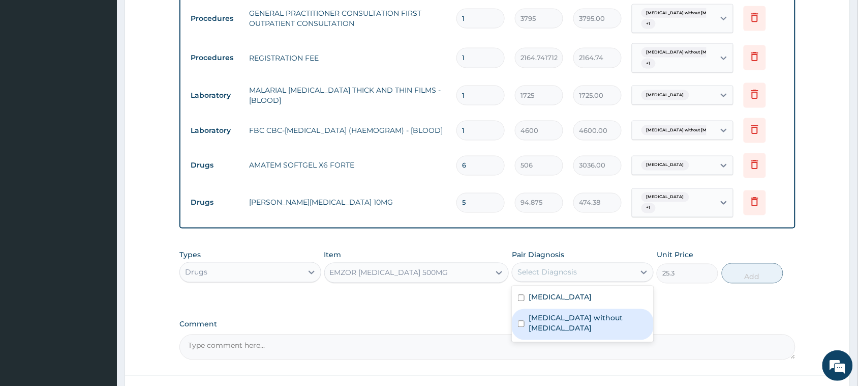
click at [557, 314] on label "[MEDICAL_DATA] without [MEDICAL_DATA]" at bounding box center [588, 323] width 119 height 20
checkbox input "true"
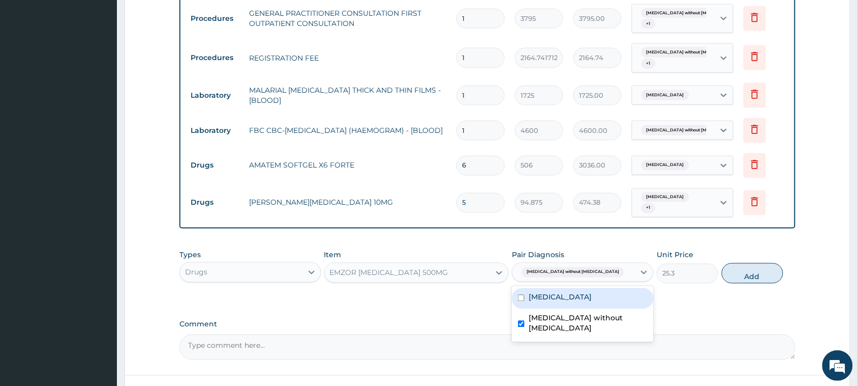
click at [565, 290] on div "[MEDICAL_DATA]" at bounding box center [583, 298] width 142 height 21
checkbox input "true"
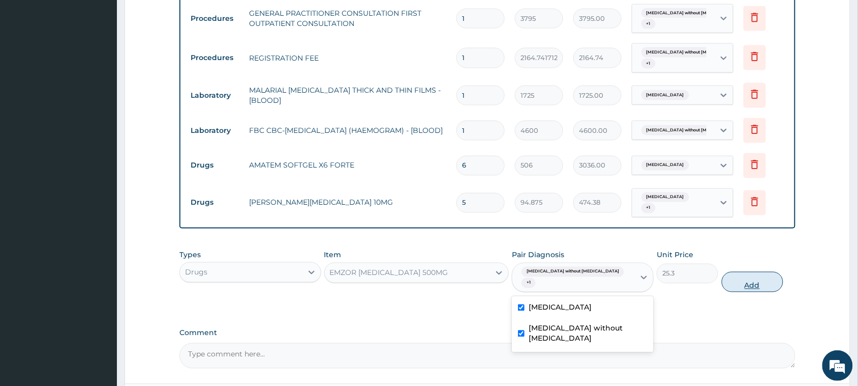
click at [742, 277] on button "Add" at bounding box center [753, 282] width 62 height 20
type input "0"
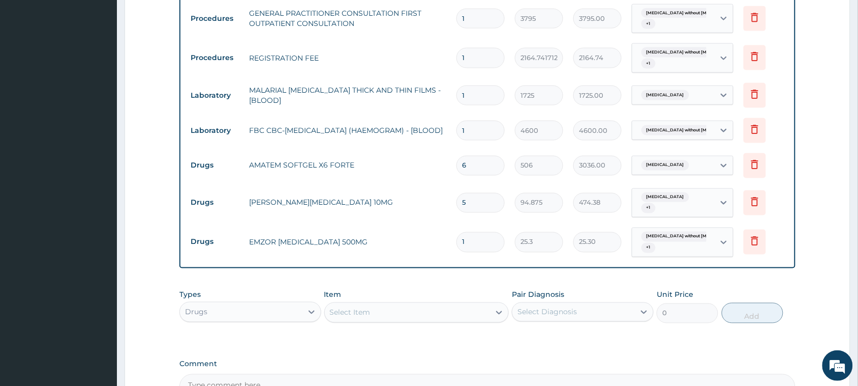
type input "18"
type input "455.40"
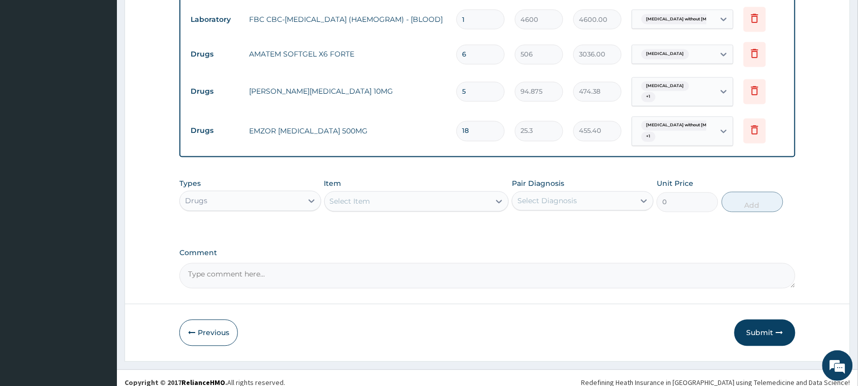
scroll to position [527, 0]
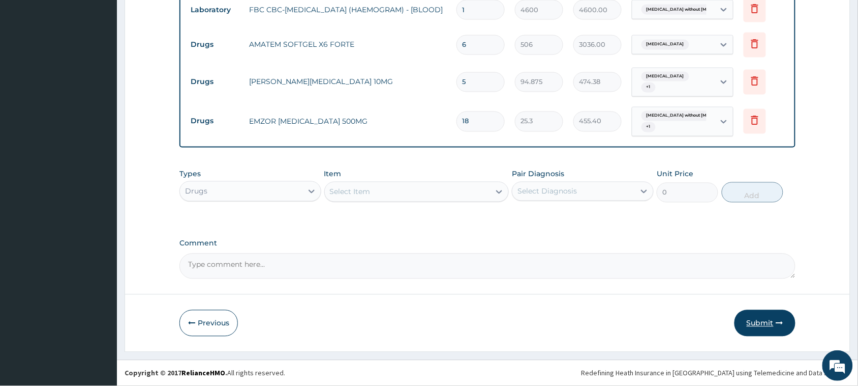
type input "18"
click at [758, 325] on button "Submit" at bounding box center [765, 323] width 61 height 26
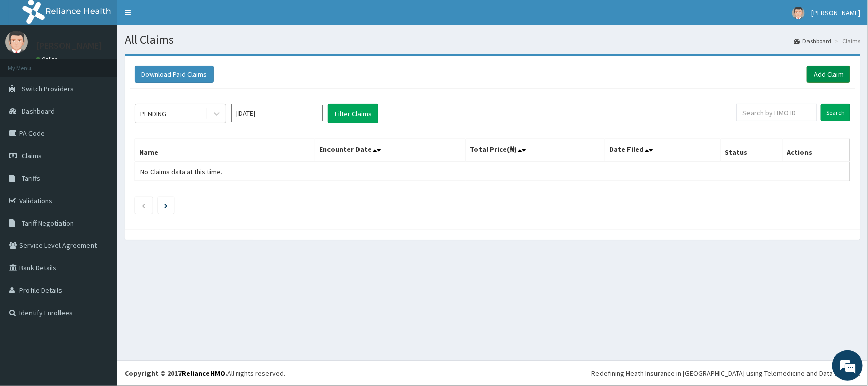
click at [810, 75] on link "Add Claim" at bounding box center [828, 74] width 43 height 17
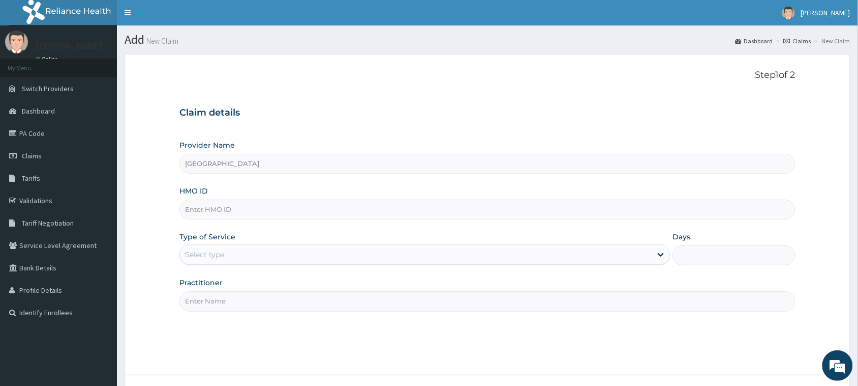
click at [267, 216] on input "HMO ID" at bounding box center [488, 209] width 616 height 20
type input "IGL/"
